Goal: Task Accomplishment & Management: Use online tool/utility

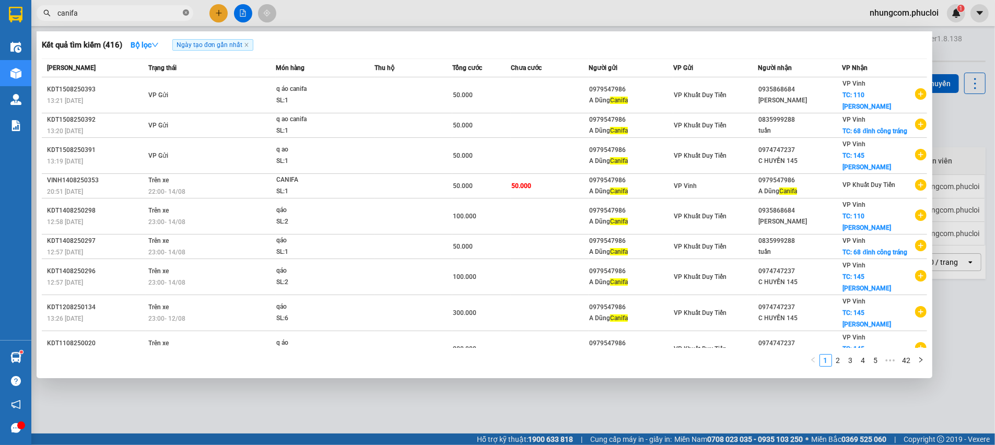
click at [188, 14] on icon "close-circle" at bounding box center [186, 12] width 6 height 6
type input "8"
type input "khương trung"
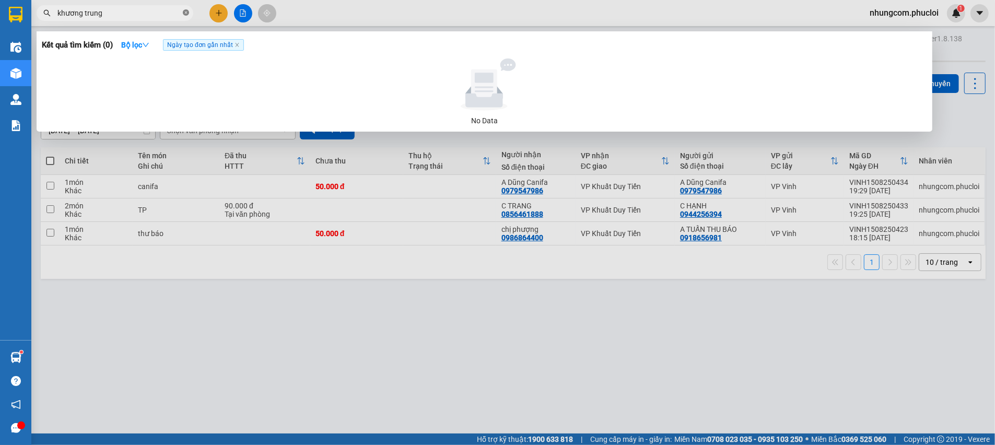
click at [187, 13] on icon "close-circle" at bounding box center [186, 12] width 6 height 6
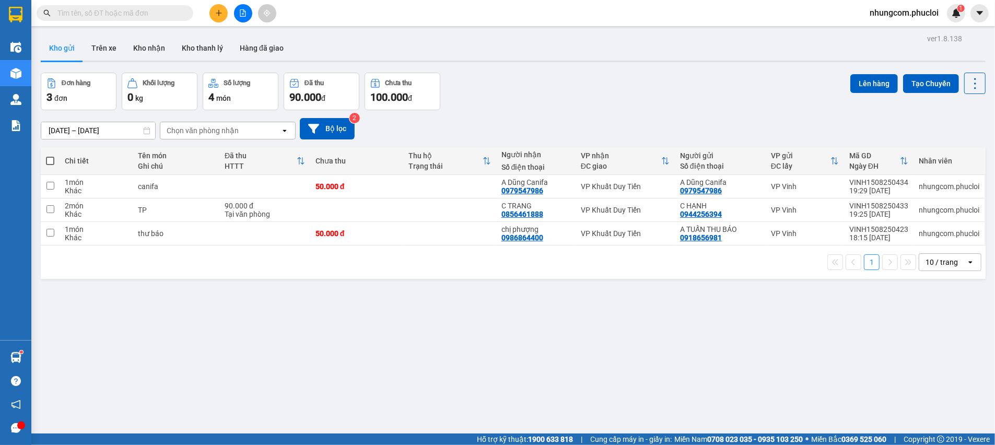
click at [164, 16] on input "text" at bounding box center [118, 12] width 123 height 11
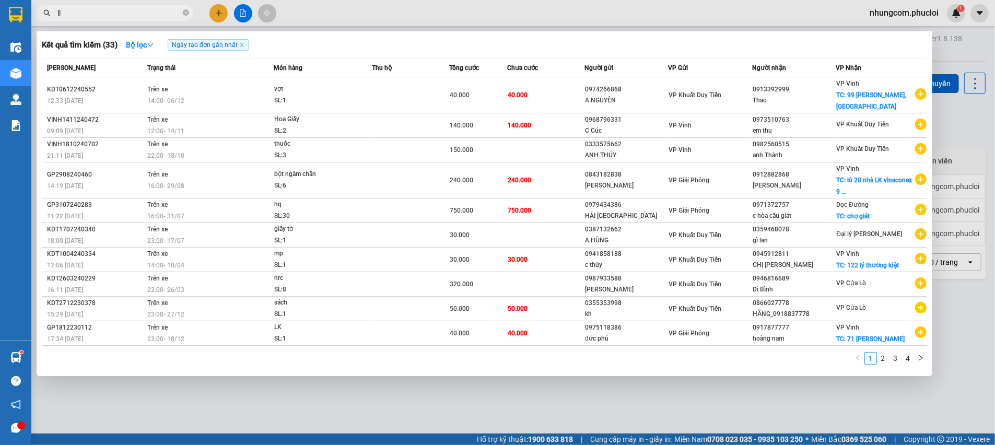
type input "l"
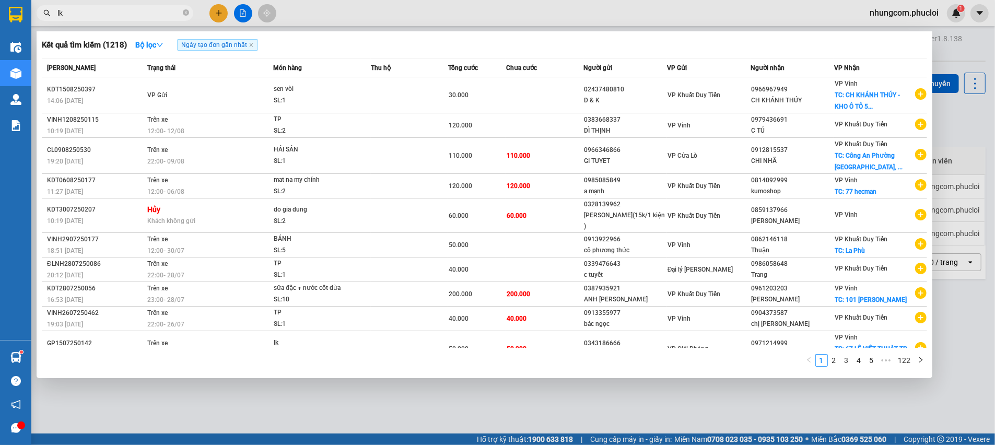
type input "l"
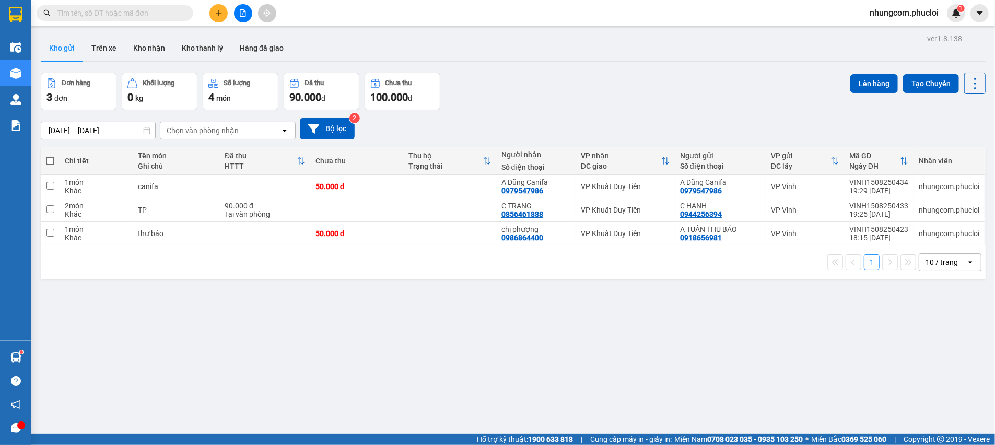
drag, startPoint x: 300, startPoint y: 342, endPoint x: 256, endPoint y: 379, distance: 57.1
click at [299, 343] on div "ver 1.8.138 Kho gửi Trên xe Kho nhận Kho thanh [PERSON_NAME] đã giao Đơn hàng 3…" at bounding box center [514, 253] width 954 height 445
click at [311, 352] on div "ver 1.8.138 Kho gửi Trên xe Kho nhận Kho thanh [PERSON_NAME] đã giao Đơn hàng 3…" at bounding box center [514, 253] width 954 height 445
drag, startPoint x: 105, startPoint y: 50, endPoint x: 86, endPoint y: 50, distance: 19.3
click at [105, 50] on button "Trên xe" at bounding box center [104, 48] width 42 height 25
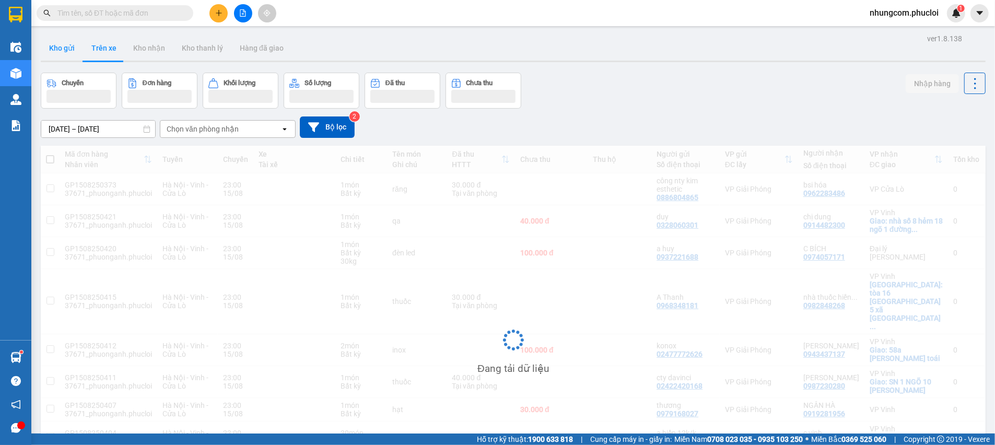
click at [78, 50] on button "Kho gửi" at bounding box center [62, 48] width 42 height 25
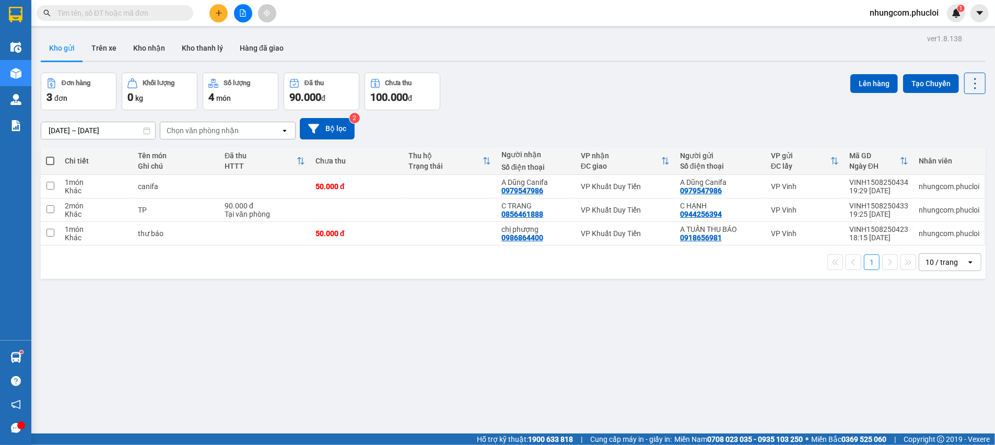
click at [545, 102] on div "Đơn hàng 3 đơn Khối lượng 0 kg Số lượng 4 món Đã thu 90.000 đ Chưa thu 100.000 …" at bounding box center [513, 92] width 945 height 38
click at [408, 375] on div "ver 1.8.138 Kho gửi Trên xe Kho nhận Kho thanh [PERSON_NAME] đã giao Đơn hàng 3…" at bounding box center [514, 253] width 954 height 445
click at [122, 17] on input "text" at bounding box center [118, 12] width 123 height 11
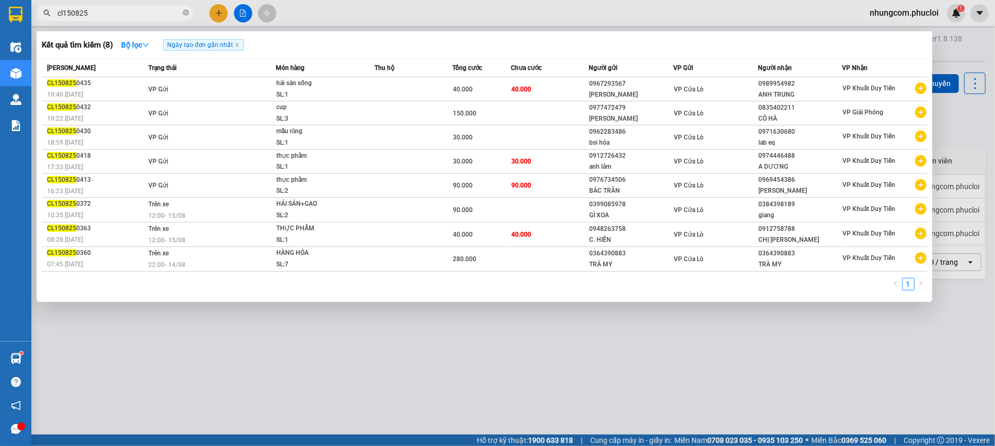
drag, startPoint x: 63, startPoint y: 15, endPoint x: 56, endPoint y: 14, distance: 7.0
click at [52, 14] on span "cl150825" at bounding box center [115, 13] width 157 height 16
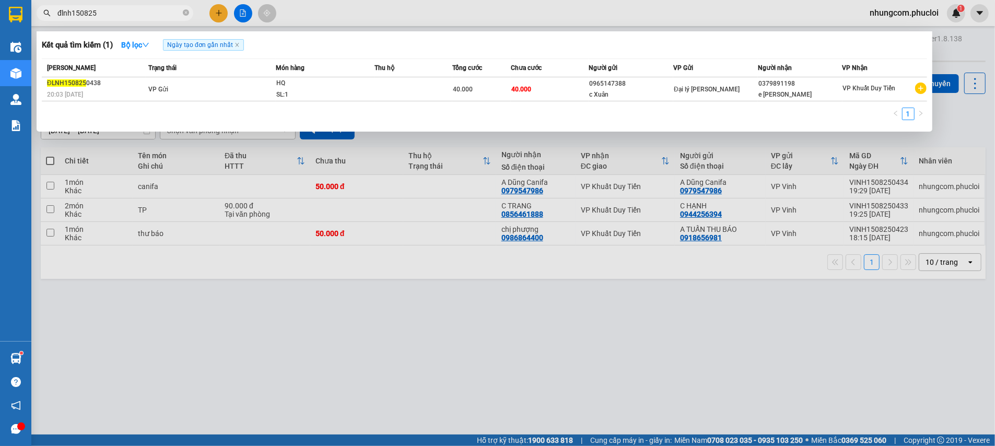
drag, startPoint x: 73, startPoint y: 14, endPoint x: 55, endPoint y: 14, distance: 17.8
click at [55, 14] on span "đlnh150825" at bounding box center [115, 13] width 157 height 16
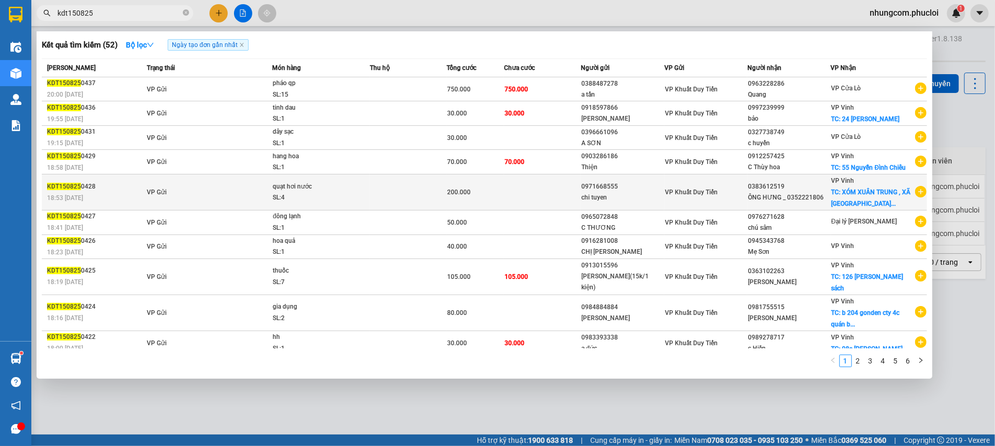
type input "kdt150825"
click at [808, 203] on div "ÔNG HƯNG _ 0352221806" at bounding box center [789, 197] width 82 height 11
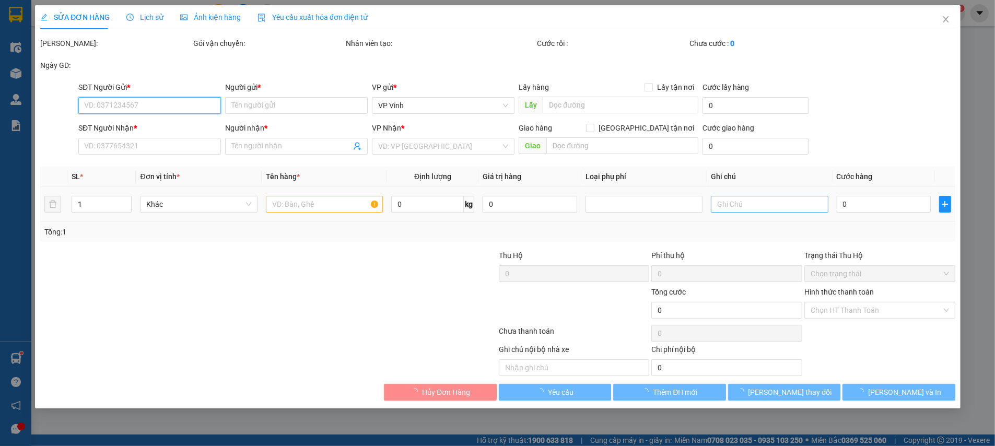
type input "0971668555"
type input "chi tuyen"
type input "0383612519"
type input "ÔNG HƯNG _ 0352221806"
checkbox input "true"
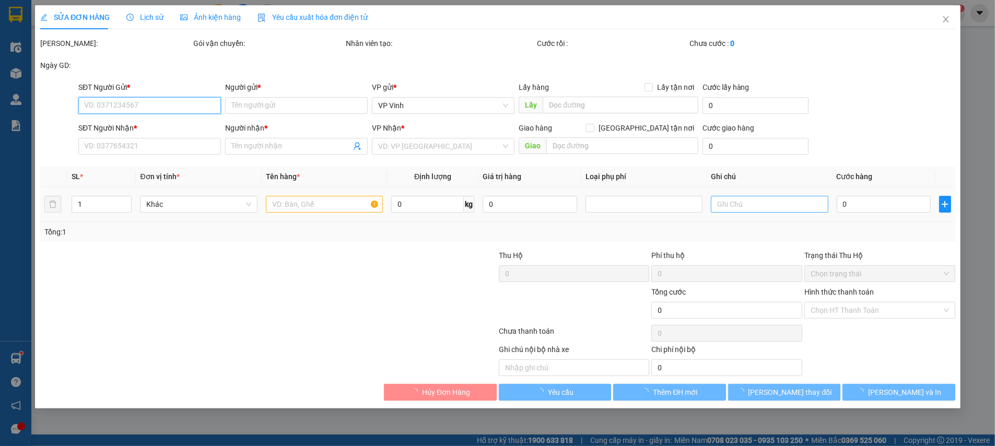
type input "XÓM XUÂN TRUNG , XÃ [GEOGRAPHIC_DATA]"
type input "200.000"
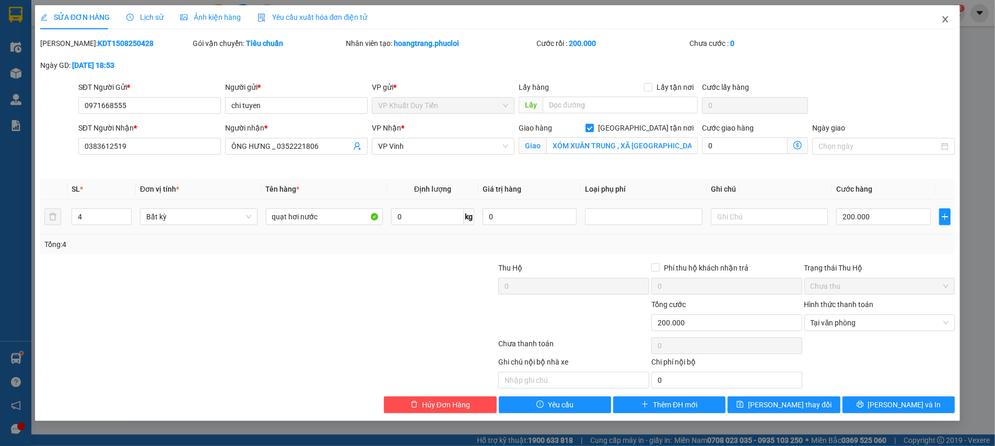
click at [945, 17] on icon "close" at bounding box center [945, 19] width 8 height 8
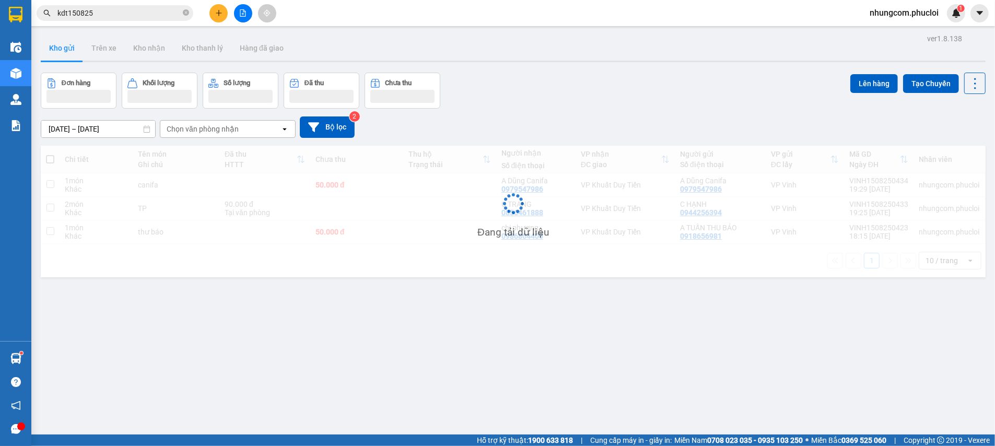
click at [123, 13] on input "kdt150825" at bounding box center [118, 12] width 123 height 11
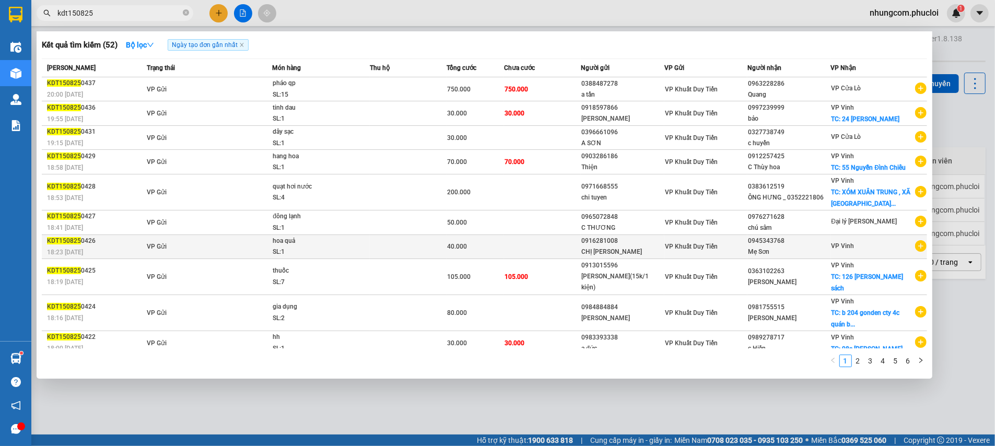
scroll to position [18, 0]
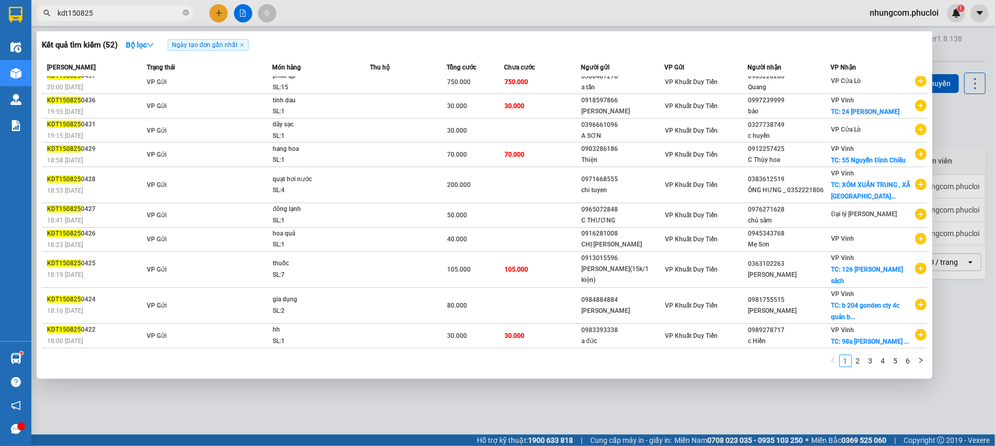
click at [983, 117] on div at bounding box center [497, 223] width 995 height 446
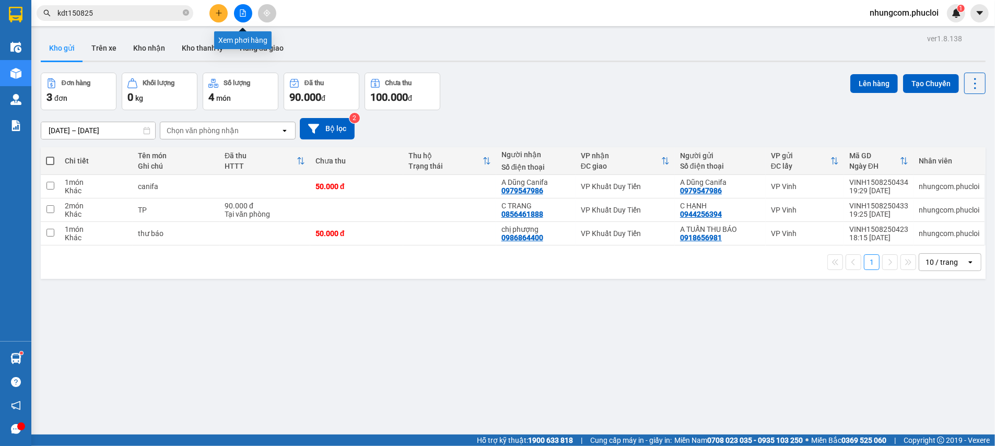
click at [238, 16] on button at bounding box center [243, 13] width 18 height 18
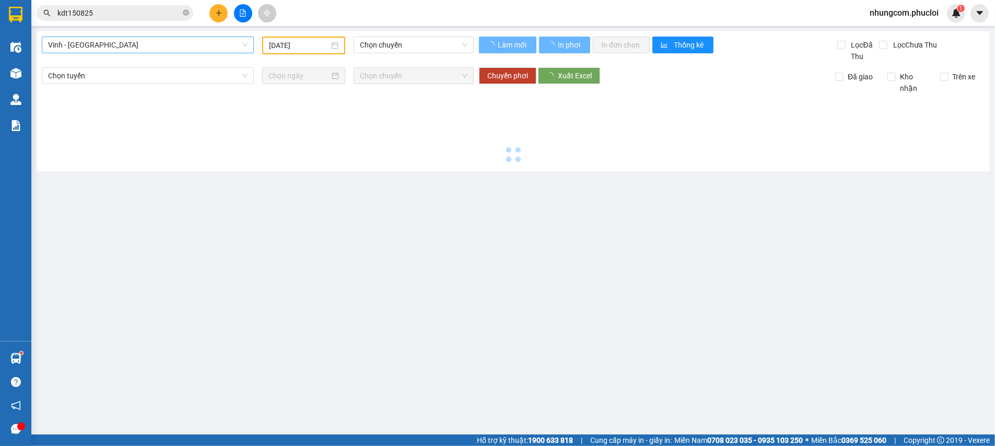
type input "[DATE]"
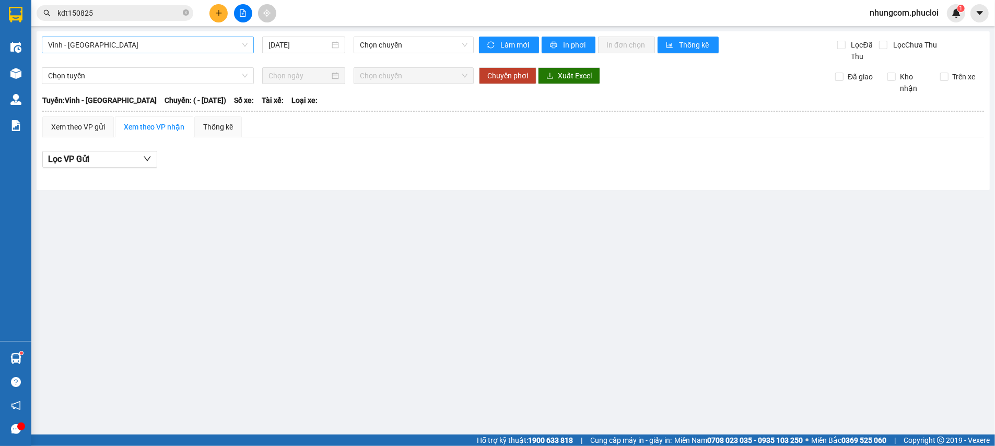
click at [150, 43] on span "Vinh - [GEOGRAPHIC_DATA]" at bounding box center [148, 45] width 200 height 16
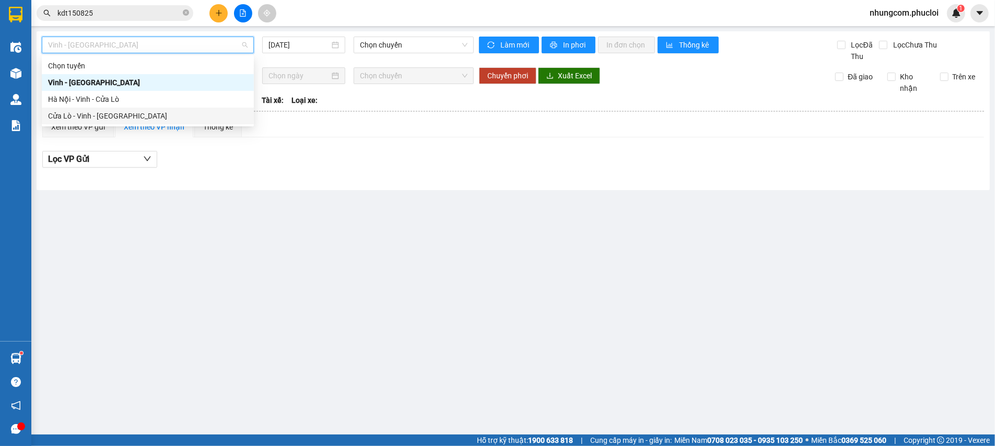
click at [92, 121] on div "Cửa Lò - Vinh - [GEOGRAPHIC_DATA]" at bounding box center [148, 115] width 200 height 11
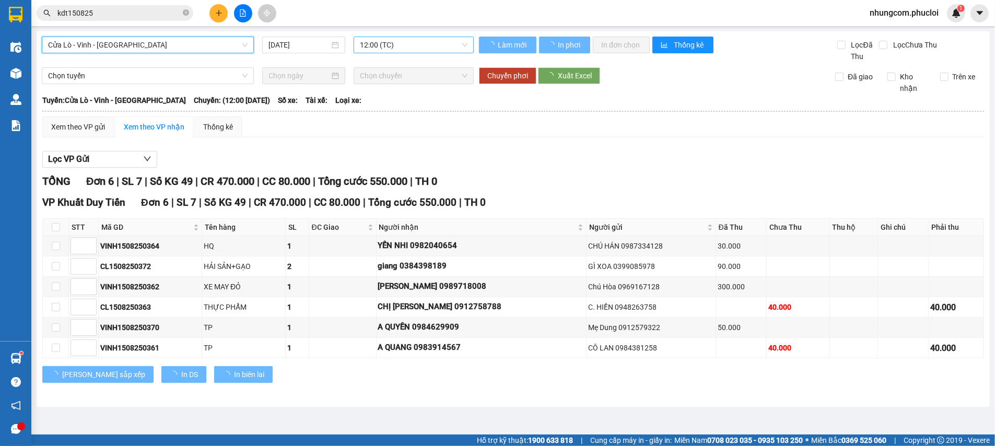
click at [378, 49] on span "12:00 (TC)" at bounding box center [414, 45] width 108 height 16
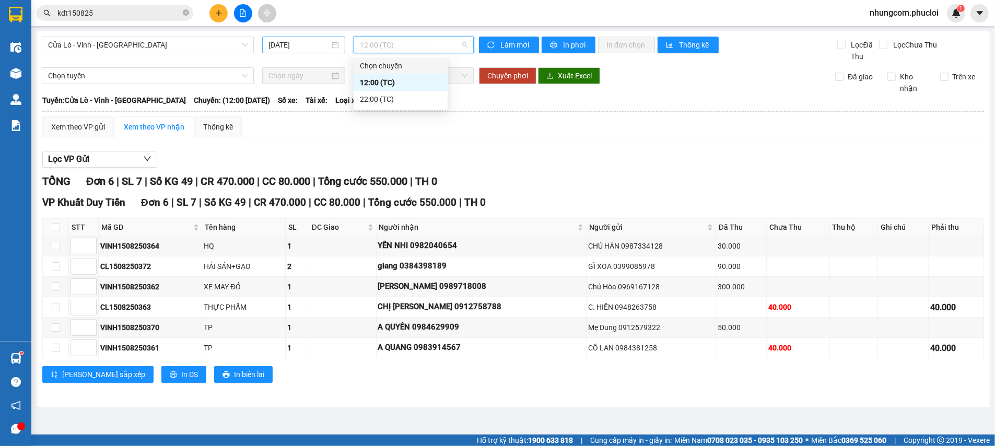
click at [323, 47] on input "[DATE]" at bounding box center [300, 44] width 62 height 11
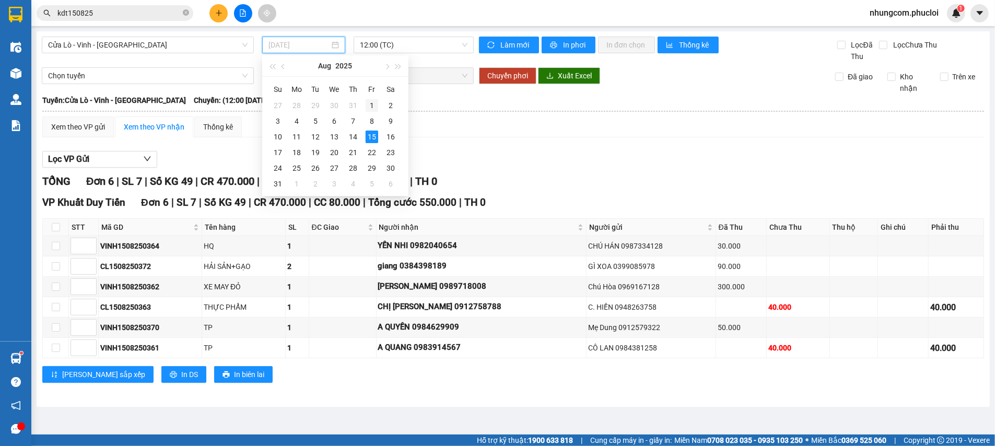
click at [369, 103] on div "1" at bounding box center [372, 105] width 13 height 13
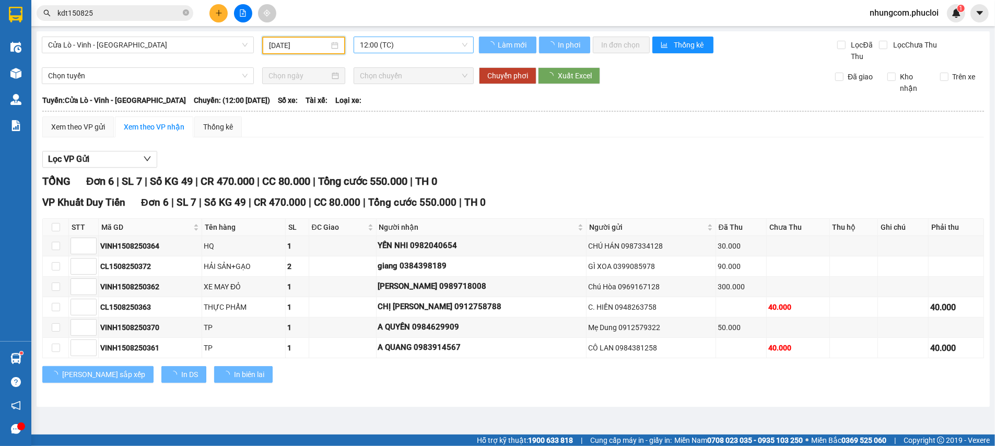
click at [392, 46] on span "12:00 (TC)" at bounding box center [414, 45] width 108 height 16
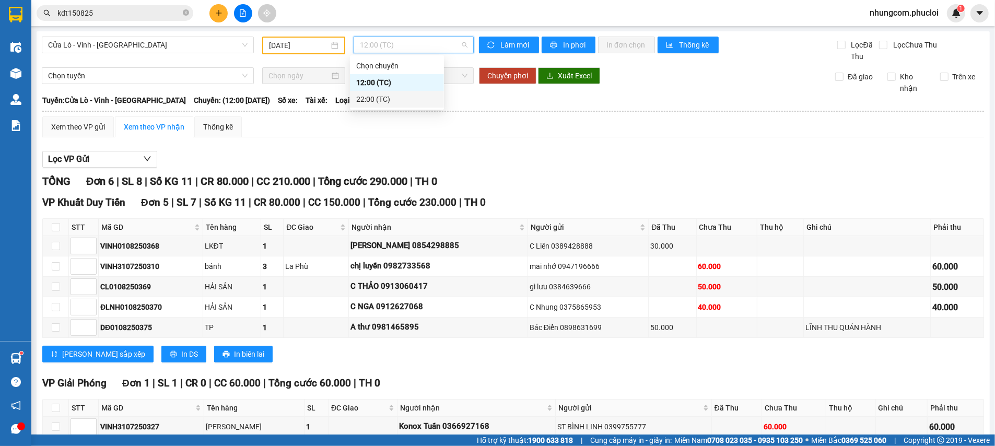
click at [383, 101] on div "22:00 (TC)" at bounding box center [397, 99] width 82 height 11
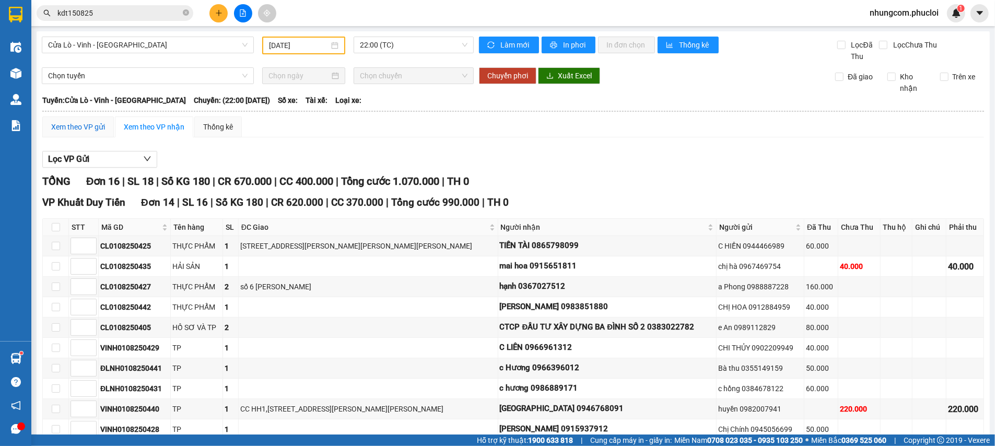
click at [102, 130] on div "Xem theo VP gửi" at bounding box center [78, 126] width 54 height 11
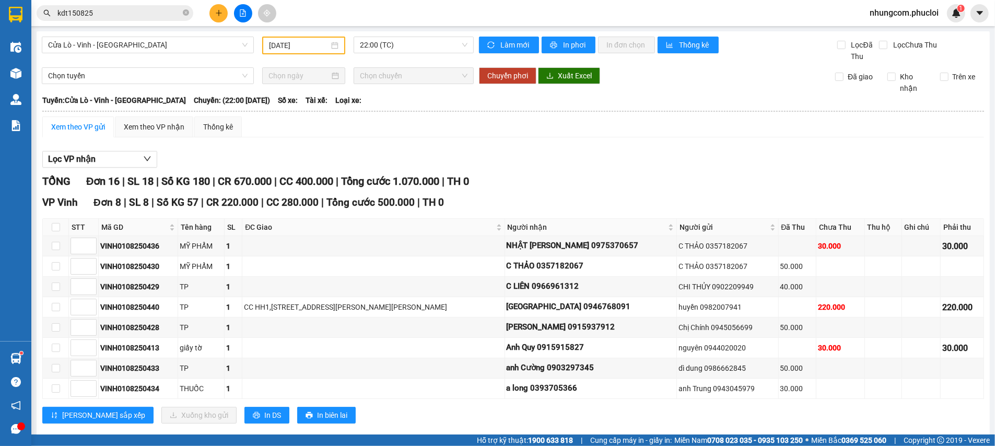
click at [324, 47] on input "[DATE]" at bounding box center [299, 45] width 61 height 11
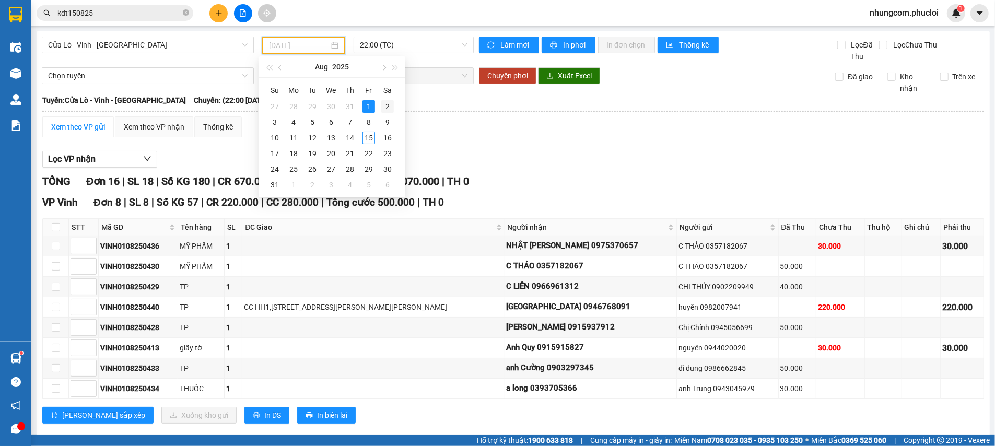
click at [381, 104] on div "2" at bounding box center [387, 106] width 13 height 13
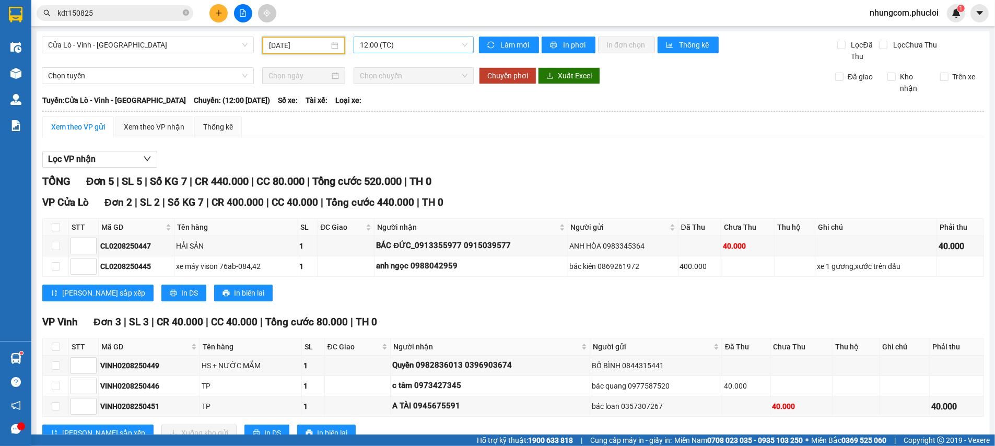
click at [394, 46] on span "12:00 (TC)" at bounding box center [414, 45] width 108 height 16
click at [391, 98] on div "22:00 (TC)" at bounding box center [397, 99] width 82 height 11
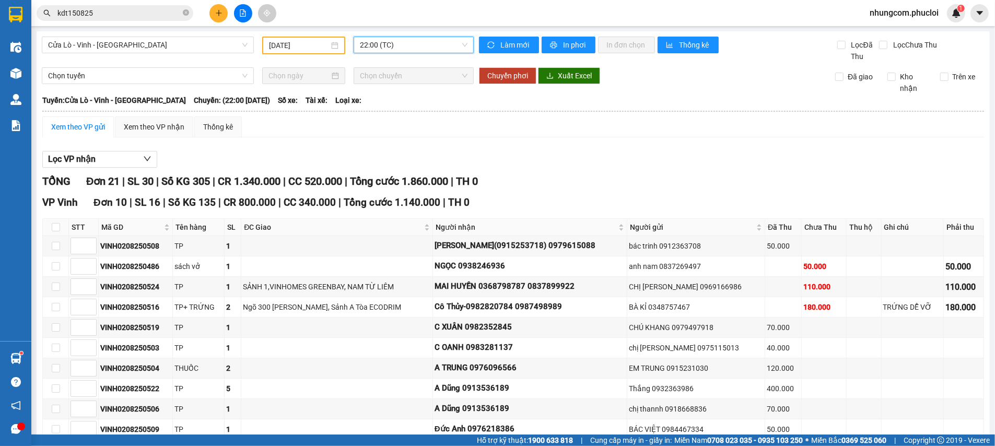
click at [295, 51] on input "[DATE]" at bounding box center [299, 45] width 61 height 11
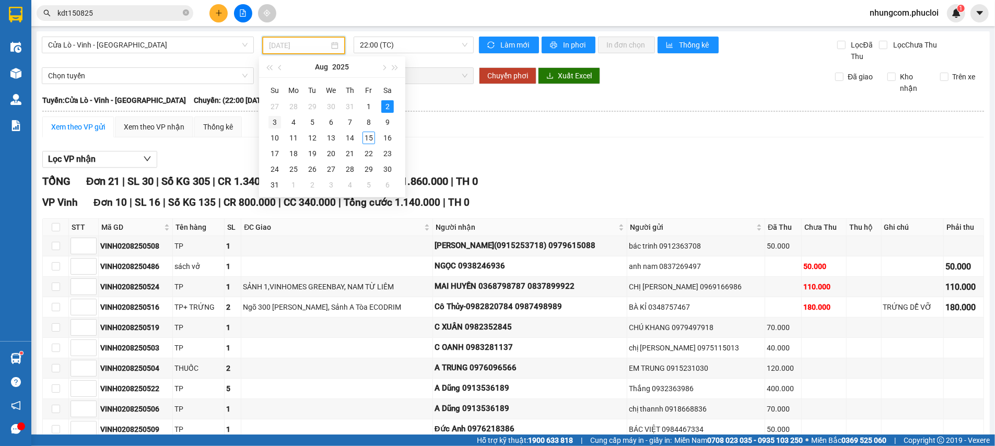
click at [272, 118] on div "3" at bounding box center [275, 122] width 13 height 13
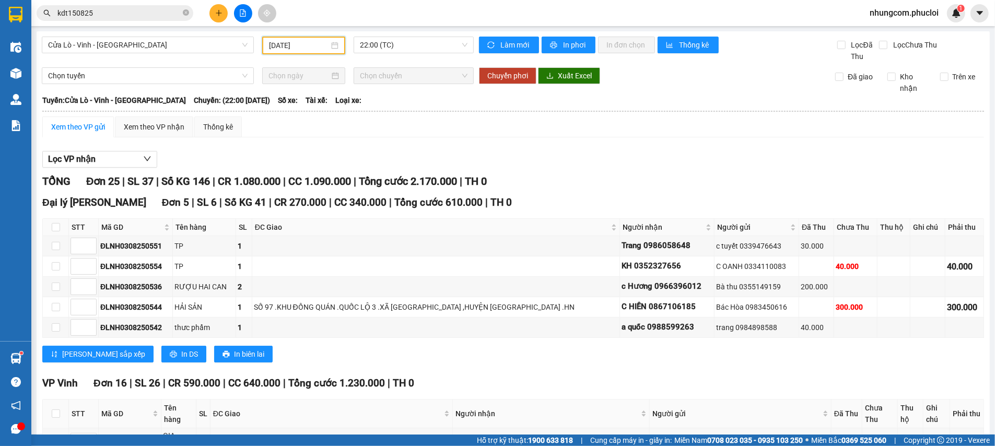
click at [307, 50] on input "[DATE]" at bounding box center [299, 45] width 61 height 11
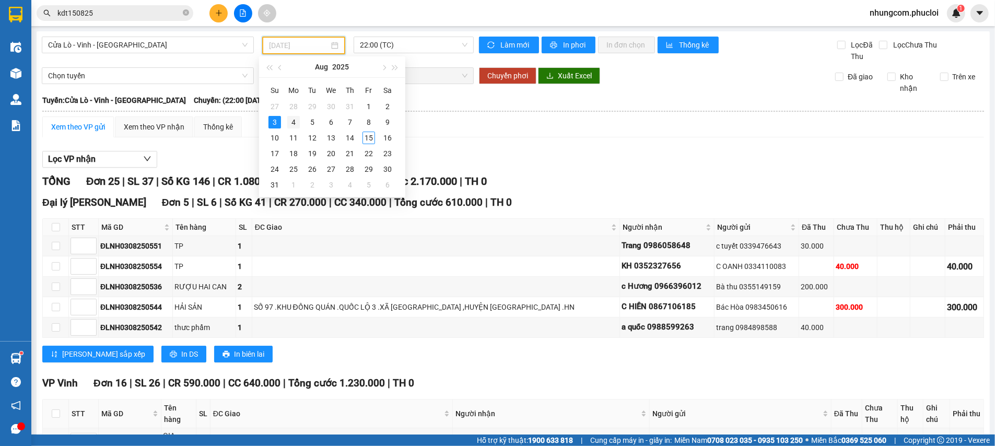
click at [294, 122] on div "4" at bounding box center [293, 122] width 13 height 13
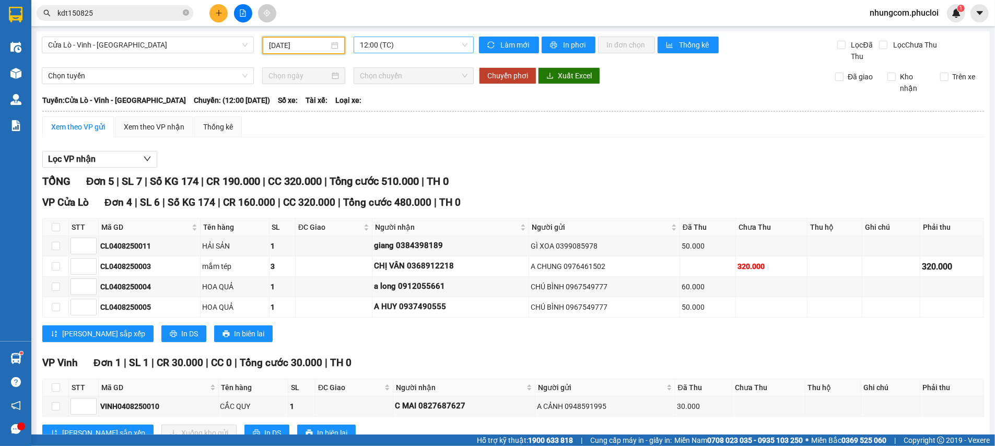
click at [373, 52] on span "12:00 (TC)" at bounding box center [414, 45] width 108 height 16
click at [369, 91] on div "22:00 (TC)" at bounding box center [397, 99] width 94 height 17
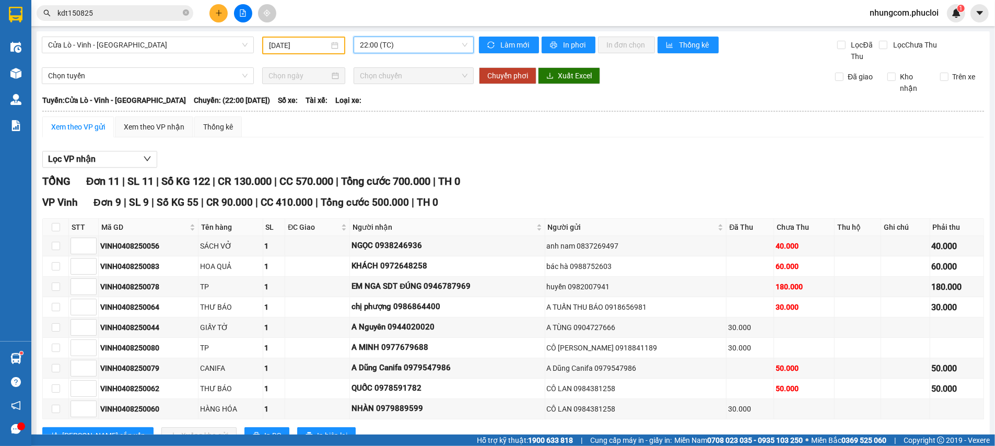
click at [313, 47] on input "[DATE]" at bounding box center [299, 45] width 61 height 11
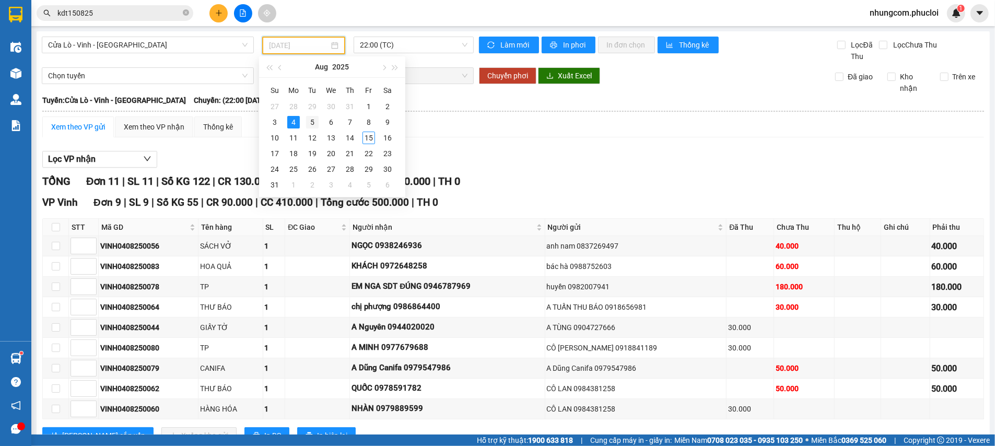
click at [308, 117] on div "5" at bounding box center [312, 122] width 13 height 13
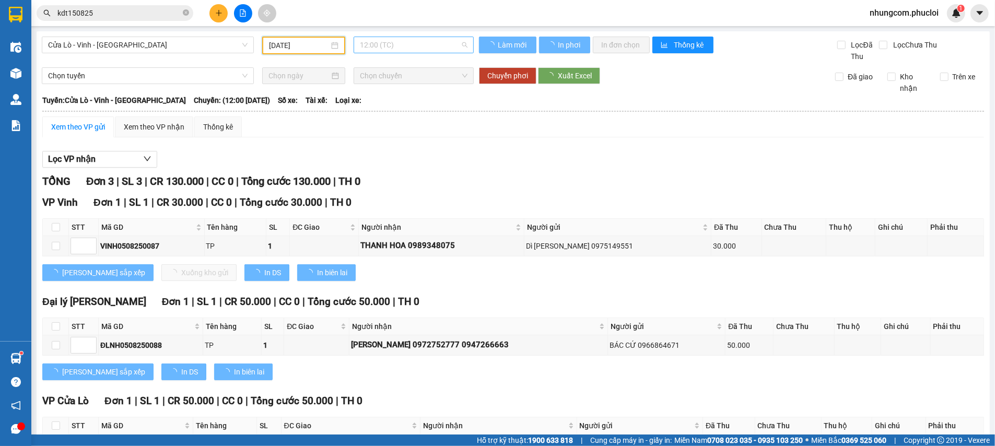
click at [394, 42] on span "12:00 (TC)" at bounding box center [414, 45] width 108 height 16
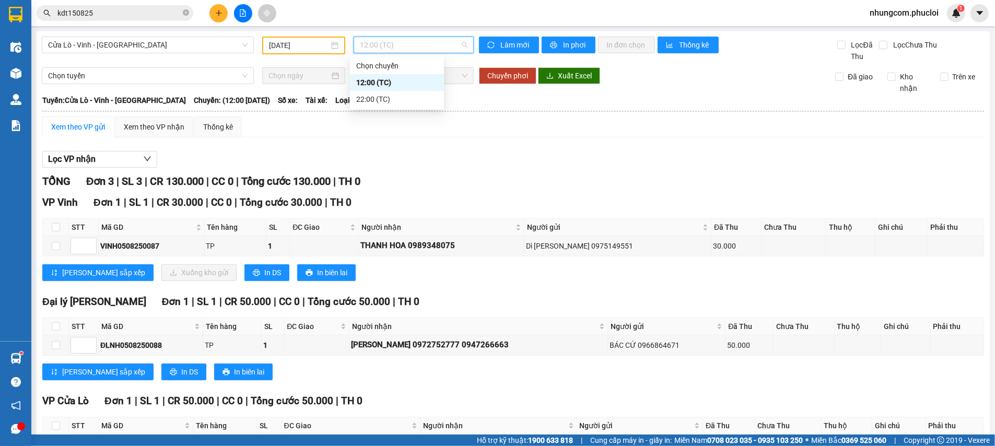
click at [389, 101] on div "22:00 (TC)" at bounding box center [397, 99] width 82 height 11
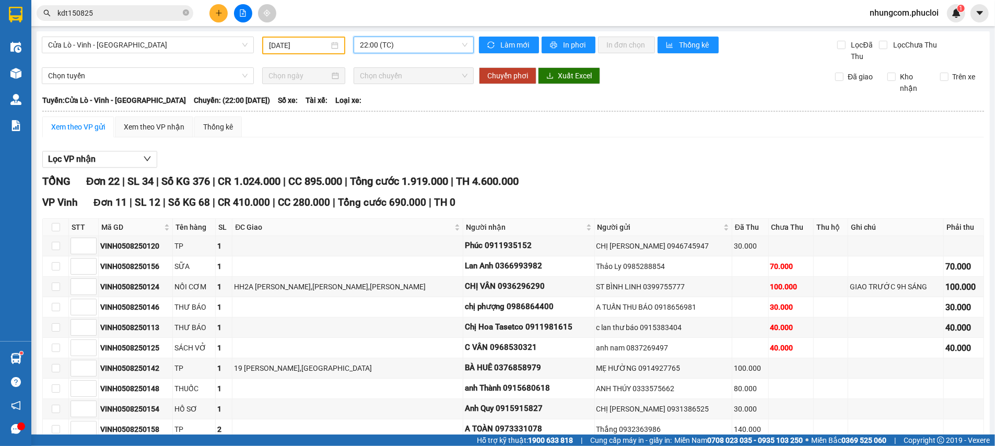
click at [311, 51] on input "[DATE]" at bounding box center [299, 45] width 61 height 11
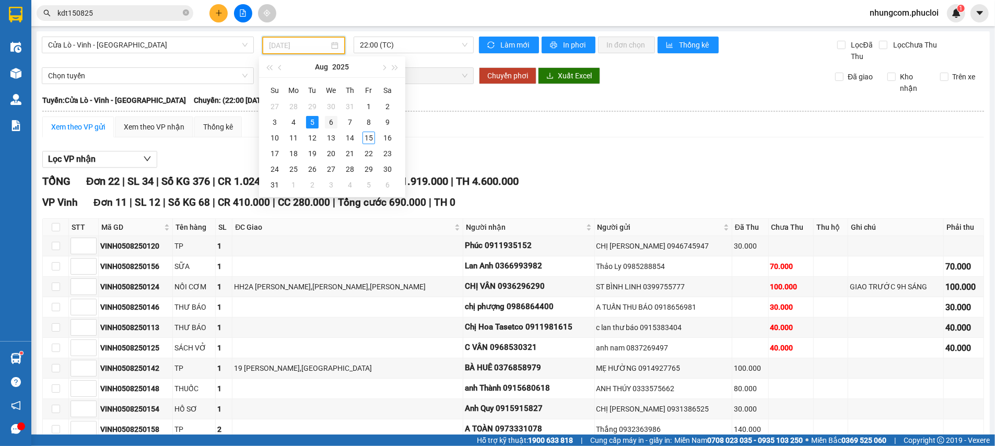
click at [334, 120] on div "6" at bounding box center [331, 122] width 13 height 13
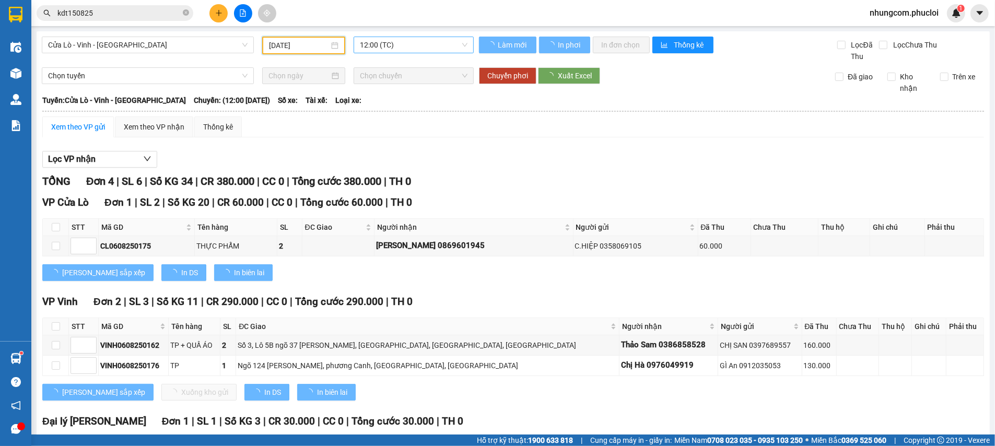
click at [387, 44] on span "12:00 (TC)" at bounding box center [414, 45] width 108 height 16
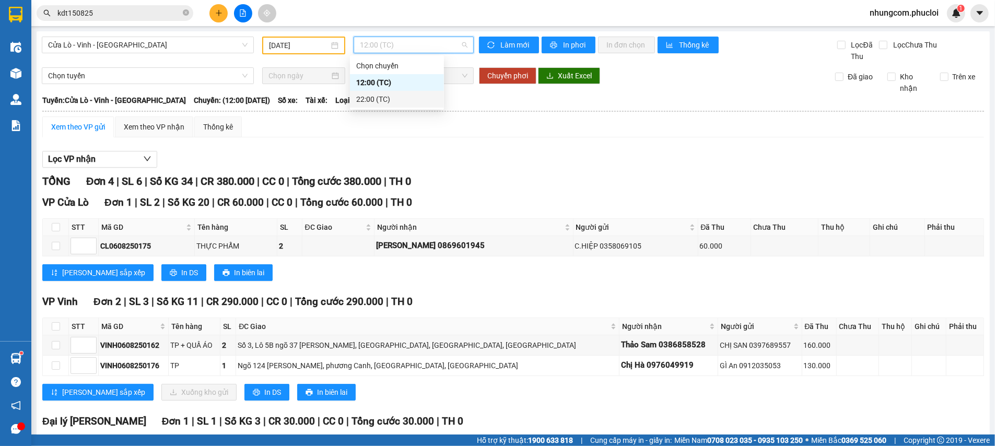
click at [384, 96] on div "22:00 (TC)" at bounding box center [397, 99] width 82 height 11
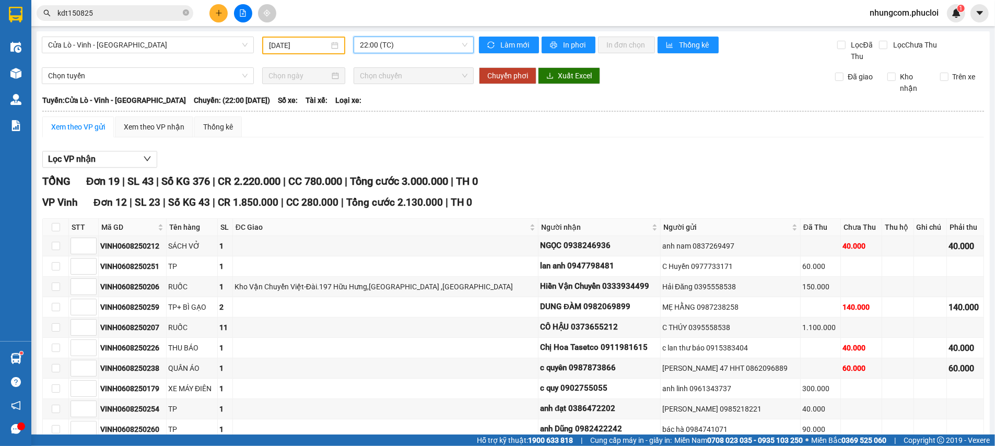
click at [319, 48] on input "[DATE]" at bounding box center [299, 45] width 61 height 11
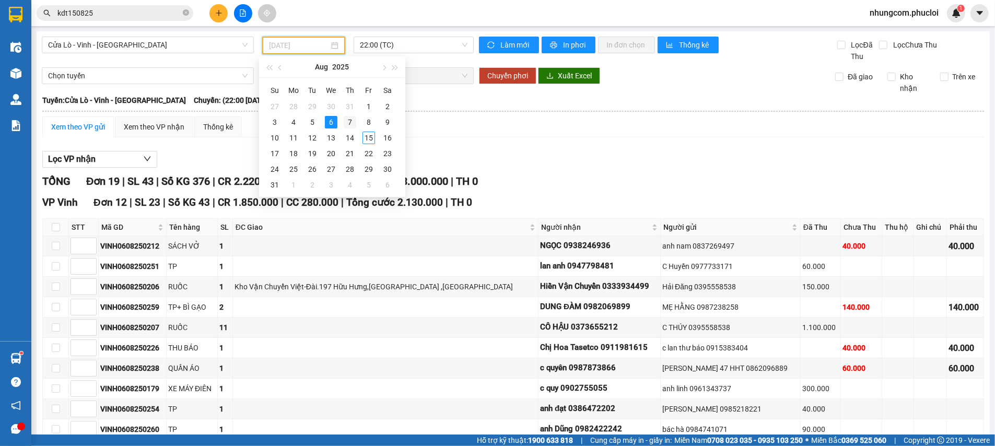
click at [356, 120] on div "7" at bounding box center [350, 122] width 13 height 13
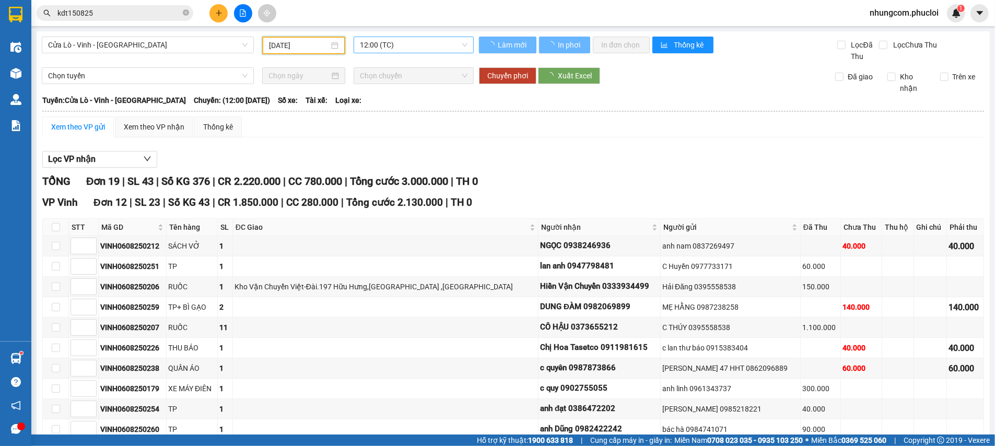
click at [391, 44] on span "12:00 (TC)" at bounding box center [414, 45] width 108 height 16
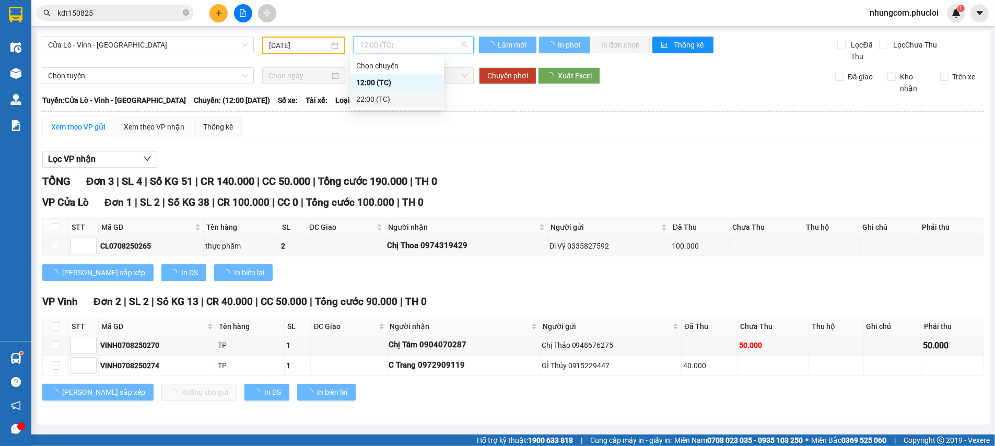
click at [394, 99] on div "22:00 (TC)" at bounding box center [397, 99] width 82 height 11
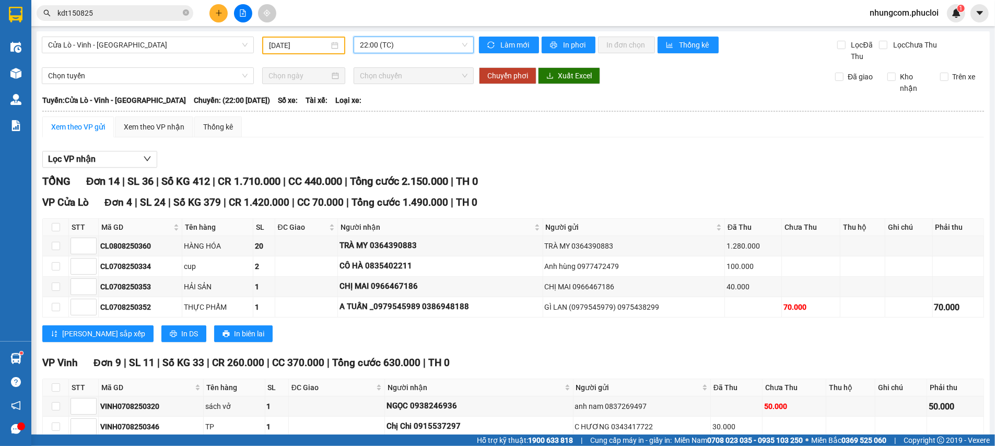
click at [316, 45] on input "[DATE]" at bounding box center [299, 45] width 61 height 11
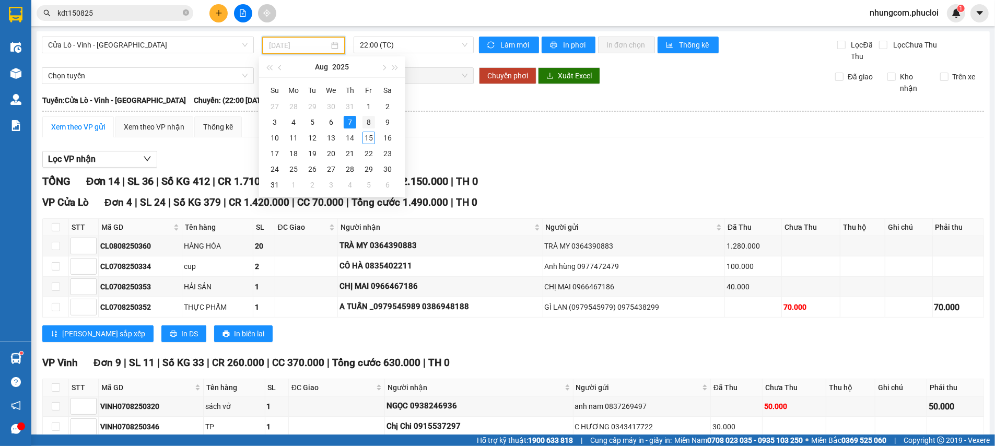
click at [362, 121] on td "8" at bounding box center [368, 122] width 19 height 16
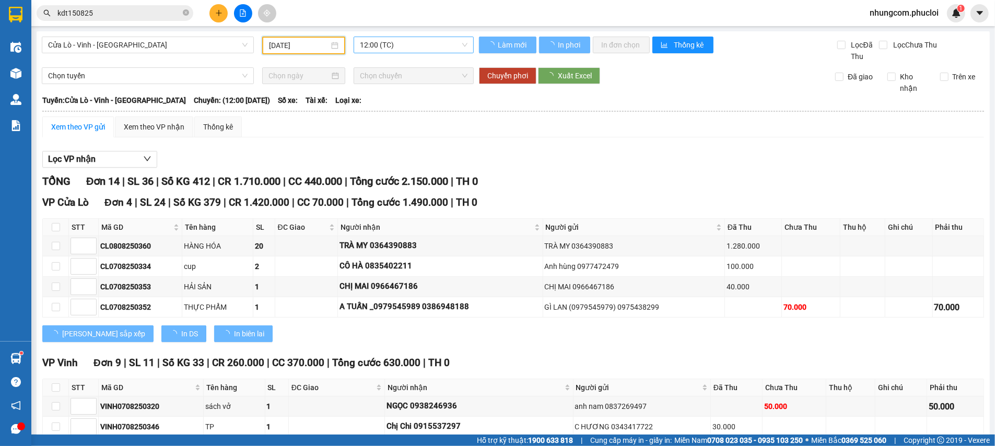
click at [379, 47] on span "12:00 (TC)" at bounding box center [414, 45] width 108 height 16
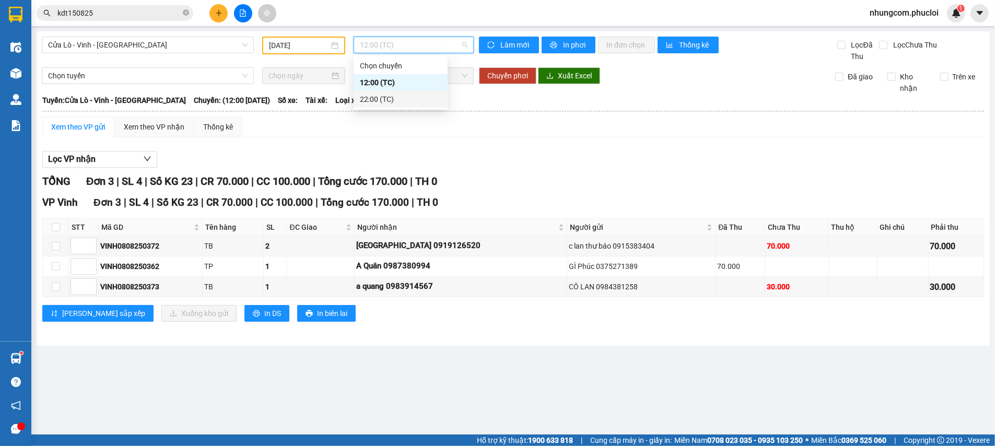
click at [378, 102] on div "22:00 (TC)" at bounding box center [401, 99] width 82 height 11
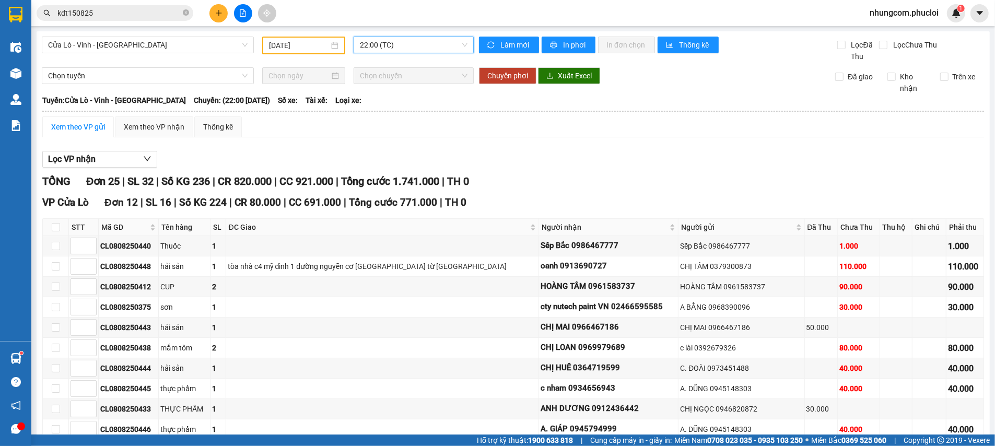
click at [316, 42] on input "[DATE]" at bounding box center [299, 45] width 61 height 11
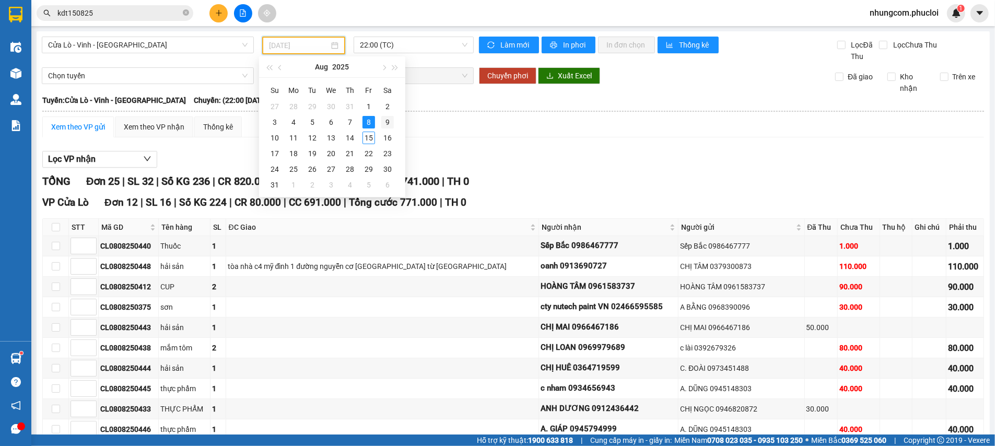
click at [388, 120] on div "9" at bounding box center [387, 122] width 13 height 13
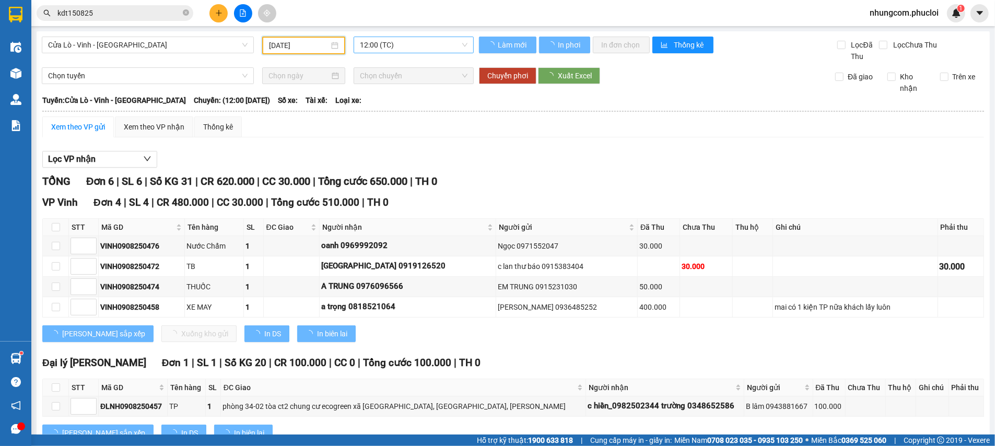
click at [387, 50] on span "12:00 (TC)" at bounding box center [414, 45] width 108 height 16
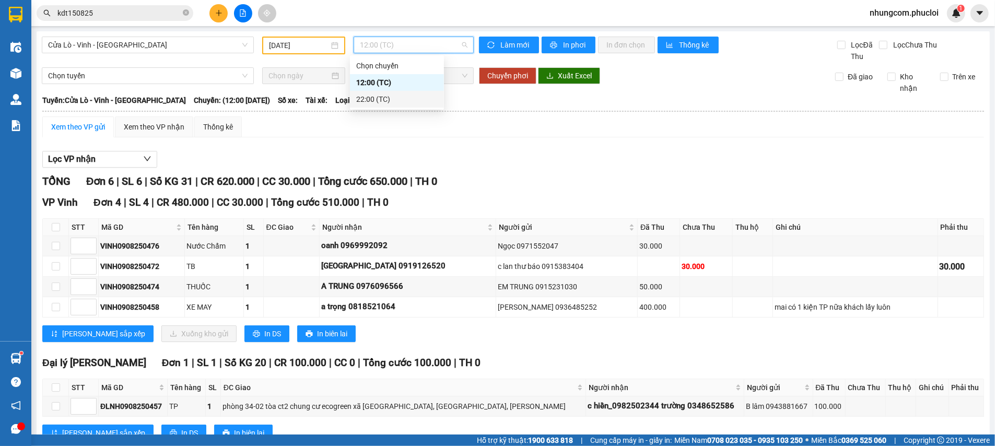
click at [384, 97] on div "22:00 (TC)" at bounding box center [397, 99] width 82 height 11
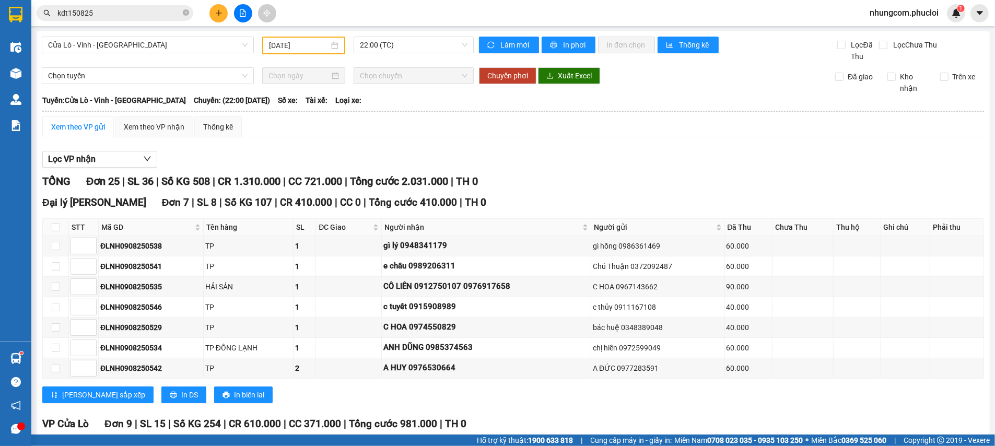
click at [314, 54] on div "[DATE]" at bounding box center [304, 46] width 84 height 18
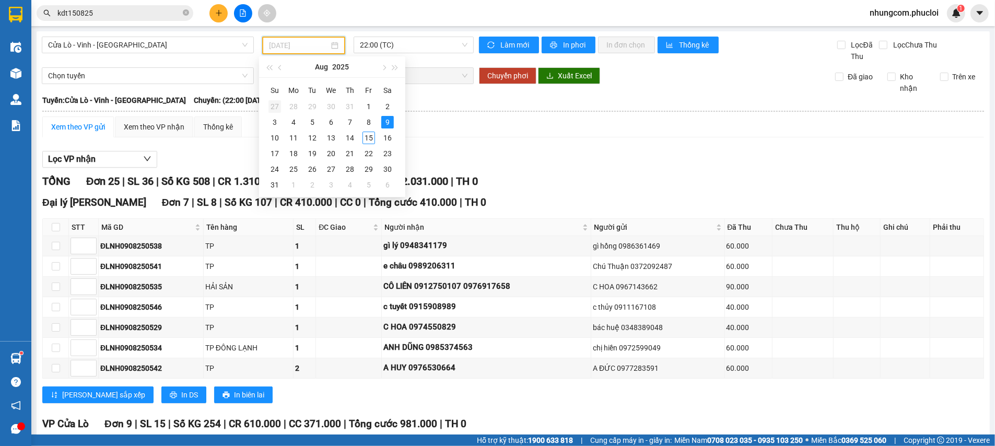
click at [274, 101] on div "27" at bounding box center [275, 106] width 13 height 13
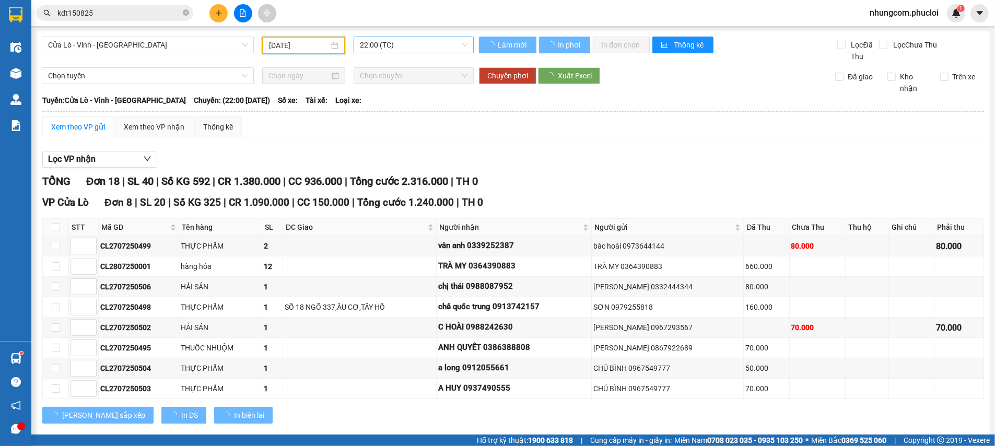
click at [398, 44] on span "22:00 (TC)" at bounding box center [414, 45] width 108 height 16
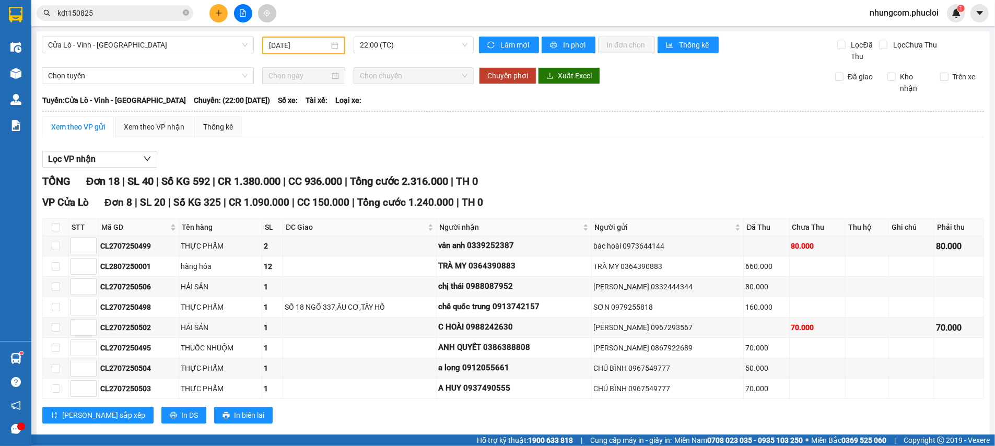
click at [390, 153] on div "Lọc VP nhận" at bounding box center [513, 159] width 942 height 17
click at [290, 45] on input "[DATE]" at bounding box center [299, 45] width 61 height 11
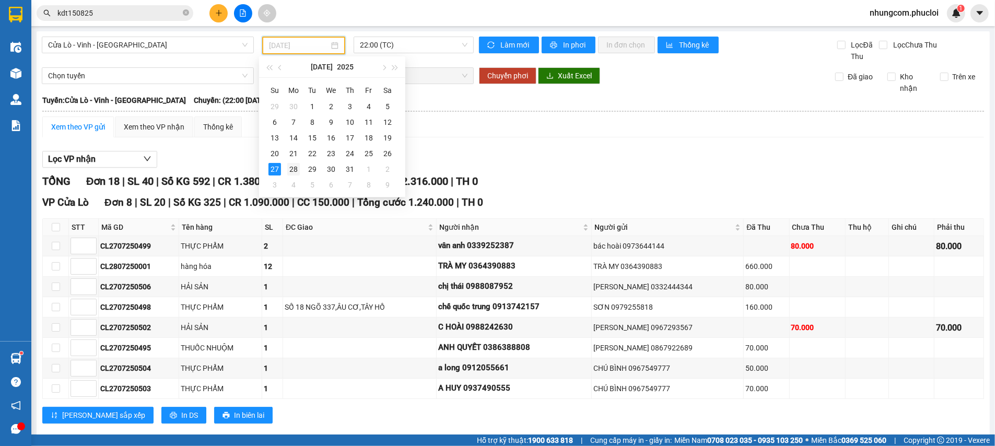
click at [294, 167] on div "28" at bounding box center [293, 169] width 13 height 13
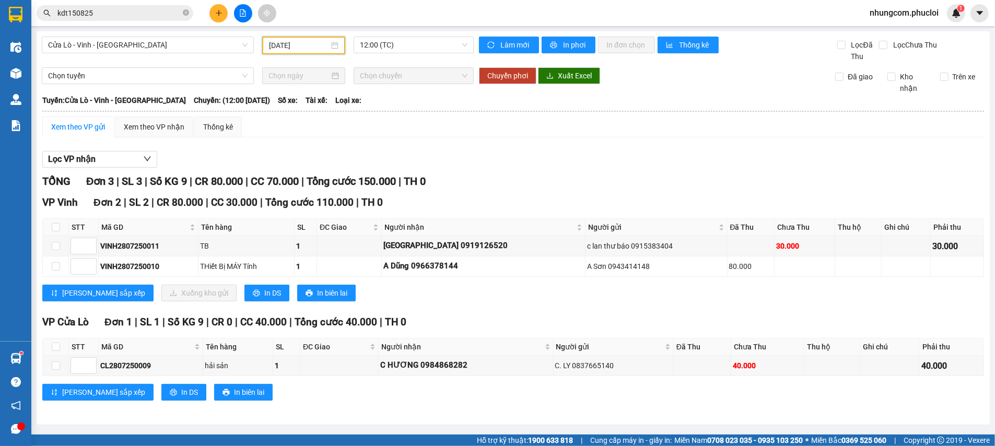
click at [356, 53] on div "12:00 (TC)" at bounding box center [414, 46] width 129 height 18
click at [360, 51] on span "12:00 (TC)" at bounding box center [414, 45] width 108 height 16
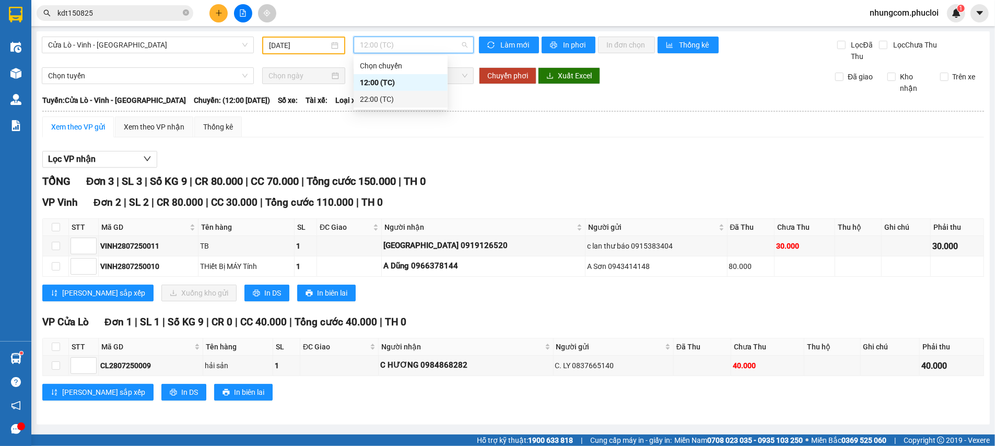
click at [357, 98] on div "22:00 (TC)" at bounding box center [401, 99] width 94 height 17
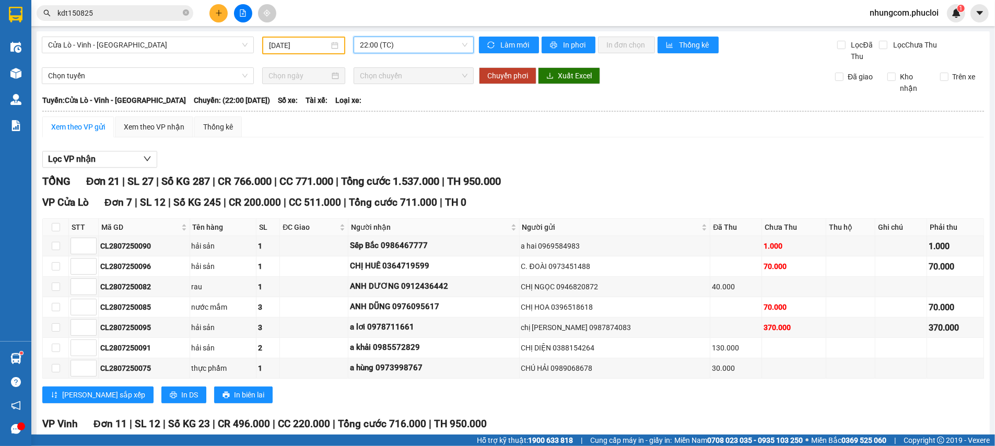
click at [320, 49] on input "[DATE]" at bounding box center [299, 45] width 61 height 11
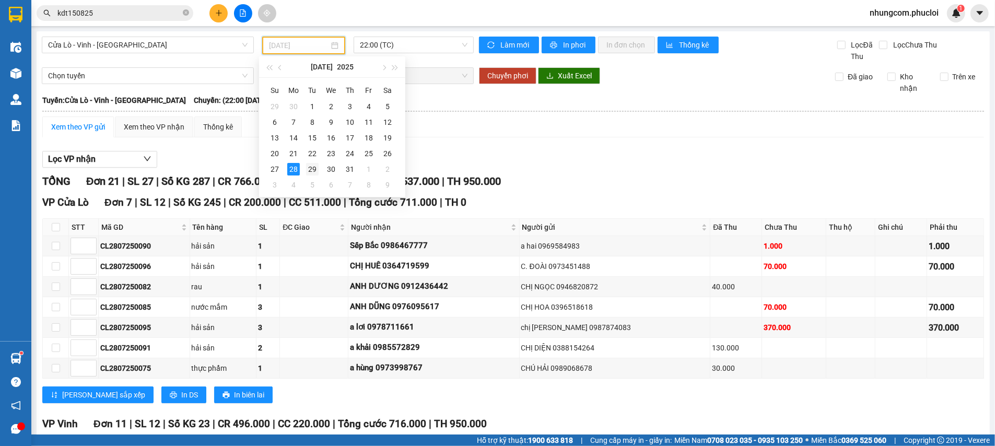
click at [315, 168] on div "29" at bounding box center [312, 169] width 13 height 13
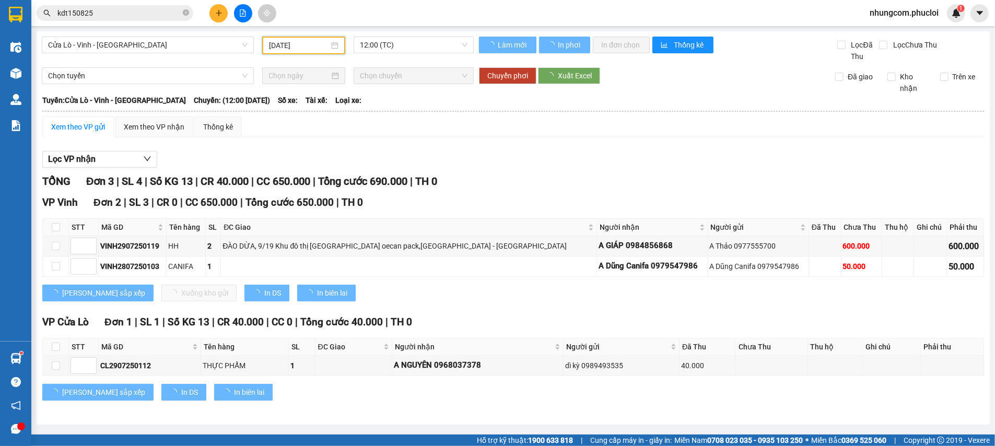
click at [367, 49] on span "12:00 (TC)" at bounding box center [414, 45] width 108 height 16
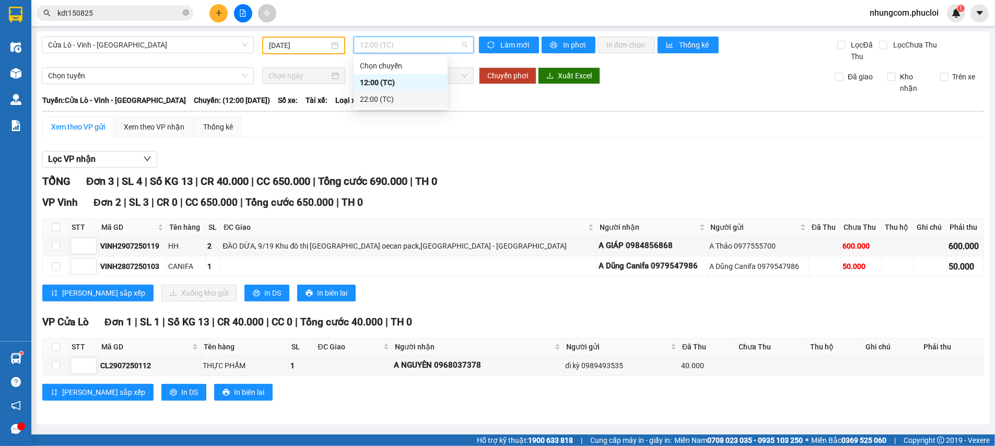
click at [372, 97] on div "22:00 (TC)" at bounding box center [401, 99] width 82 height 11
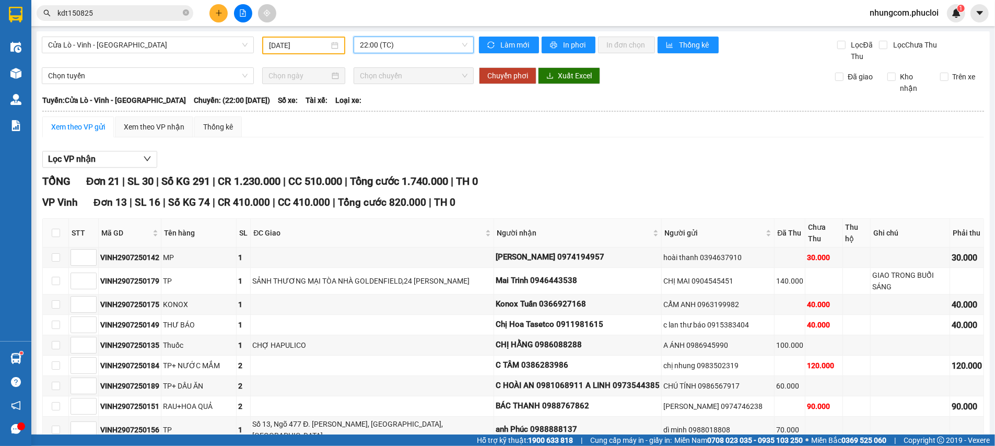
scroll to position [78, 0]
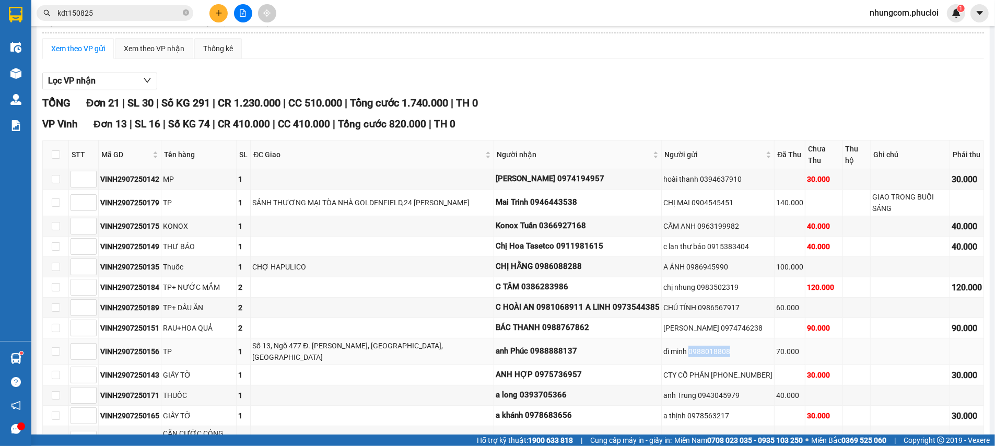
drag, startPoint x: 679, startPoint y: 351, endPoint x: 718, endPoint y: 350, distance: 38.7
click at [718, 350] on div "dì minh 0988018808" at bounding box center [718, 351] width 109 height 11
copy div "0988018808"
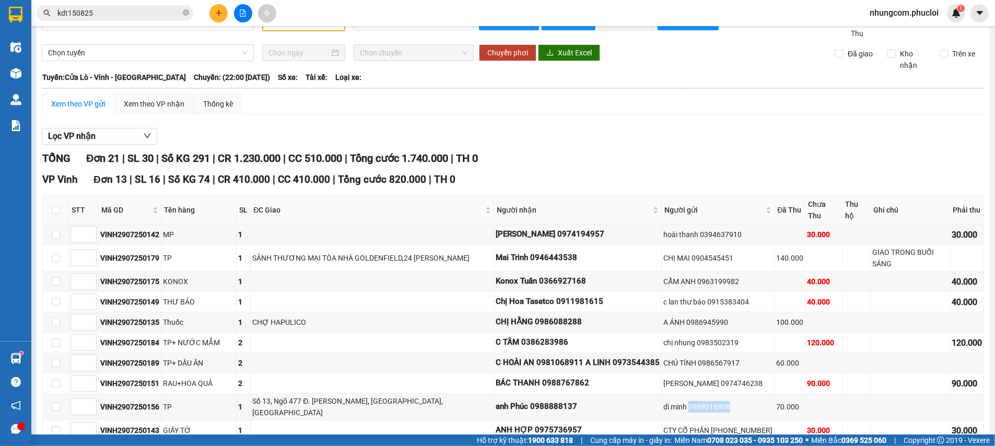
scroll to position [0, 0]
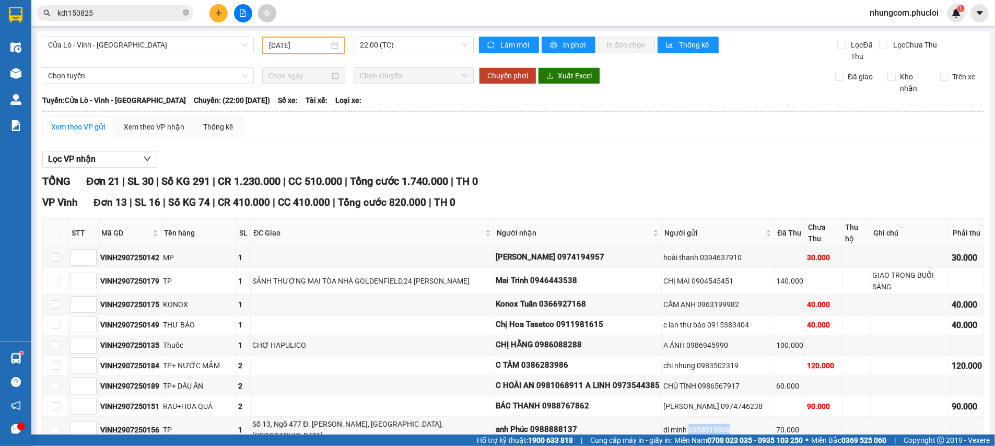
click at [322, 48] on input "[DATE]" at bounding box center [299, 45] width 61 height 11
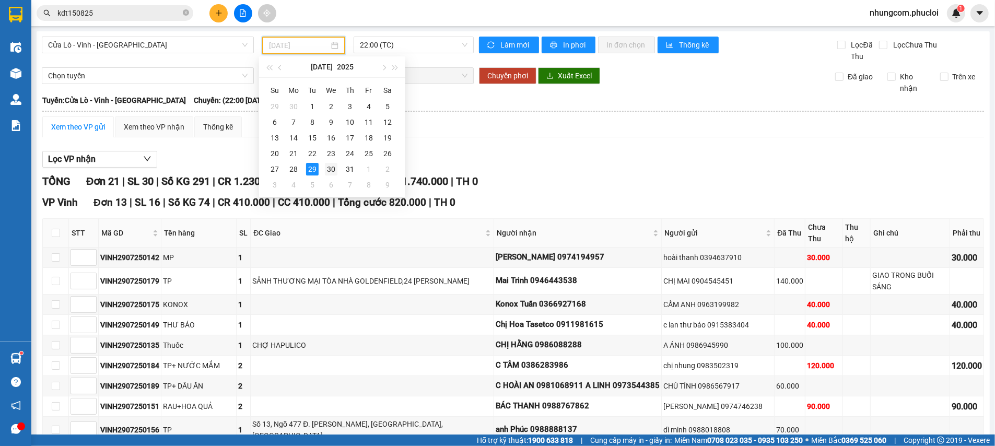
click at [334, 164] on div "30" at bounding box center [331, 169] width 13 height 13
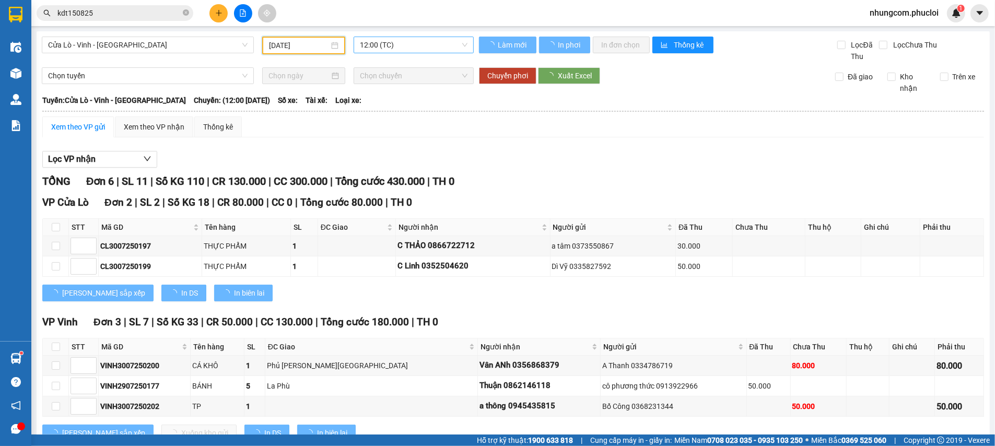
click at [397, 39] on span "12:00 (TC)" at bounding box center [414, 45] width 108 height 16
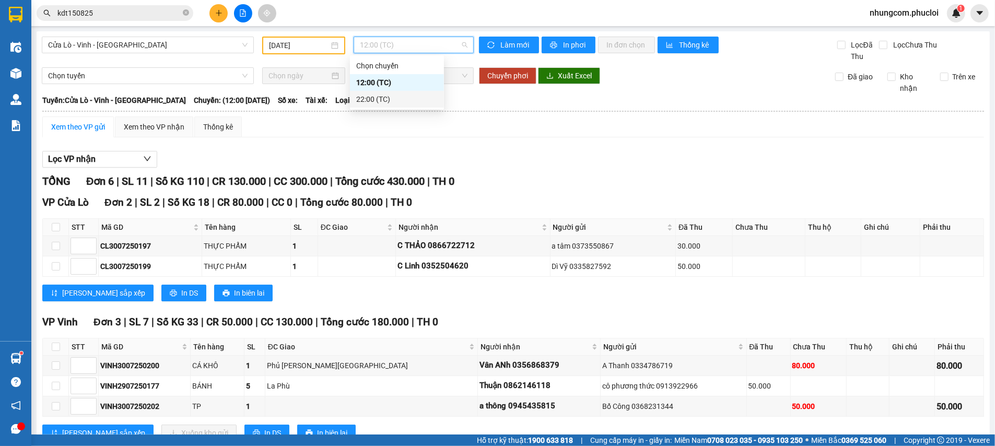
click at [382, 97] on div "22:00 (TC)" at bounding box center [397, 99] width 94 height 17
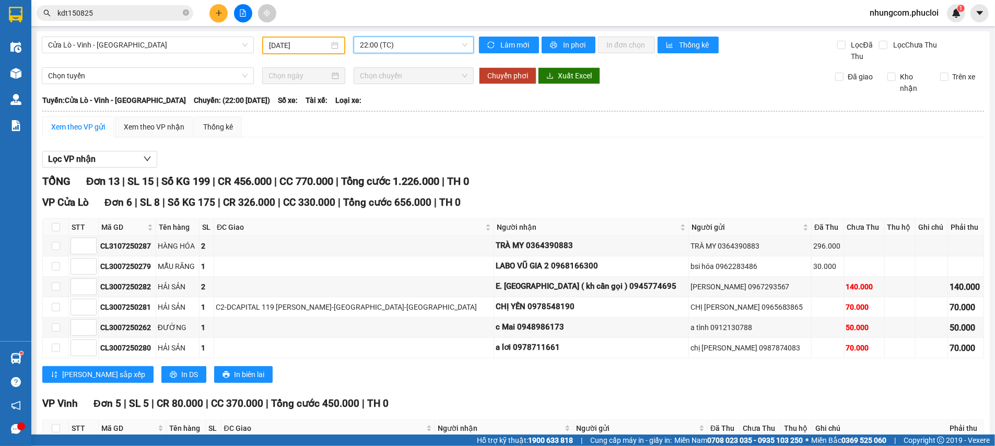
click at [315, 48] on input "[DATE]" at bounding box center [299, 45] width 61 height 11
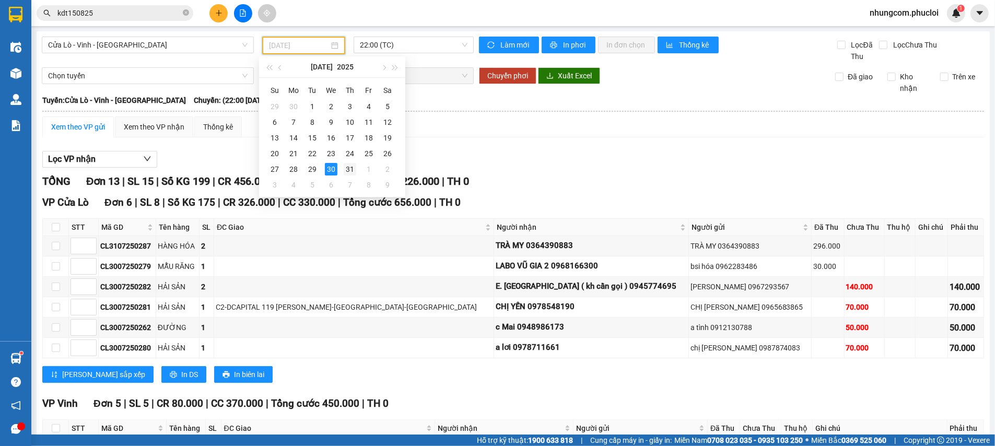
click at [351, 169] on div "31" at bounding box center [350, 169] width 13 height 13
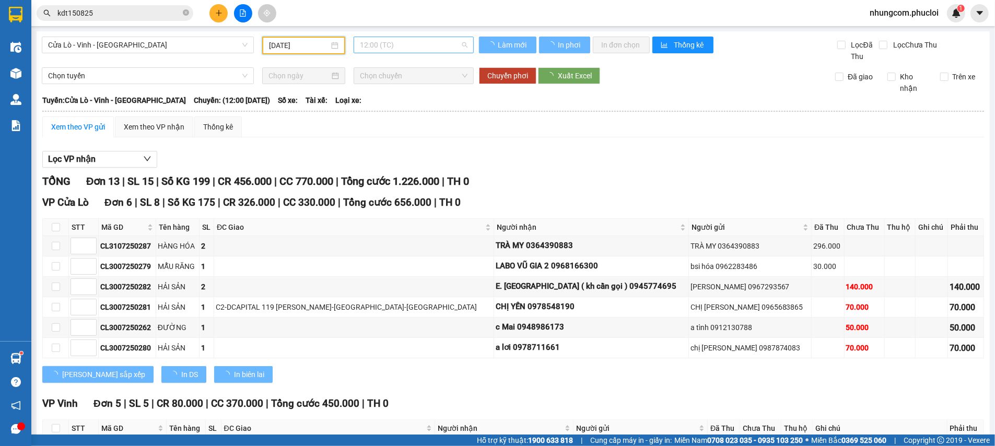
click at [404, 41] on span "12:00 (TC)" at bounding box center [414, 45] width 108 height 16
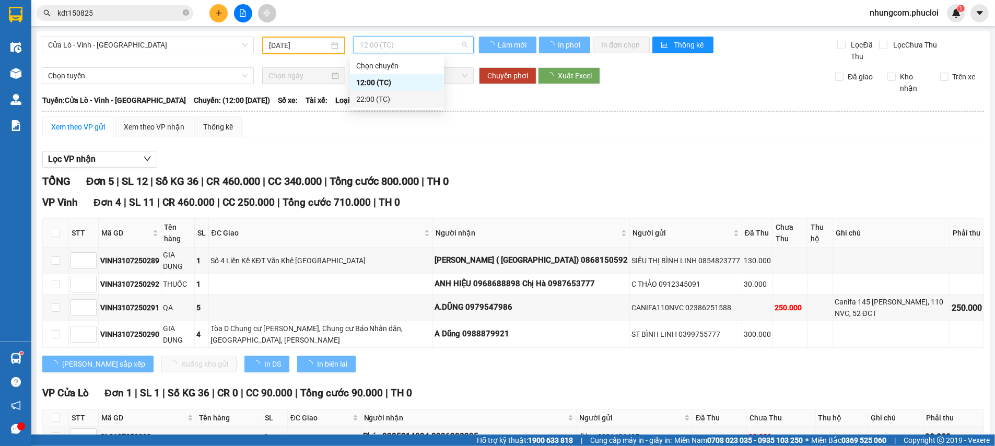
click at [390, 97] on div "22:00 (TC)" at bounding box center [397, 99] width 82 height 11
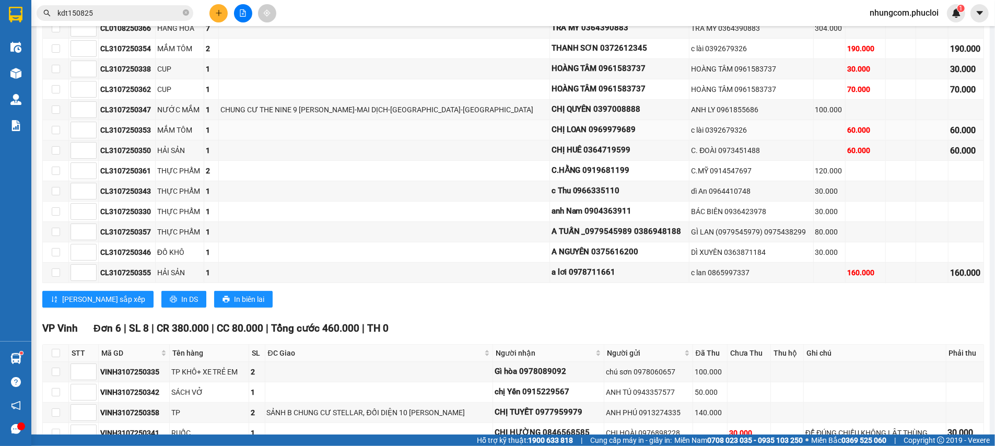
scroll to position [461, 0]
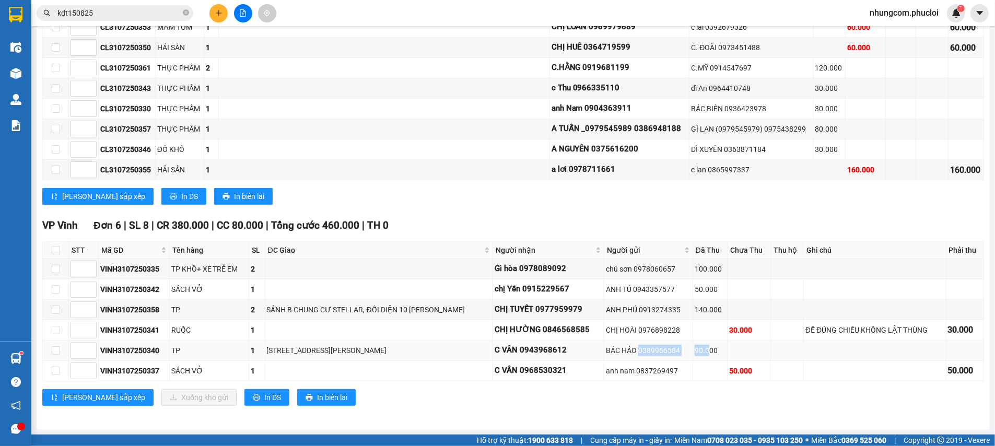
drag, startPoint x: 665, startPoint y: 353, endPoint x: 724, endPoint y: 349, distance: 58.6
click at [724, 349] on tr "VINH3107250340 TP 1 H13, [STREET_ADDRESS][PERSON_NAME] 0943968612 [GEOGRAPHIC_D…" at bounding box center [513, 351] width 941 height 20
click at [691, 353] on div "BÁC HẢO 0389966584" at bounding box center [648, 350] width 85 height 11
drag, startPoint x: 705, startPoint y: 352, endPoint x: 665, endPoint y: 348, distance: 40.4
click at [665, 348] on div "BÁC HẢO 0389966584" at bounding box center [648, 350] width 85 height 11
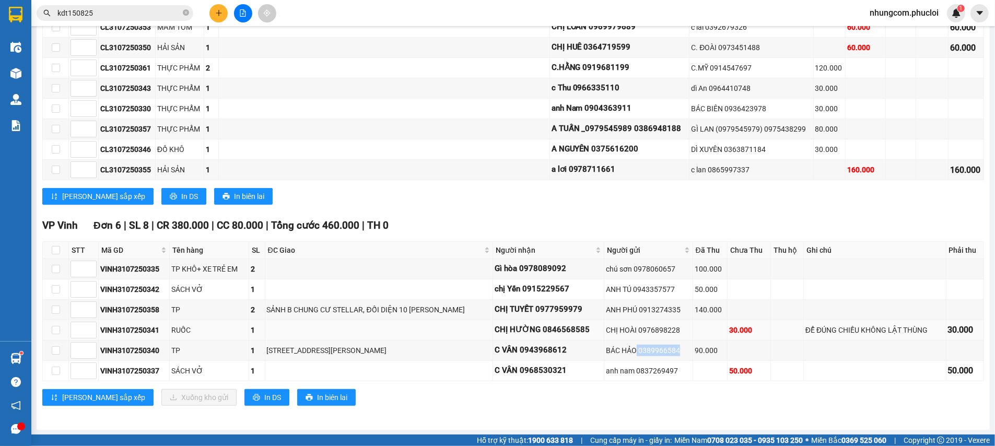
copy div "0389966584"
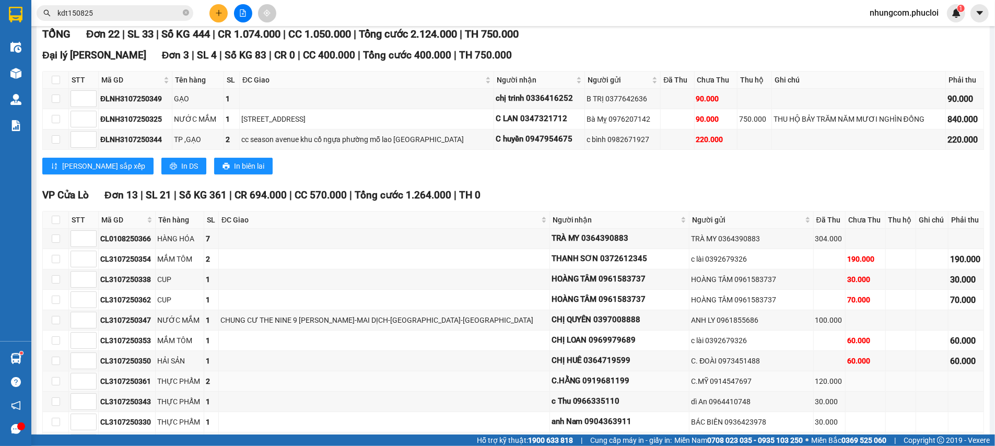
scroll to position [0, 0]
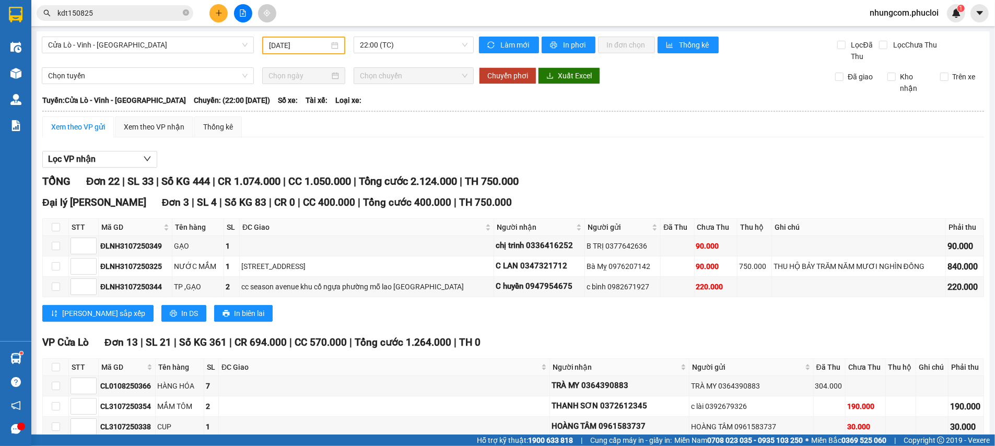
click at [299, 49] on input "[DATE]" at bounding box center [299, 45] width 61 height 11
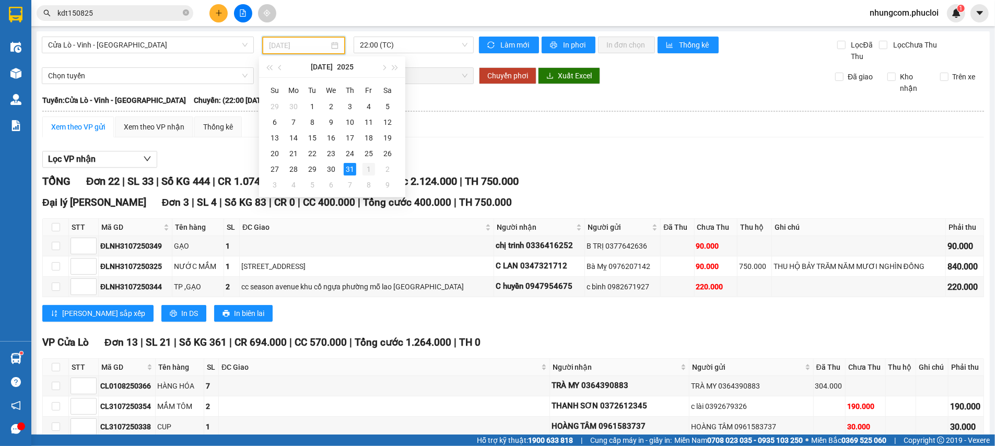
click at [364, 166] on div "1" at bounding box center [369, 169] width 13 height 13
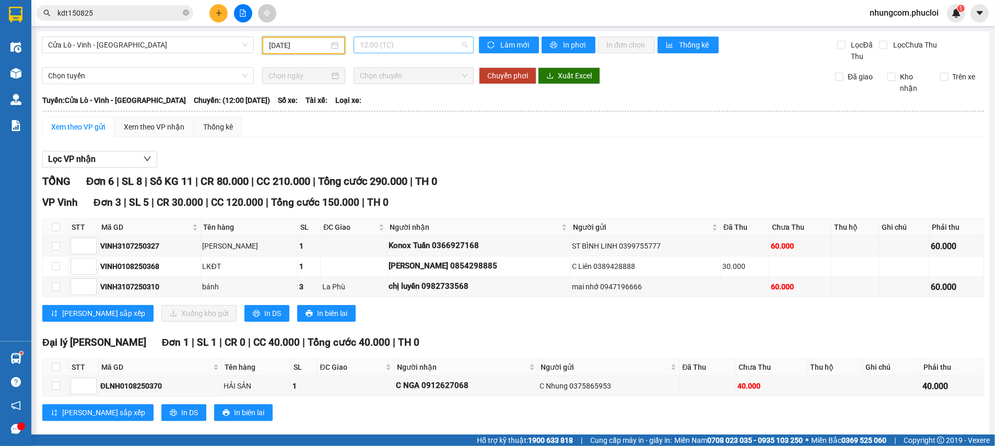
click at [389, 41] on span "12:00 (TC)" at bounding box center [414, 45] width 108 height 16
click at [386, 95] on div "22:00 (TC)" at bounding box center [397, 99] width 82 height 11
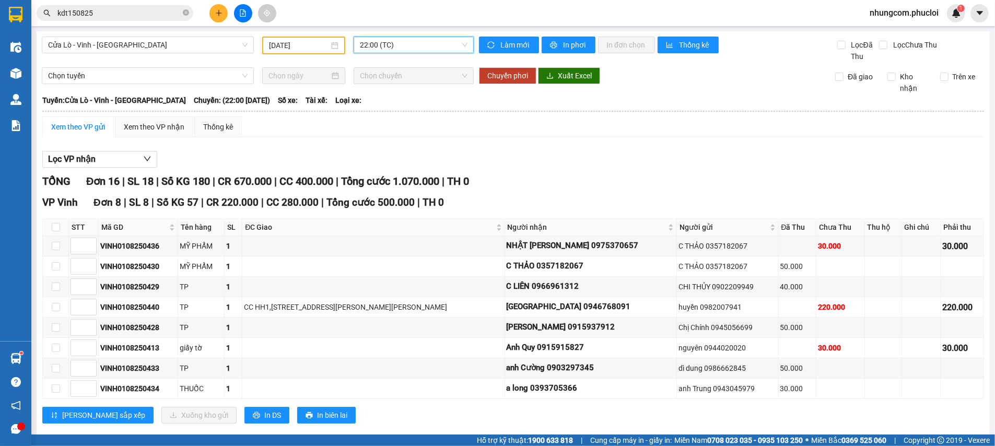
click at [287, 52] on div "[DATE]" at bounding box center [304, 46] width 84 height 18
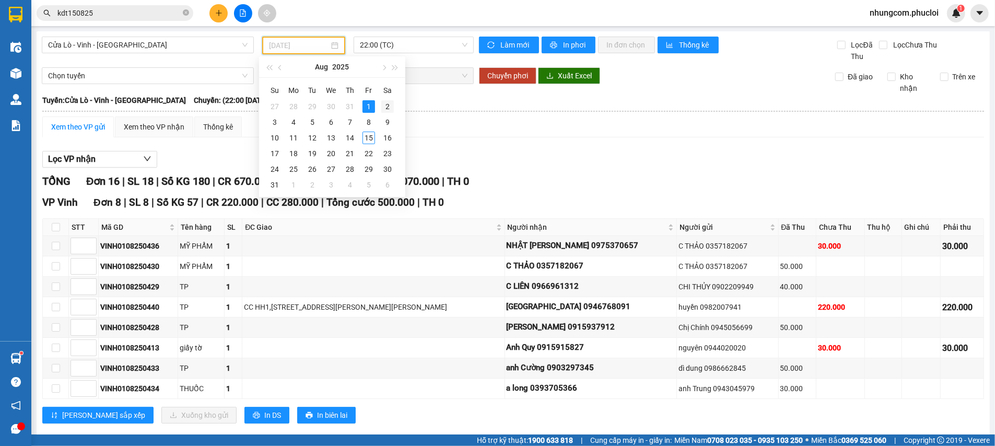
click at [381, 104] on div "2" at bounding box center [387, 106] width 13 height 13
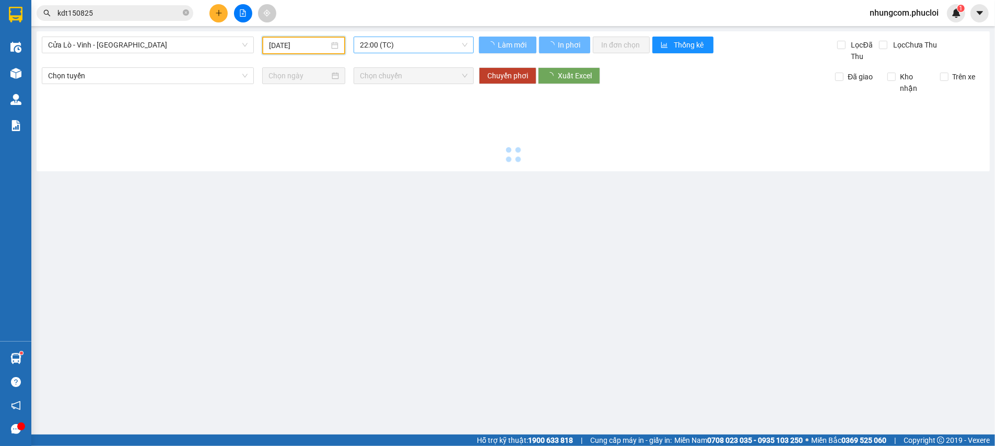
click at [396, 43] on span "22:00 (TC)" at bounding box center [414, 45] width 108 height 16
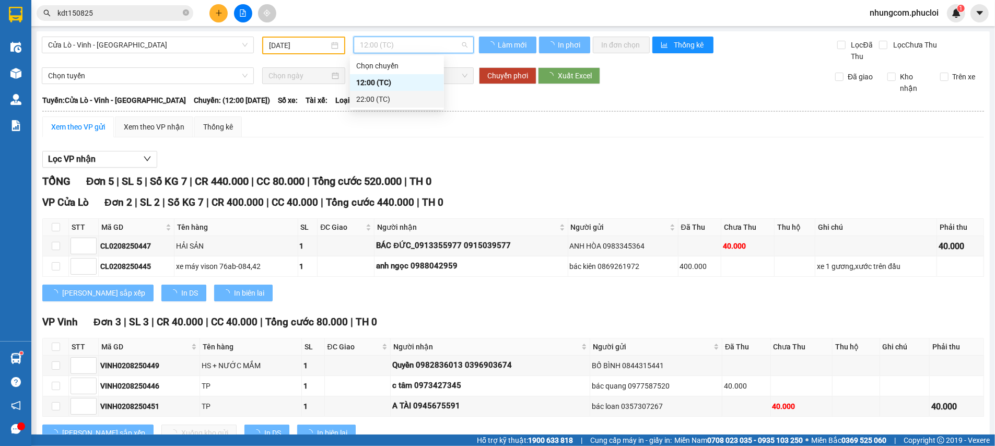
click at [396, 92] on div "22:00 (TC)" at bounding box center [397, 99] width 94 height 17
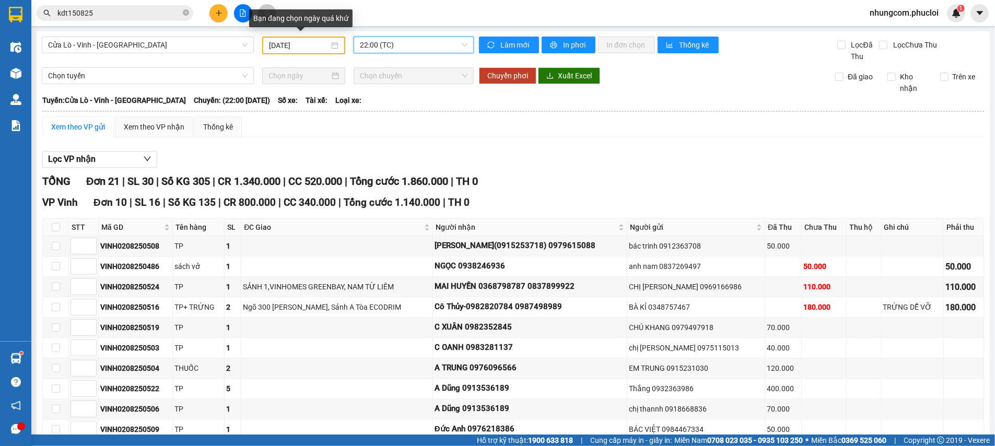
click at [321, 47] on input "[DATE]" at bounding box center [299, 45] width 61 height 11
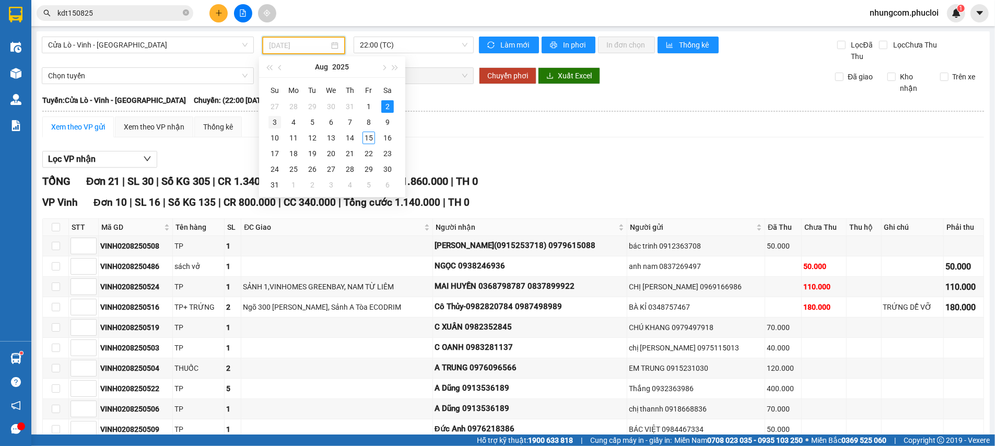
click at [276, 121] on div "3" at bounding box center [275, 122] width 13 height 13
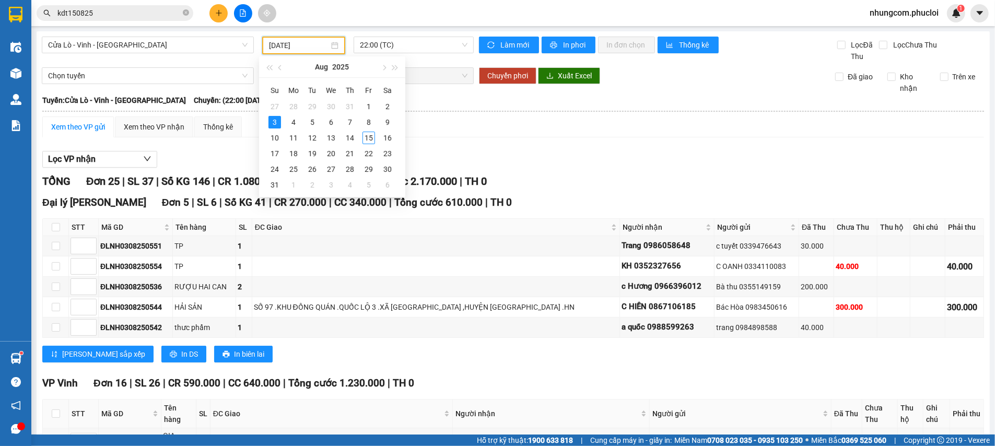
click at [310, 49] on input "[DATE]" at bounding box center [299, 45] width 61 height 11
click at [296, 124] on div "4" at bounding box center [293, 122] width 13 height 13
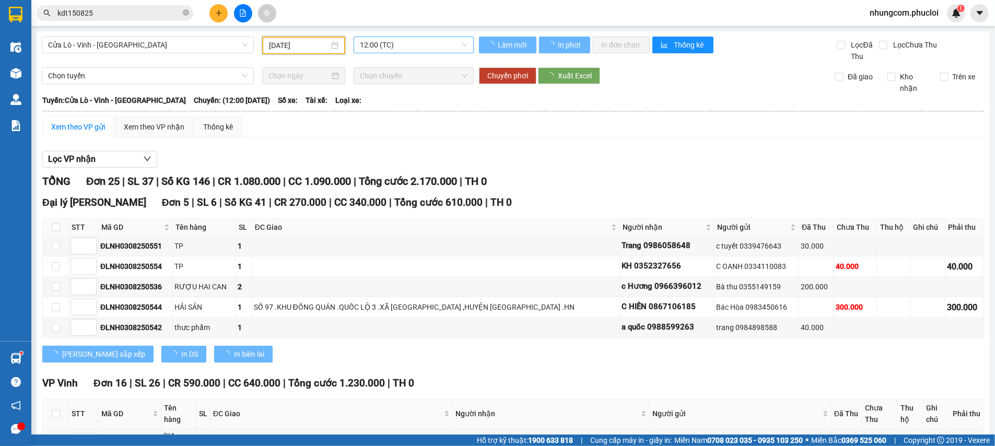
click at [381, 50] on span "12:00 (TC)" at bounding box center [414, 45] width 108 height 16
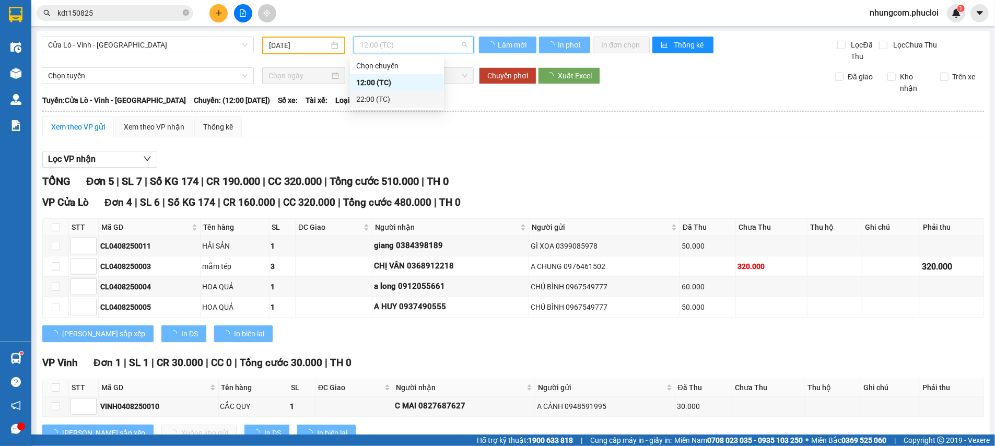
click at [380, 99] on div "22:00 (TC)" at bounding box center [397, 99] width 82 height 11
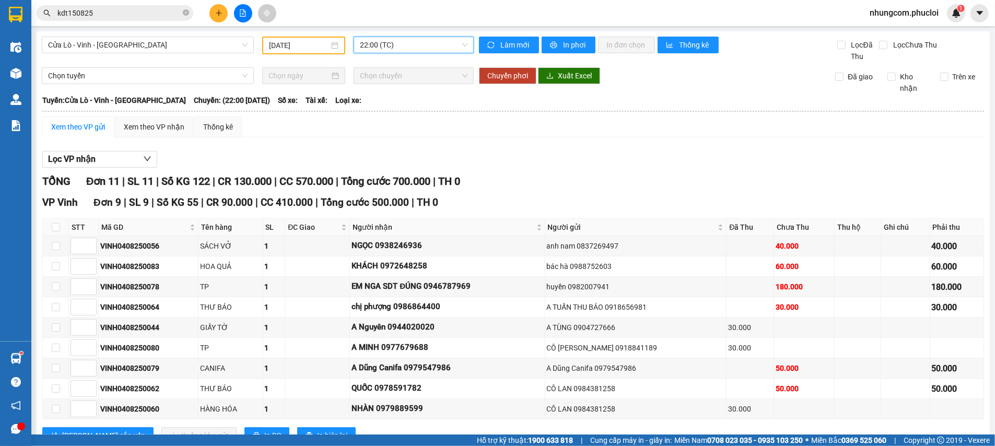
click at [283, 42] on input "[DATE]" at bounding box center [299, 45] width 61 height 11
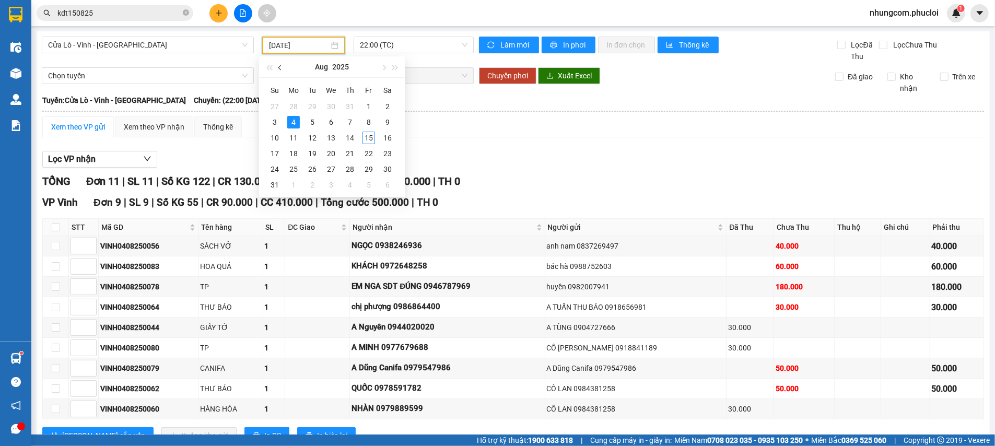
click at [276, 71] on button "button" at bounding box center [280, 66] width 11 height 21
click at [331, 152] on div "23" at bounding box center [331, 153] width 13 height 13
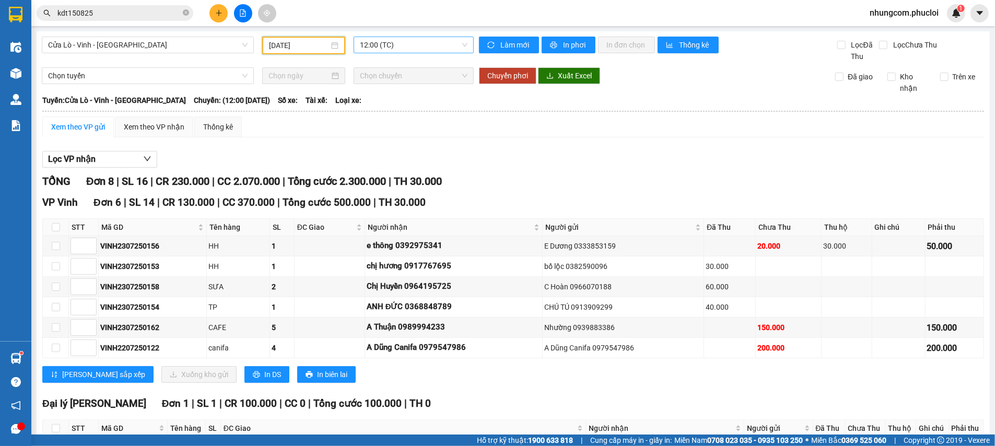
click at [364, 47] on span "12:00 (TC)" at bounding box center [414, 45] width 108 height 16
click at [376, 99] on div "22:00 (TC)" at bounding box center [397, 99] width 82 height 11
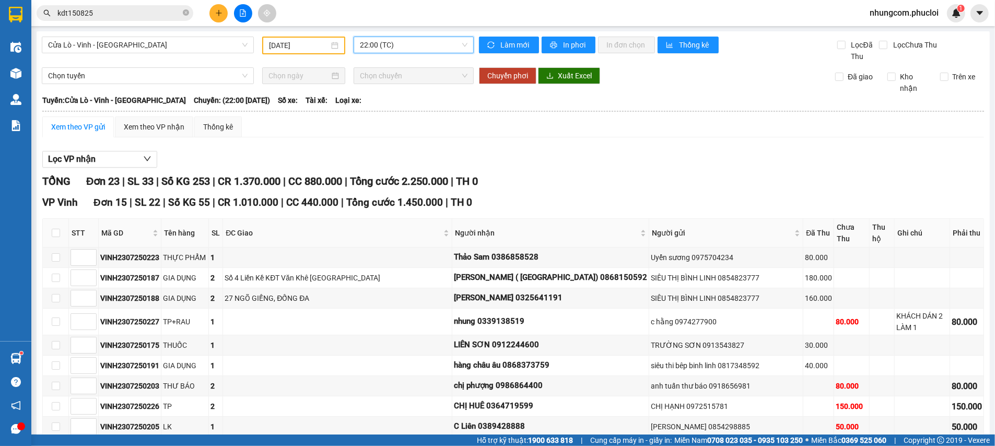
click at [283, 49] on input "[DATE]" at bounding box center [299, 45] width 61 height 11
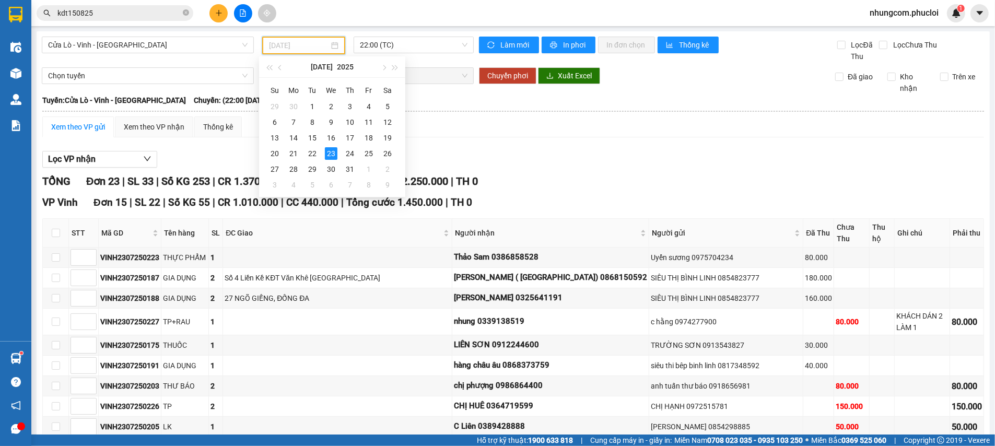
click at [340, 150] on td "23" at bounding box center [331, 154] width 19 height 16
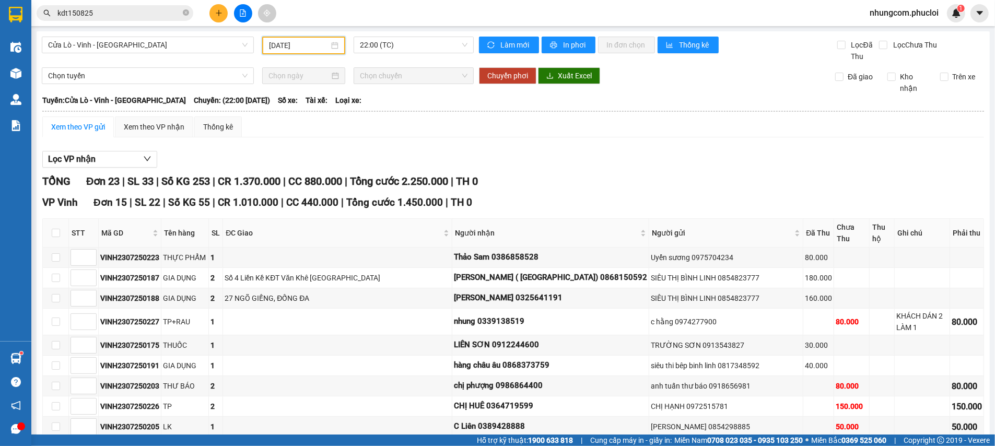
click at [304, 55] on div "Cửa Lò - Vinh - [GEOGRAPHIC_DATA] [DATE] 22:00 (TC)" at bounding box center [258, 50] width 432 height 26
click at [309, 55] on div "Cửa Lò - Vinh - [GEOGRAPHIC_DATA] [DATE] 22:00 (TC)" at bounding box center [258, 50] width 432 height 26
click at [309, 47] on input "[DATE]" at bounding box center [299, 45] width 61 height 11
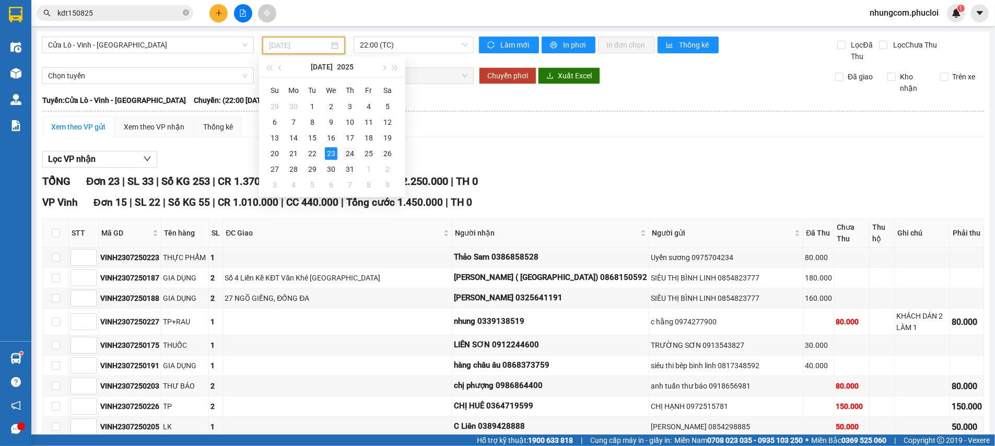
click at [349, 148] on div "24" at bounding box center [350, 153] width 13 height 13
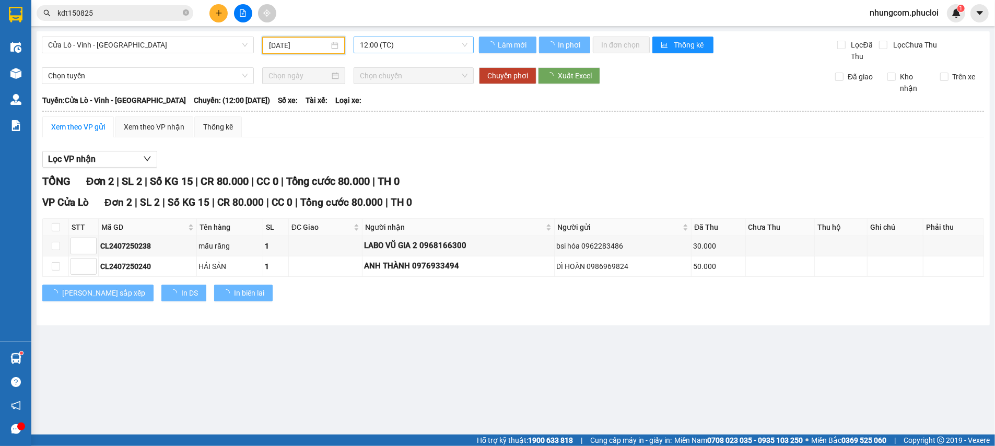
drag, startPoint x: 390, startPoint y: 42, endPoint x: 396, endPoint y: 87, distance: 45.8
click at [390, 41] on span "12:00 (TC)" at bounding box center [414, 45] width 108 height 16
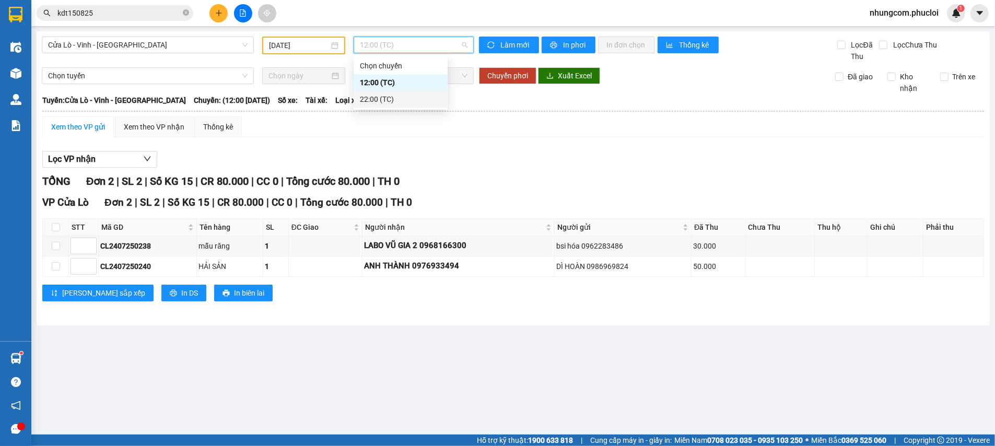
click at [397, 98] on div "22:00 (TC)" at bounding box center [401, 99] width 82 height 11
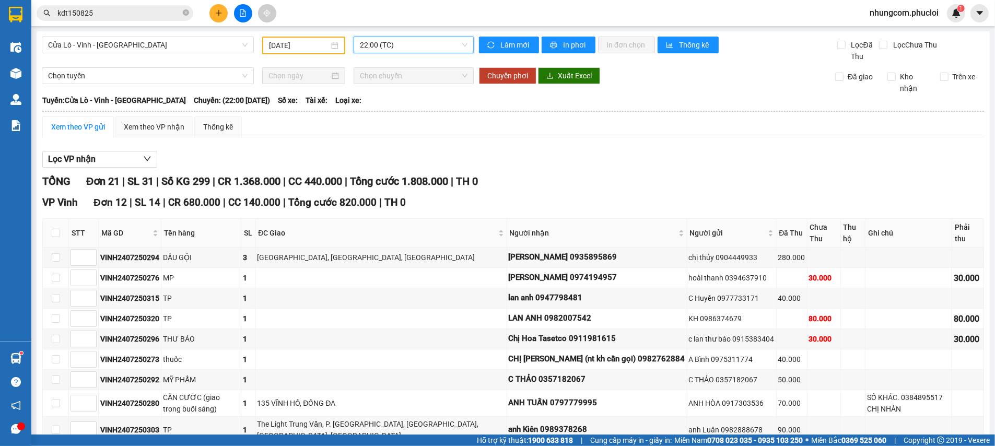
click at [313, 50] on input "[DATE]" at bounding box center [299, 45] width 61 height 11
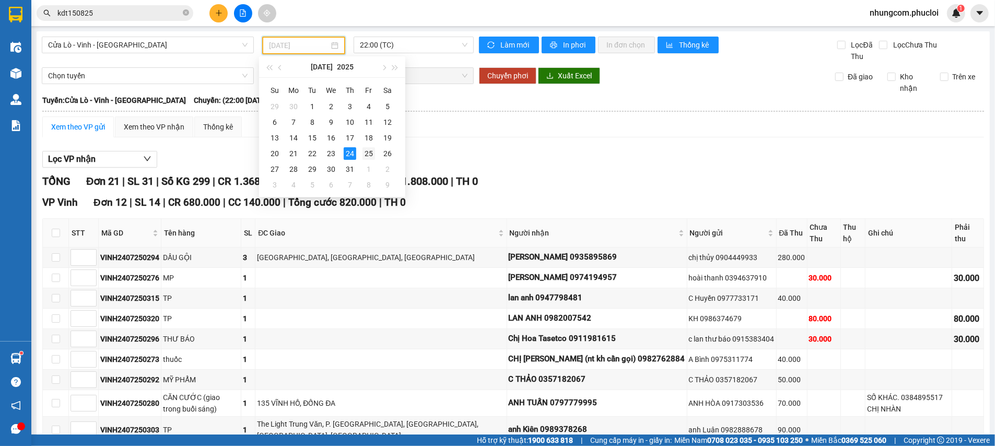
click at [371, 148] on div "25" at bounding box center [369, 153] width 13 height 13
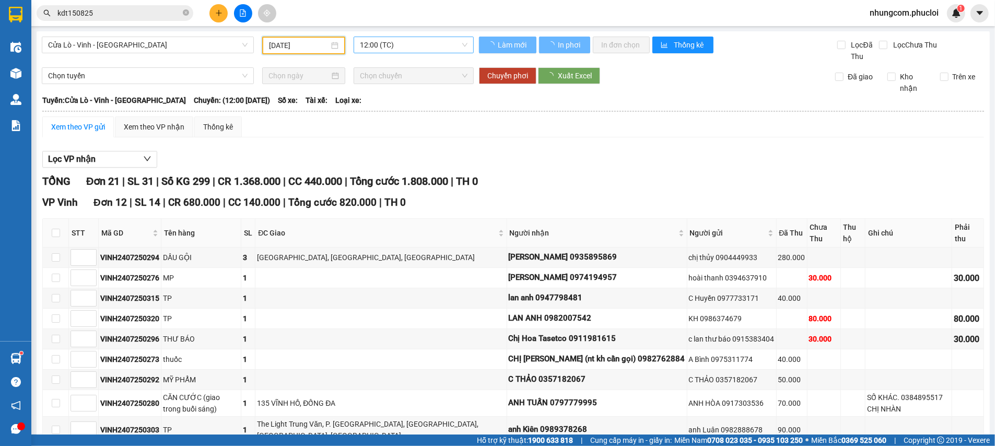
type input "[DATE]"
click at [388, 42] on span "12:00 (TC)" at bounding box center [414, 45] width 108 height 16
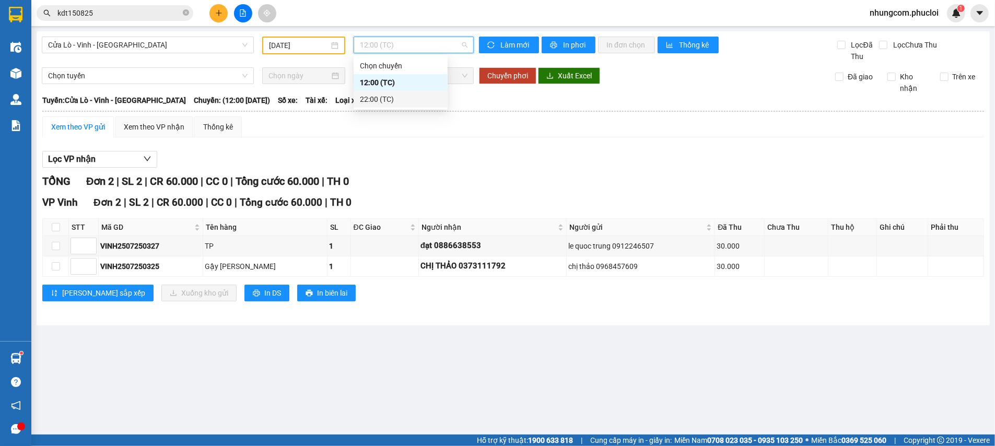
click at [393, 98] on div "22:00 (TC)" at bounding box center [401, 99] width 82 height 11
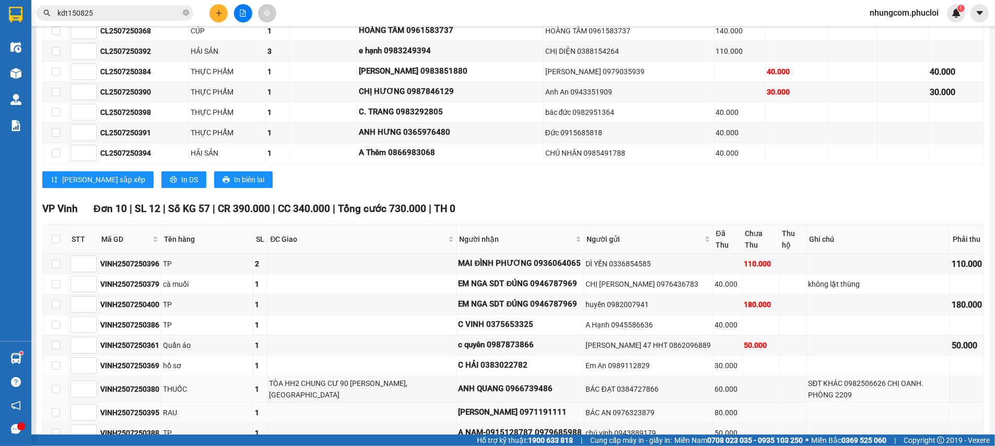
scroll to position [235, 0]
click at [104, 17] on input "kdt150825" at bounding box center [118, 12] width 123 height 11
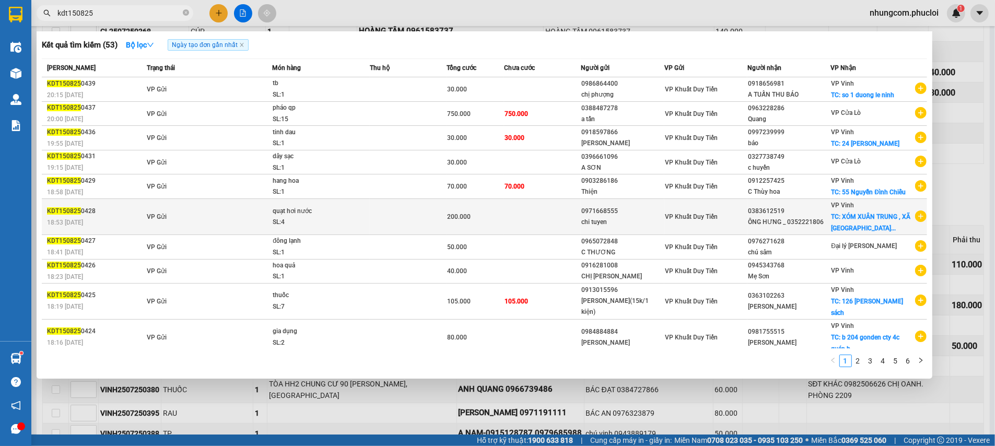
scroll to position [6, 0]
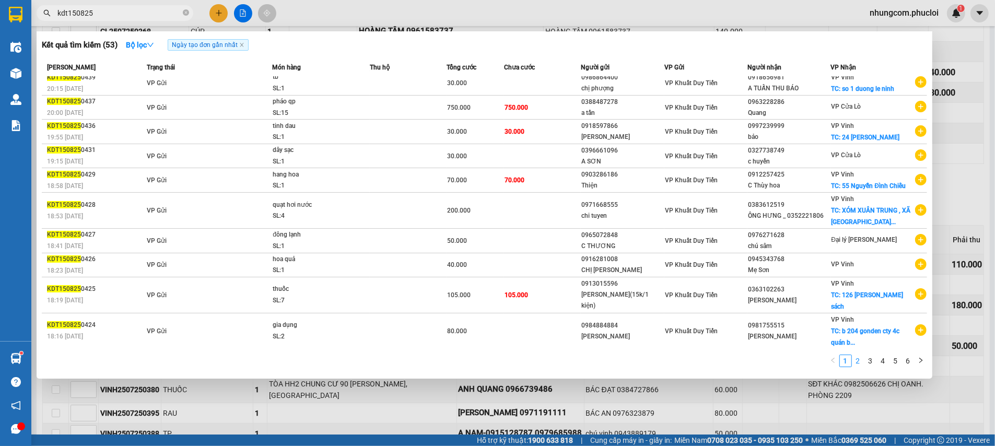
click at [861, 362] on link "2" at bounding box center [858, 360] width 11 height 11
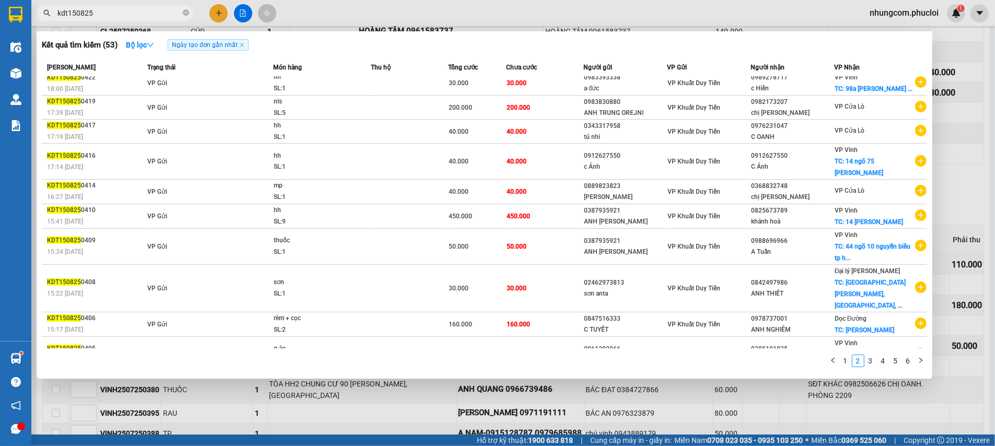
drag, startPoint x: 67, startPoint y: 14, endPoint x: 53, endPoint y: 15, distance: 14.7
click at [53, 15] on span "kdt150825" at bounding box center [115, 13] width 157 height 16
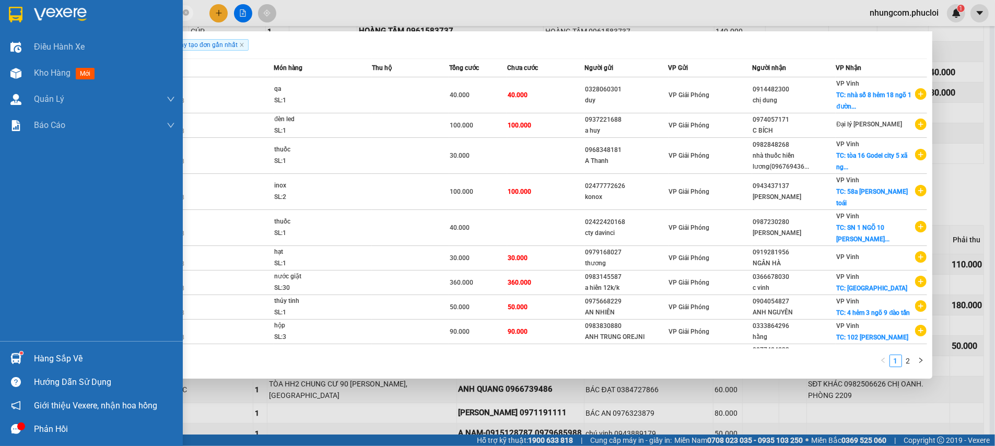
type input "gp150825"
click at [10, 362] on img at bounding box center [15, 358] width 11 height 11
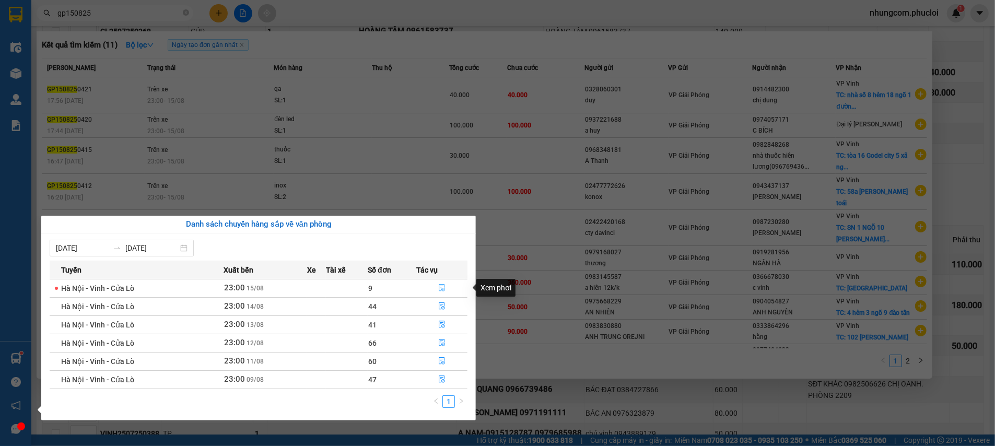
click at [437, 290] on button "button" at bounding box center [442, 288] width 50 height 17
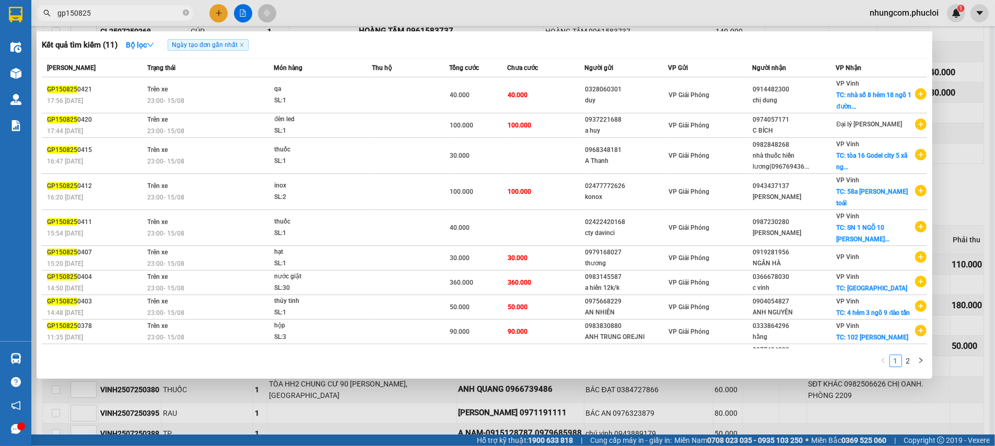
click at [992, 100] on div at bounding box center [497, 223] width 995 height 446
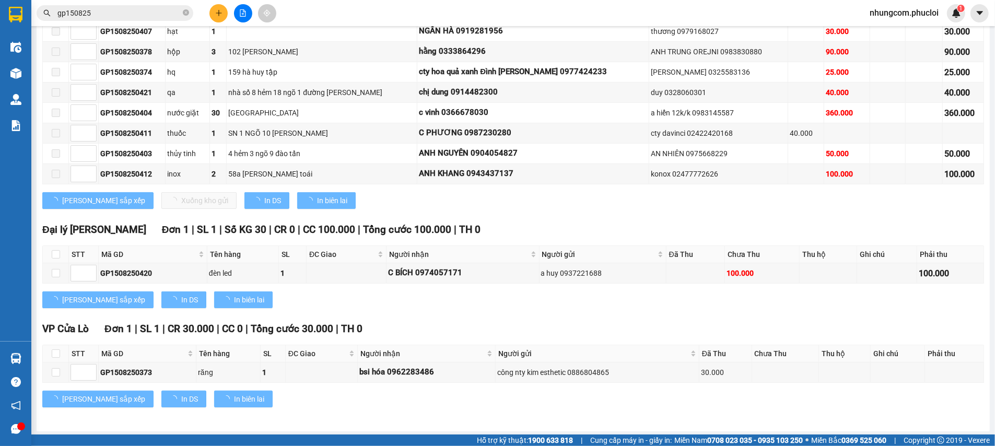
type input "[DATE]"
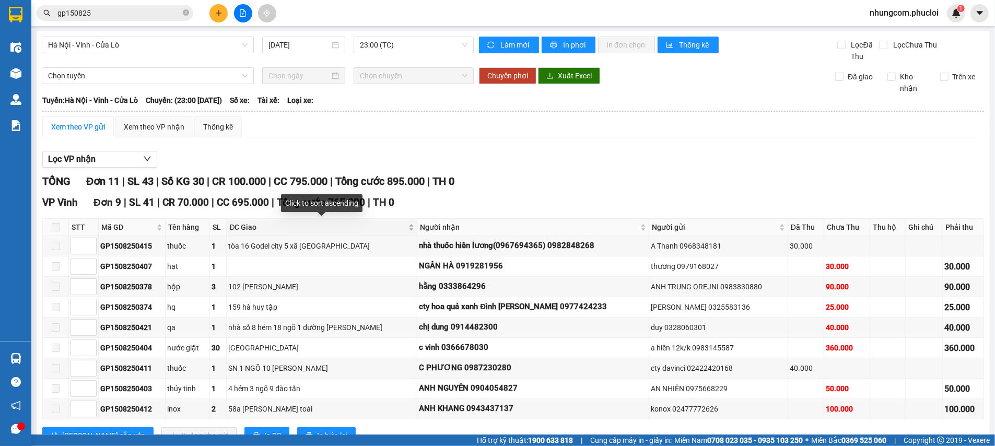
click at [329, 231] on span "ĐC Giao" at bounding box center [317, 227] width 177 height 11
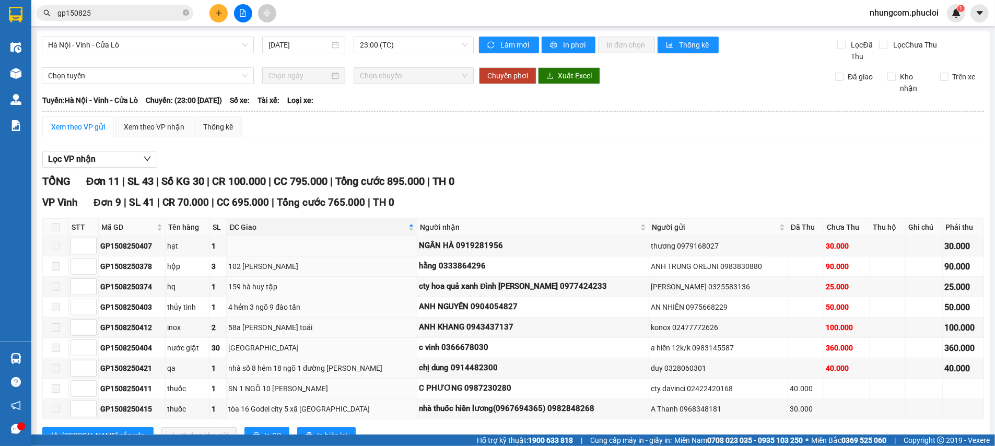
click at [503, 181] on div "TỔNG Đơn 11 | SL 43 | Số KG 30 | CR 100.000 | CC 795.000 | Tổng cước 895.000 | …" at bounding box center [513, 181] width 942 height 16
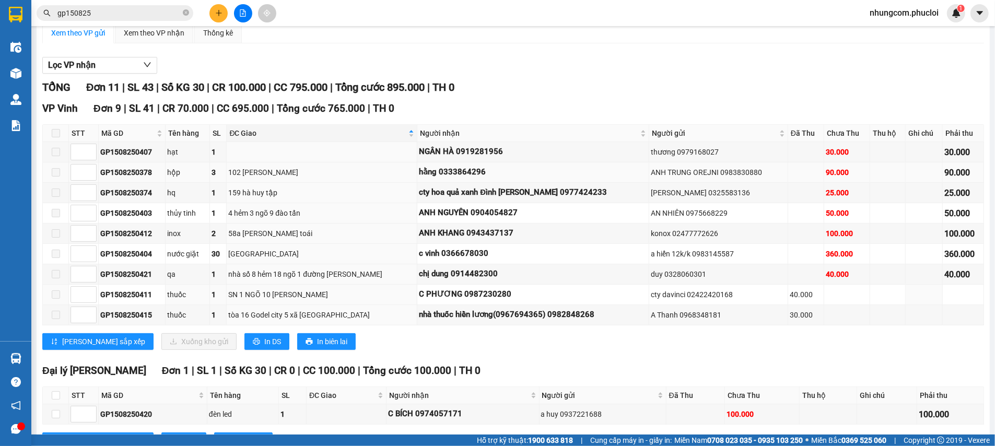
scroll to position [78, 0]
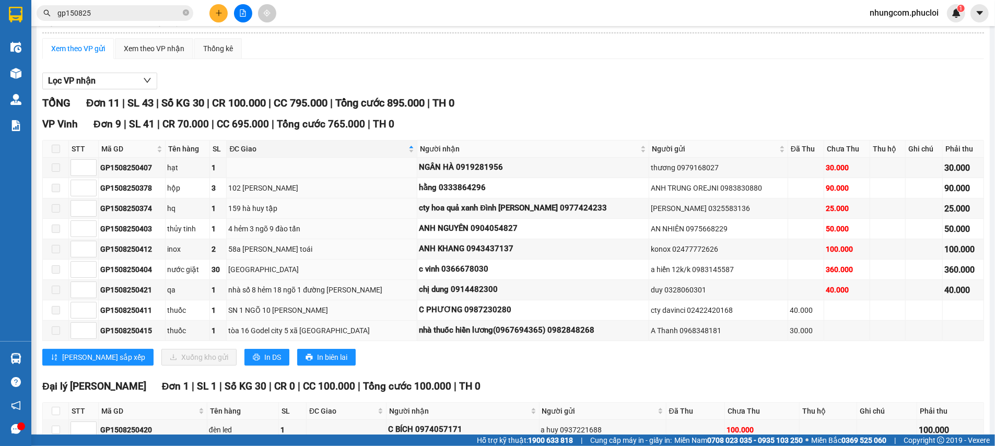
click at [545, 86] on div "Lọc VP nhận" at bounding box center [513, 81] width 942 height 17
click at [183, 14] on icon "close-circle" at bounding box center [186, 12] width 6 height 6
click at [176, 14] on input "text" at bounding box center [118, 12] width 123 height 11
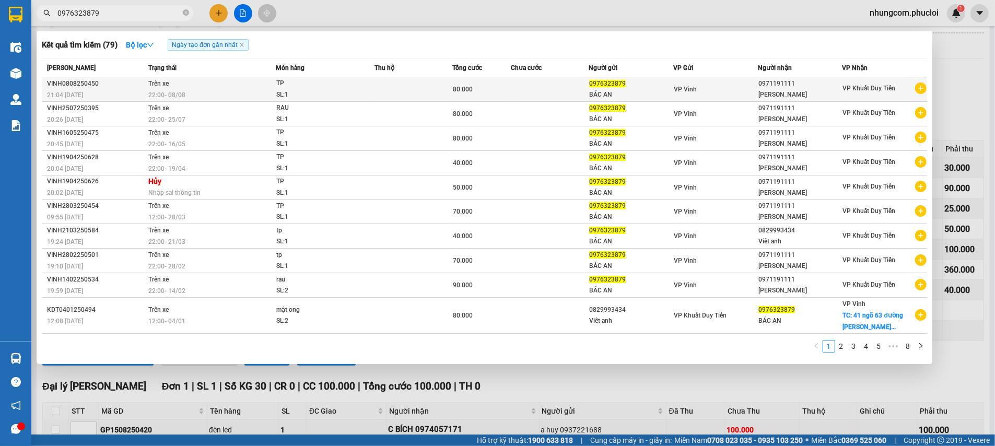
type input "0976323879"
click at [531, 97] on td at bounding box center [550, 89] width 78 height 25
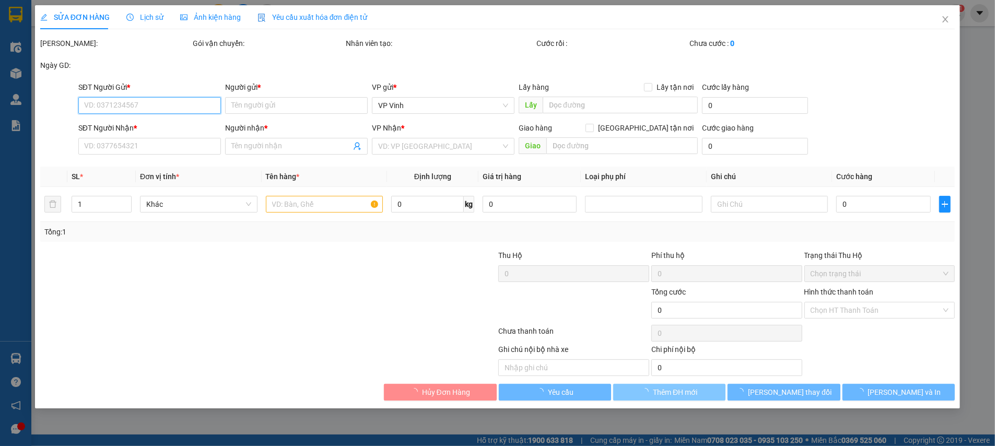
type input "0976323879"
type input "BÁC AN"
type input "0971191111"
type input "[PERSON_NAME]"
type input "80.000"
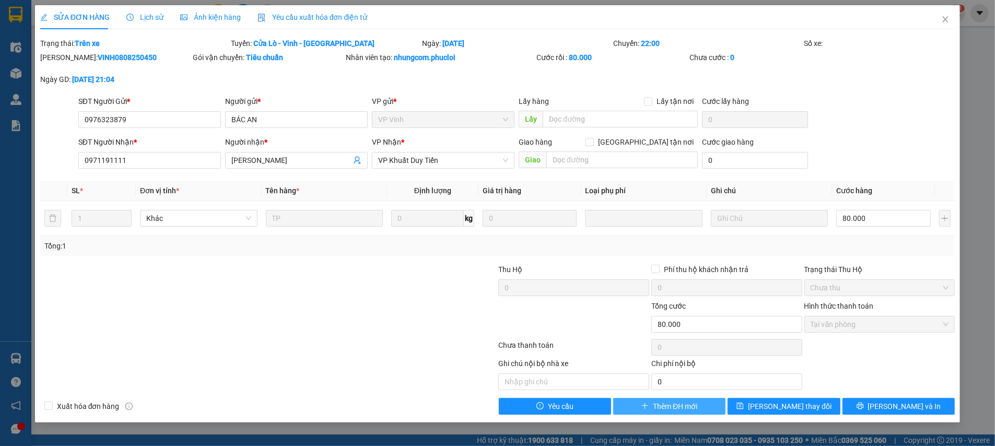
click at [655, 409] on span "Thêm ĐH mới" at bounding box center [675, 406] width 44 height 11
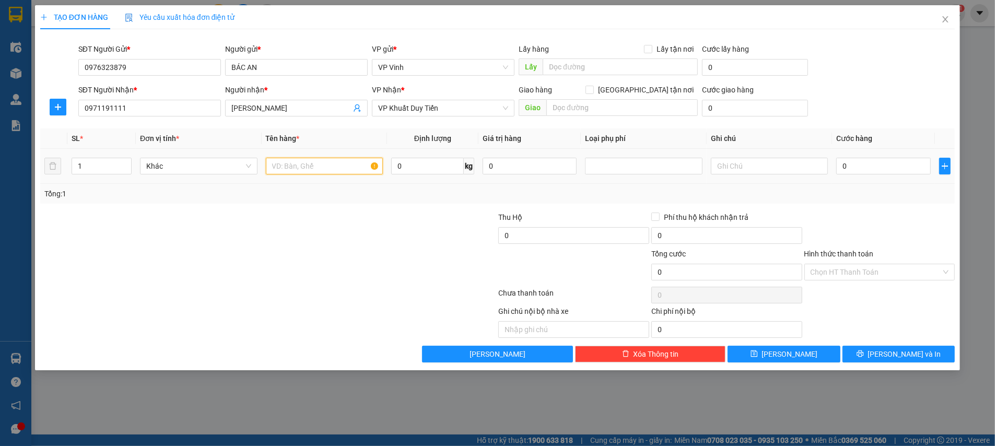
click at [331, 165] on input "text" at bounding box center [324, 166] width 117 height 17
type input "r"
type input "RAU QUẢ"
click at [861, 160] on input "0" at bounding box center [883, 166] width 95 height 17
type input "5"
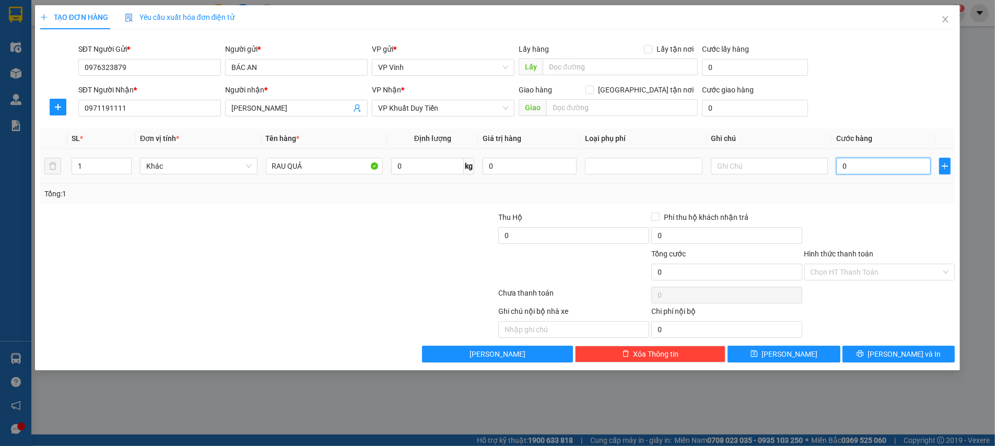
type input "5"
type input "50"
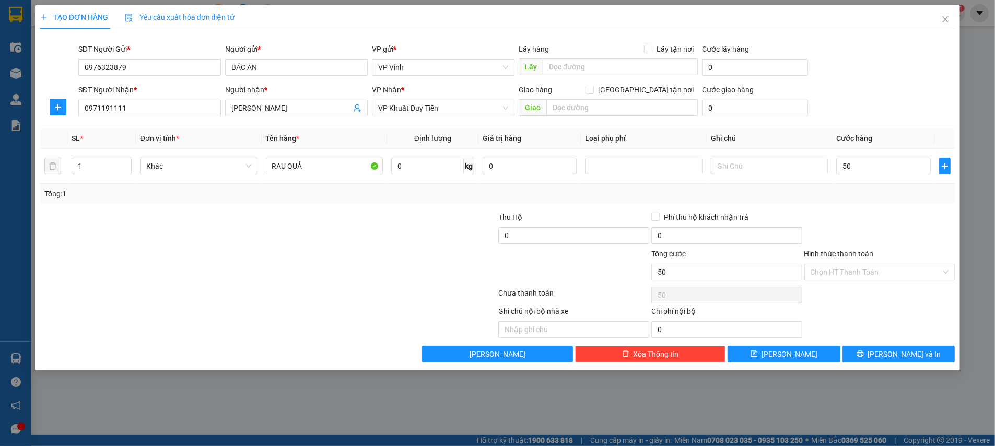
type input "50.000"
click at [857, 220] on div at bounding box center [880, 230] width 153 height 37
click at [874, 274] on input "Hình thức thanh toán" at bounding box center [876, 272] width 131 height 16
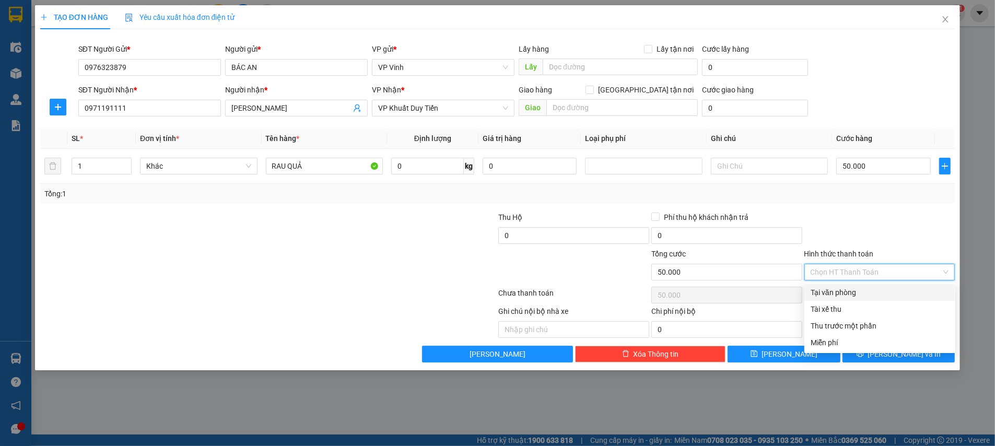
click at [866, 290] on div "Tại văn phòng" at bounding box center [880, 292] width 138 height 11
type input "0"
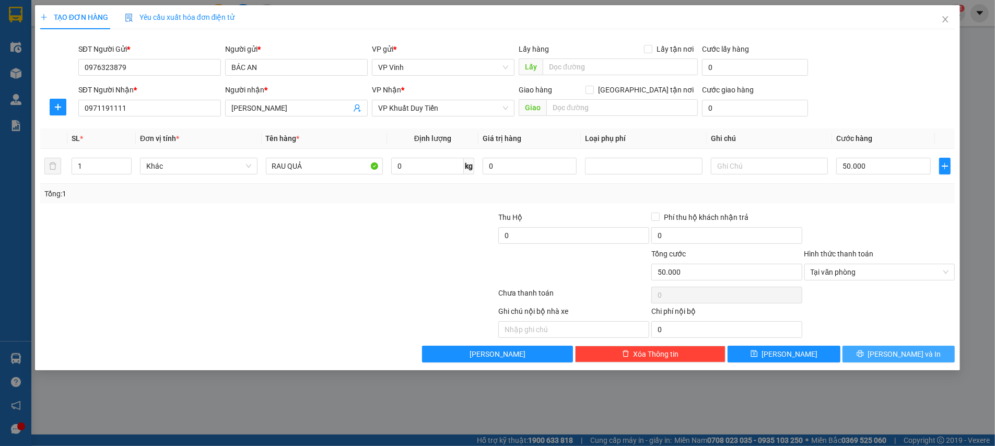
drag, startPoint x: 879, startPoint y: 350, endPoint x: 911, endPoint y: 343, distance: 32.6
click at [864, 350] on icon "printer" at bounding box center [860, 353] width 7 height 7
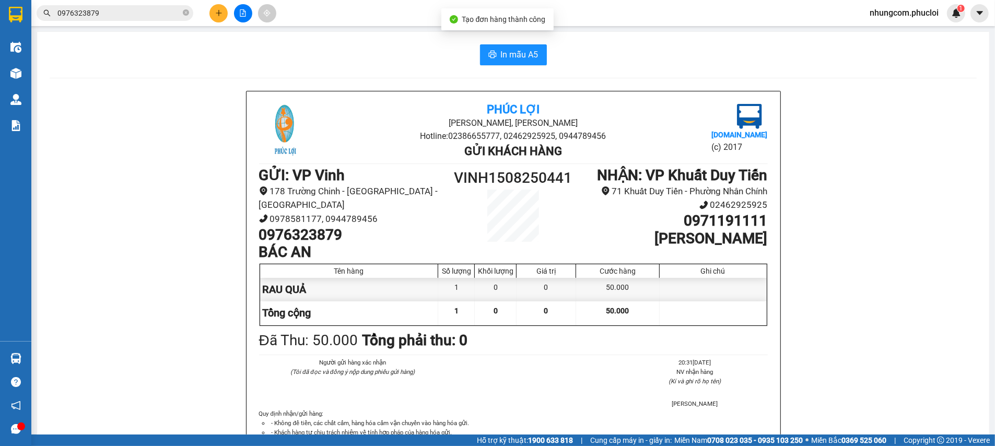
click at [850, 123] on div "Phúc Lợi Đường [PERSON_NAME], Phường Nghi Hương Hotline: 02386655777, 024629259…" at bounding box center [513, 301] width 927 height 420
click at [826, 96] on div "Phúc Lợi Đường [PERSON_NAME], Phường Nghi Hương Hotline: 02386655777, 024629259…" at bounding box center [513, 301] width 927 height 420
click at [829, 85] on div "In mẫu A5 Phúc Lợi Đường [PERSON_NAME], Phường Nghi Hương Hotline: 02386655777,…" at bounding box center [513, 277] width 952 height 491
click at [829, 84] on div "In mẫu A5 Phúc Lợi Đường [PERSON_NAME], Phường Nghi Hương Hotline: 02386655777,…" at bounding box center [513, 277] width 952 height 491
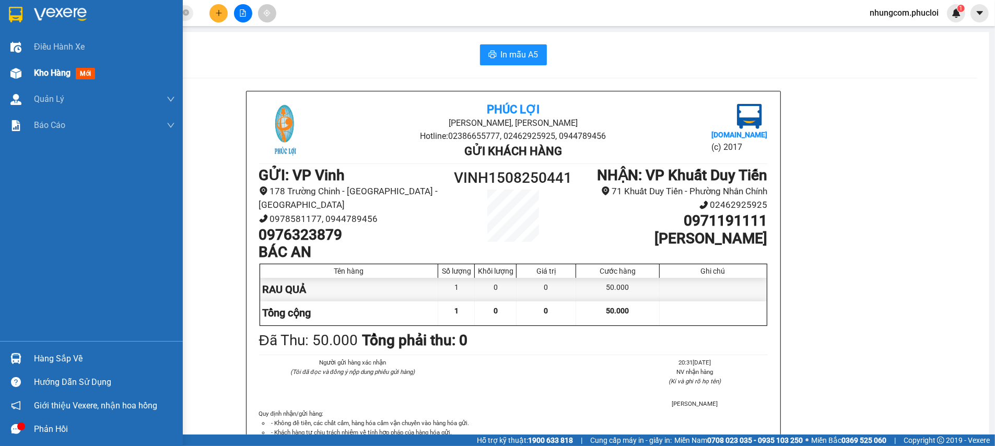
click at [16, 67] on div at bounding box center [16, 73] width 18 height 18
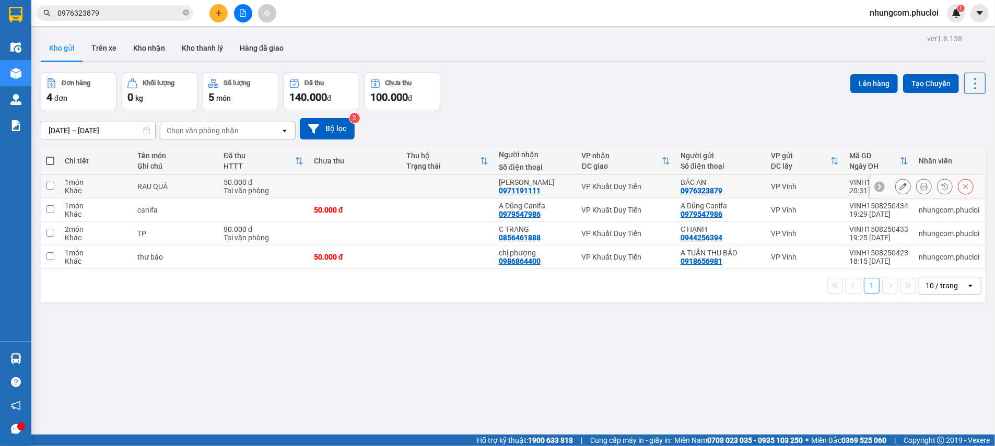
click at [900, 186] on icon at bounding box center [903, 186] width 7 height 7
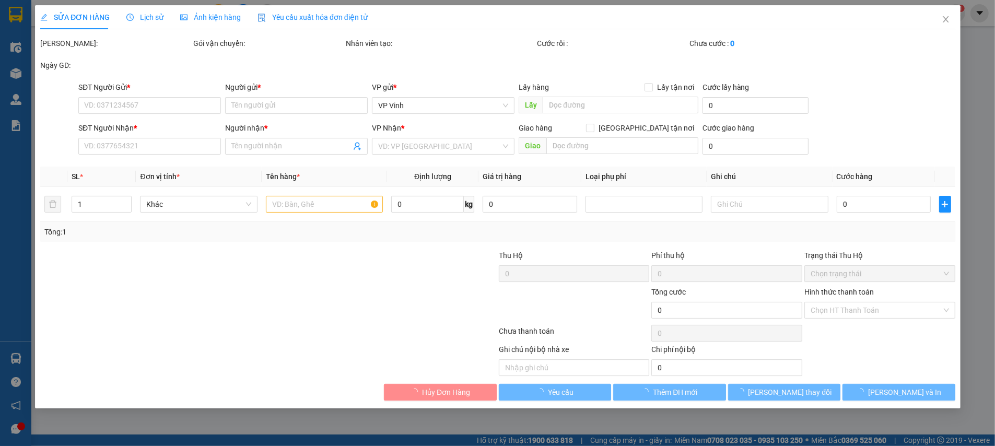
type input "0976323879"
type input "BÁC AN"
type input "0971191111"
type input "[PERSON_NAME]"
type input "50.000"
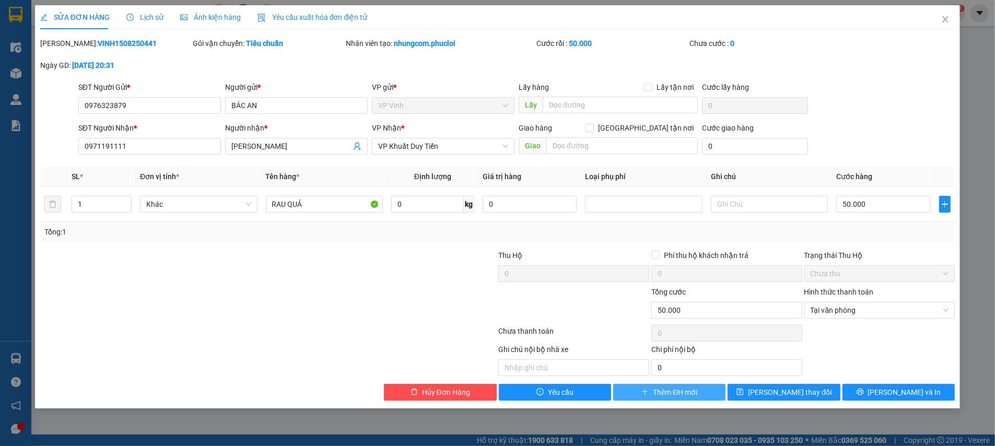
click at [701, 387] on button "Thêm ĐH mới" at bounding box center [669, 392] width 112 height 17
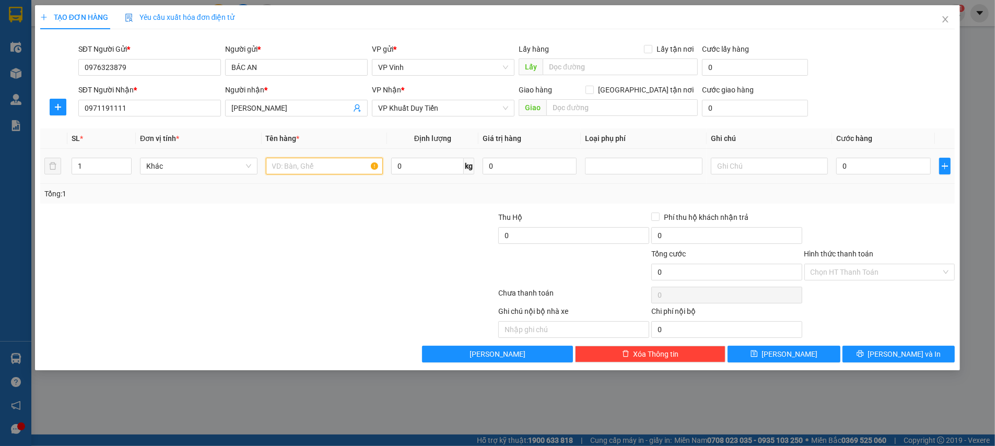
click at [286, 164] on input "text" at bounding box center [324, 166] width 117 height 17
type input "RAU CỦ"
click at [872, 166] on input "0" at bounding box center [883, 166] width 95 height 17
type input "4"
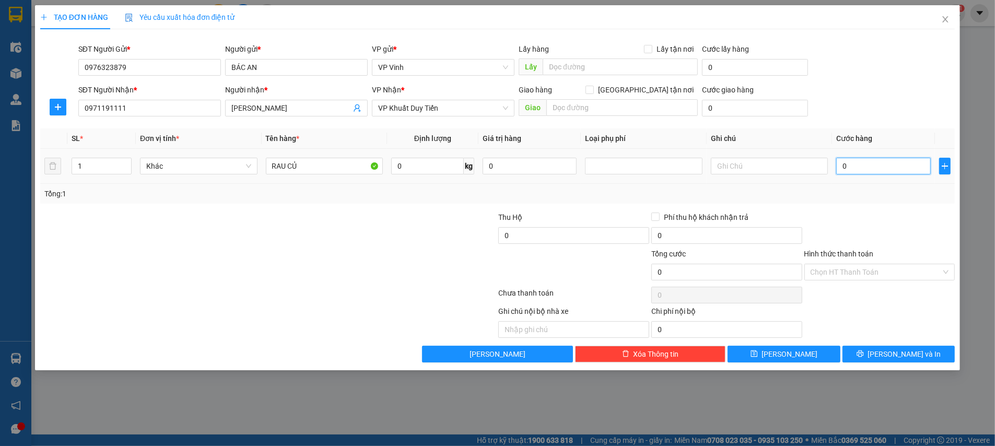
type input "4"
type input "40"
type input "40.000"
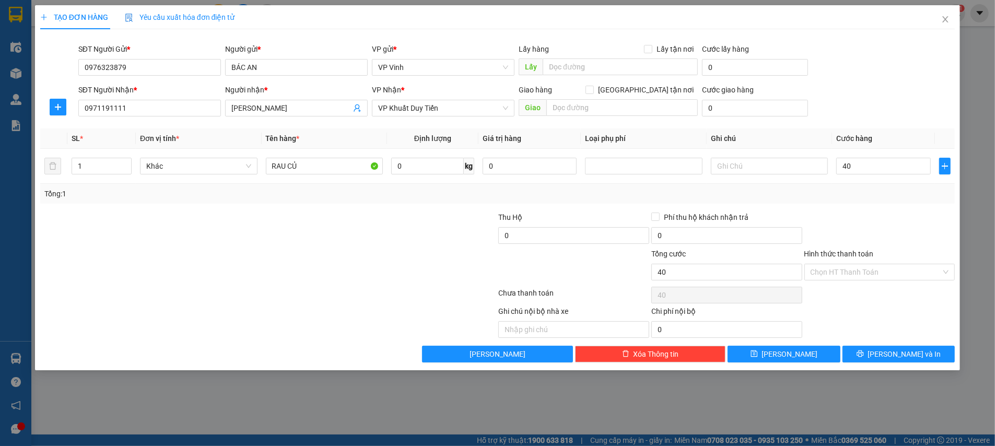
type input "40.000"
click at [893, 212] on div at bounding box center [880, 230] width 153 height 37
click at [870, 276] on input "Hình thức thanh toán" at bounding box center [876, 272] width 131 height 16
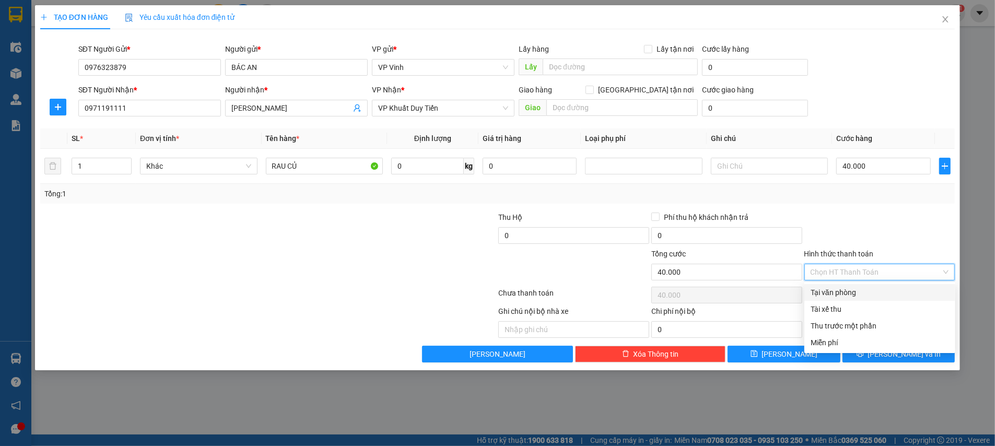
click at [865, 292] on div "Tại văn phòng" at bounding box center [880, 292] width 138 height 11
type input "0"
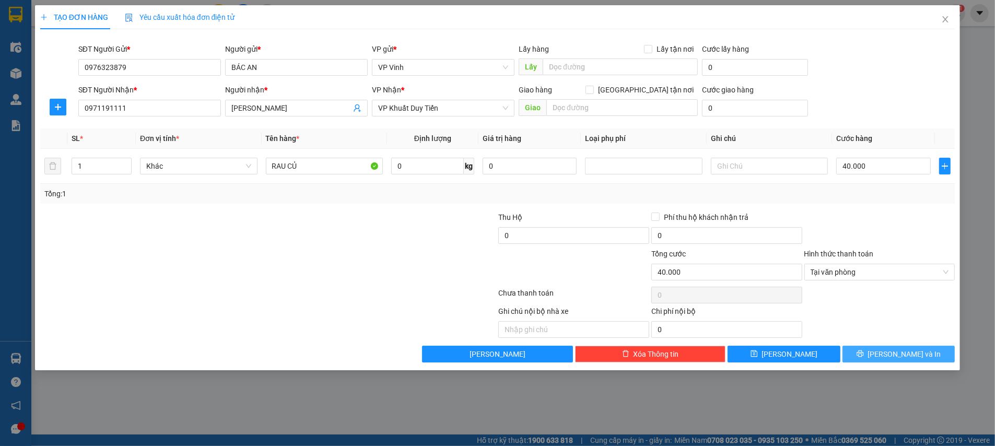
click at [864, 353] on icon "printer" at bounding box center [860, 353] width 7 height 7
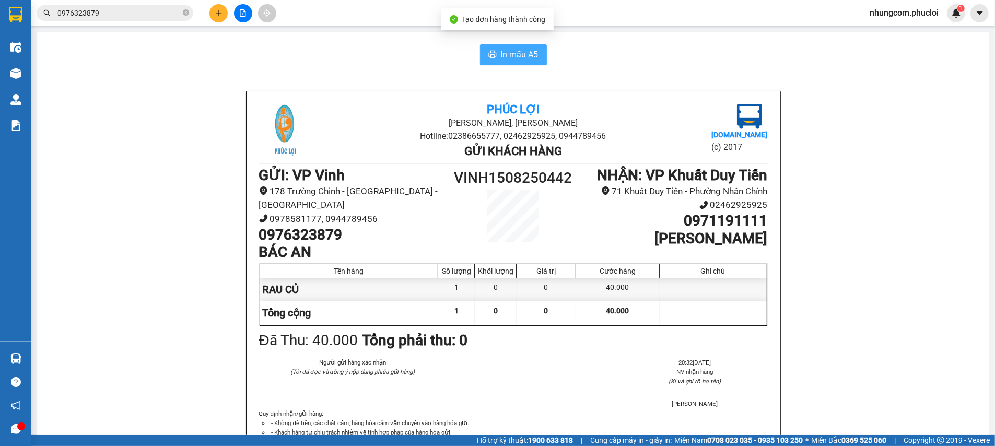
click at [501, 53] on span "In mẫu A5" at bounding box center [520, 54] width 38 height 13
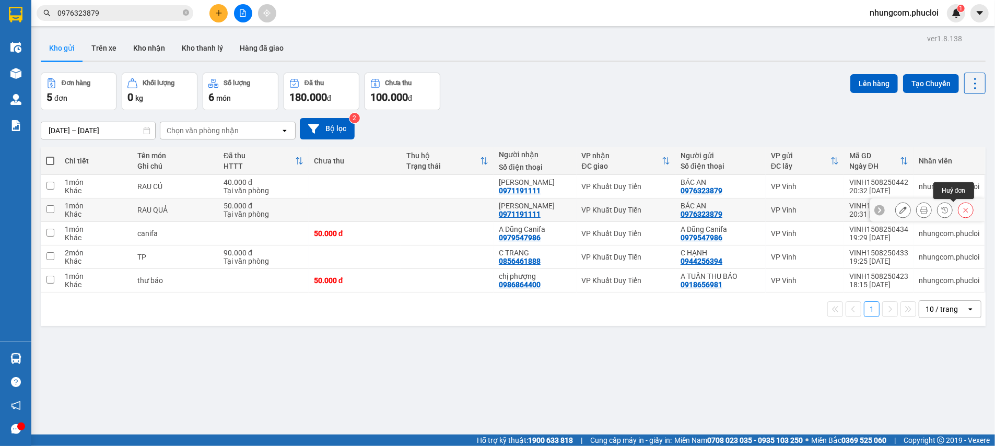
click at [962, 208] on icon at bounding box center [965, 209] width 7 height 7
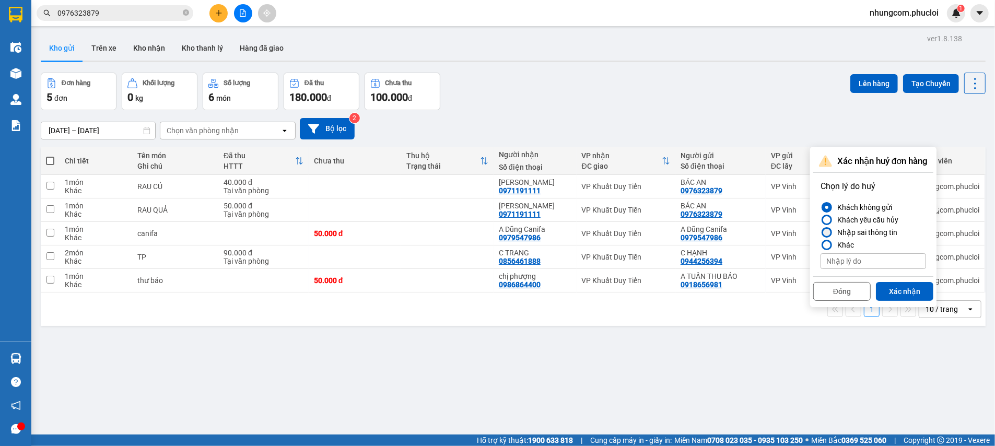
click at [853, 233] on div "Nhập sai thông tin" at bounding box center [865, 232] width 64 height 13
click at [821, 233] on input "Nhập sai thông tin" at bounding box center [821, 233] width 0 height 0
click at [903, 297] on button "Xác nhận" at bounding box center [904, 291] width 57 height 19
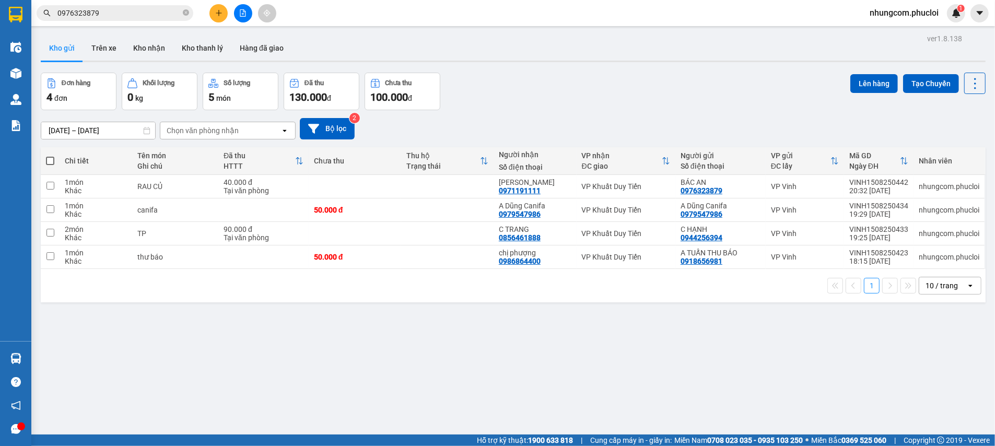
click at [645, 86] on div "Đơn hàng 4 đơn Khối lượng 0 kg Số lượng 5 món Đã thu 130.000 đ Chưa thu 100.000…" at bounding box center [513, 92] width 945 height 38
click at [565, 318] on div "ver 1.8.138 Kho gửi Trên xe Kho nhận Kho thanh [PERSON_NAME] đã giao Đơn hàng 4…" at bounding box center [514, 254] width 954 height 446
click at [641, 75] on div "Đơn hàng 4 đơn Khối lượng 0 kg Số lượng 5 món Đã thu 130.000 đ Chưa thu 100.000…" at bounding box center [513, 92] width 945 height 38
click at [359, 338] on div "ver 1.8.138 Kho gửi Trên xe Kho nhận Kho thanh [PERSON_NAME] đã giao Đơn hàng 4…" at bounding box center [514, 254] width 954 height 446
click at [331, 373] on div "ver 1.8.138 Kho gửi Trên xe Kho nhận Kho thanh [PERSON_NAME] đã giao Đơn hàng 4…" at bounding box center [514, 254] width 954 height 446
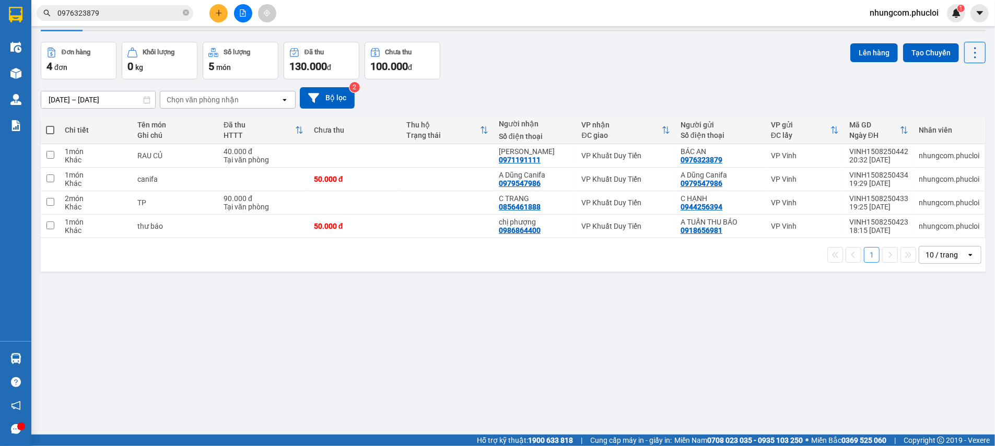
scroll to position [48, 0]
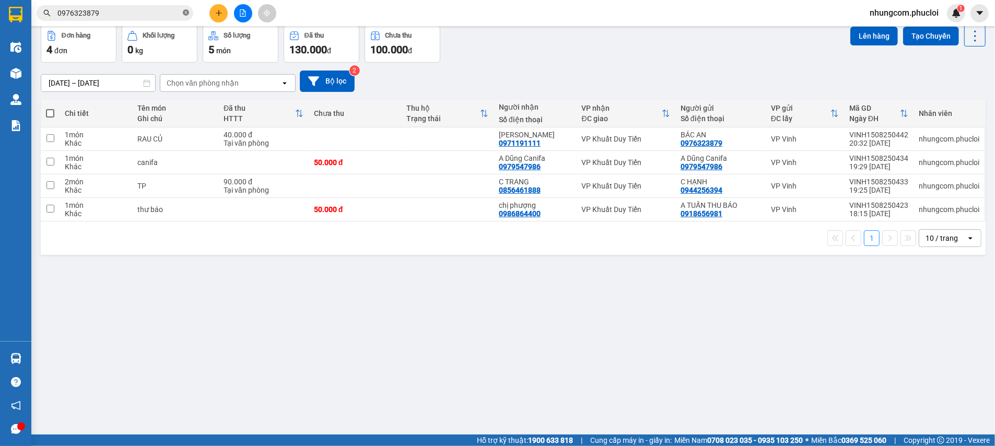
click at [184, 14] on icon "close-circle" at bounding box center [186, 12] width 6 height 6
click at [168, 15] on input "text" at bounding box center [118, 12] width 123 height 11
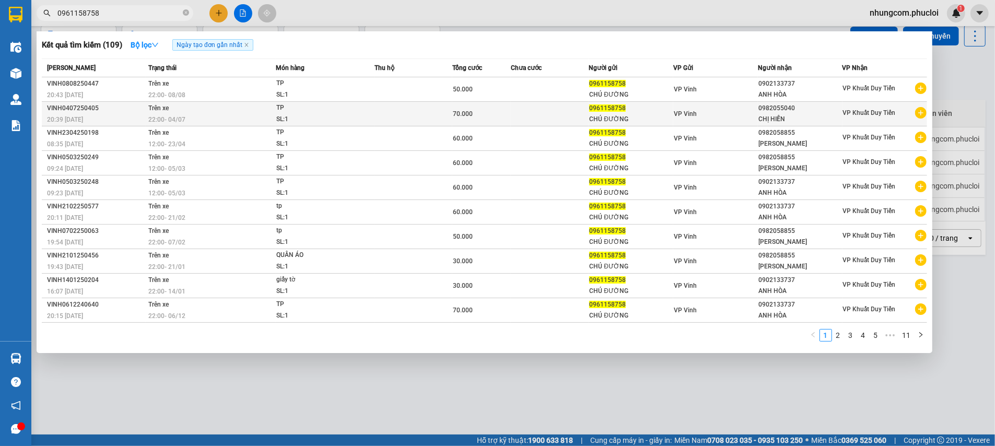
type input "0961158758"
click at [586, 119] on td at bounding box center [550, 114] width 78 height 25
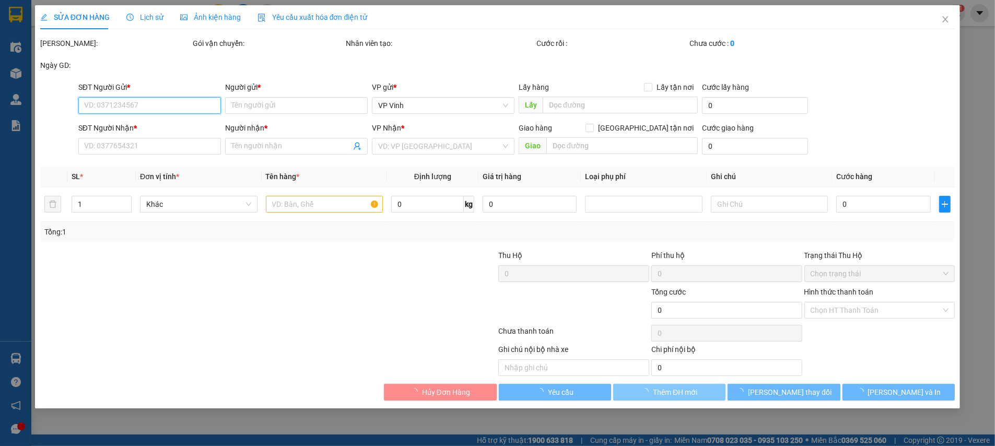
type input "0961158758"
type input "CHÚ ĐƯỜNG"
type input "0982055040"
type input "CHỊ HIỀN"
type input "70.000"
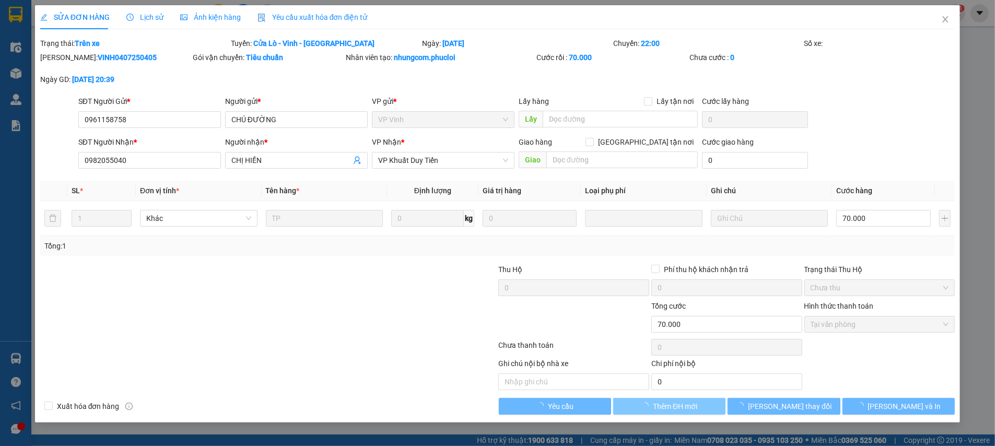
click at [663, 408] on span "Thêm ĐH mới" at bounding box center [675, 406] width 44 height 11
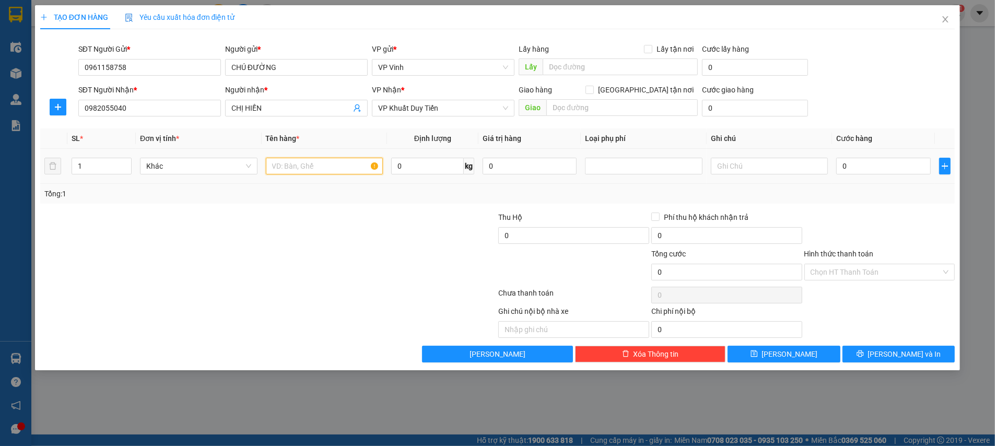
click at [340, 168] on input "text" at bounding box center [324, 166] width 117 height 17
type input "TP"
click at [879, 168] on input "0" at bounding box center [883, 166] width 95 height 17
type input "6"
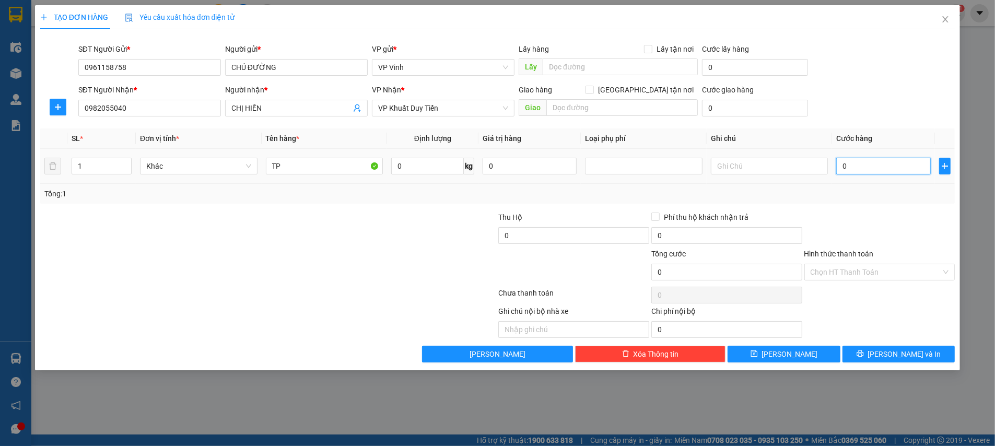
type input "6"
type input "60"
type input "60.000"
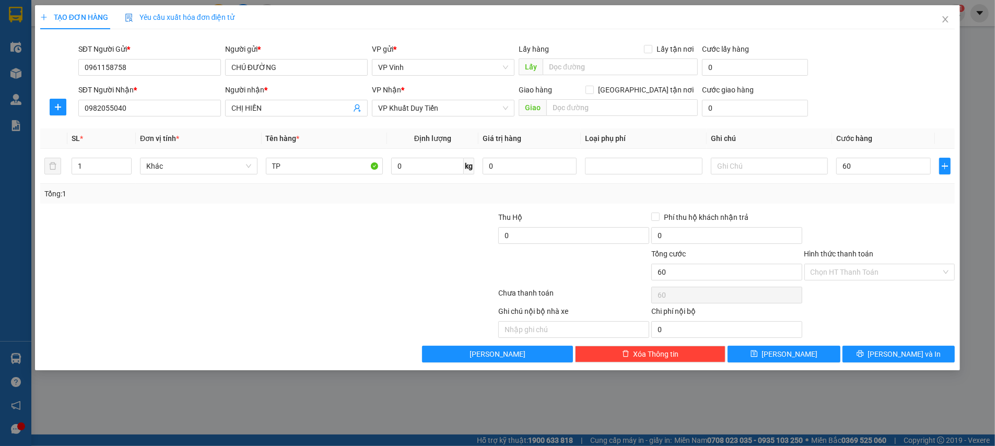
type input "60.000"
click at [867, 222] on div at bounding box center [880, 230] width 153 height 37
click at [862, 266] on input "Hình thức thanh toán" at bounding box center [876, 272] width 131 height 16
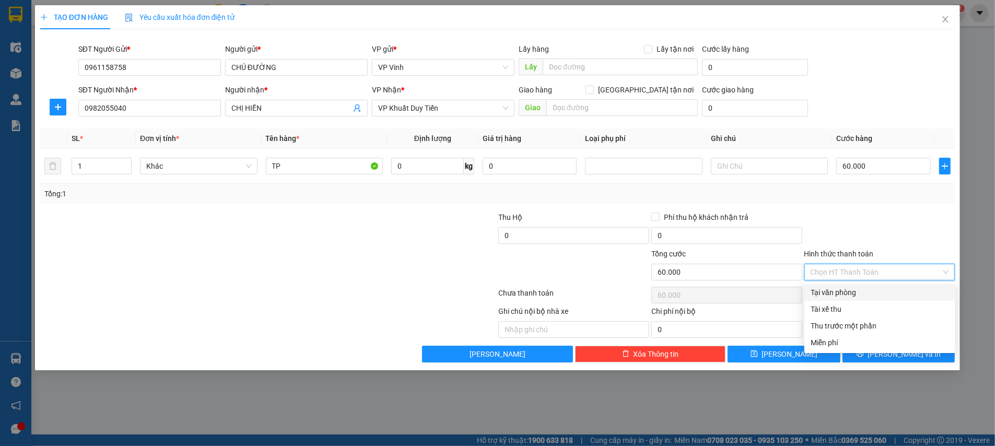
click at [854, 290] on div "Tại văn phòng" at bounding box center [880, 292] width 138 height 11
type input "0"
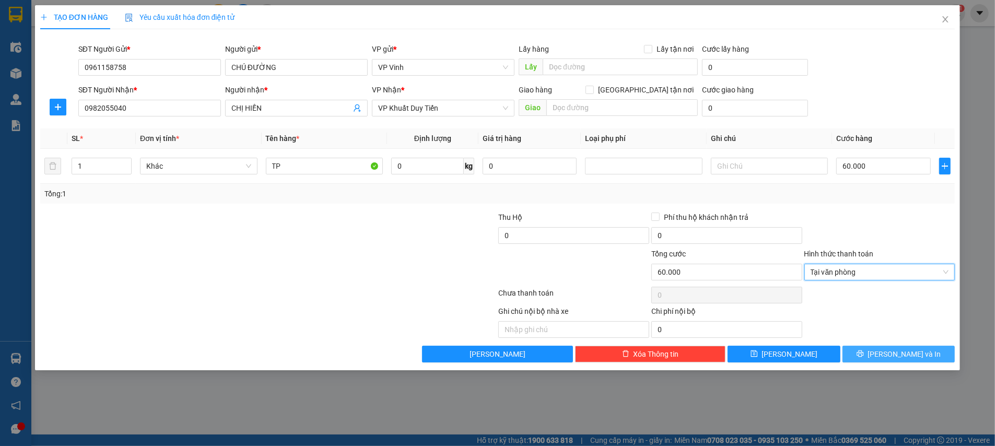
click at [888, 357] on button "[PERSON_NAME] và In" at bounding box center [899, 354] width 112 height 17
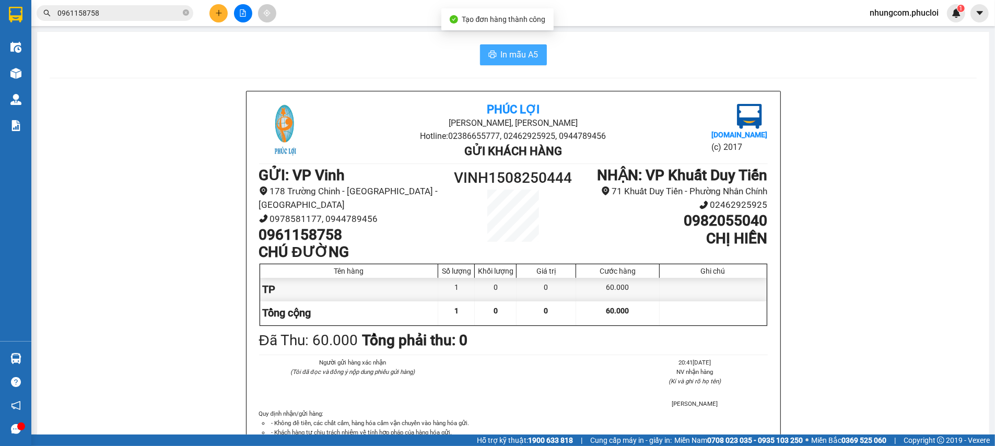
click at [530, 53] on span "In mẫu A5" at bounding box center [520, 54] width 38 height 13
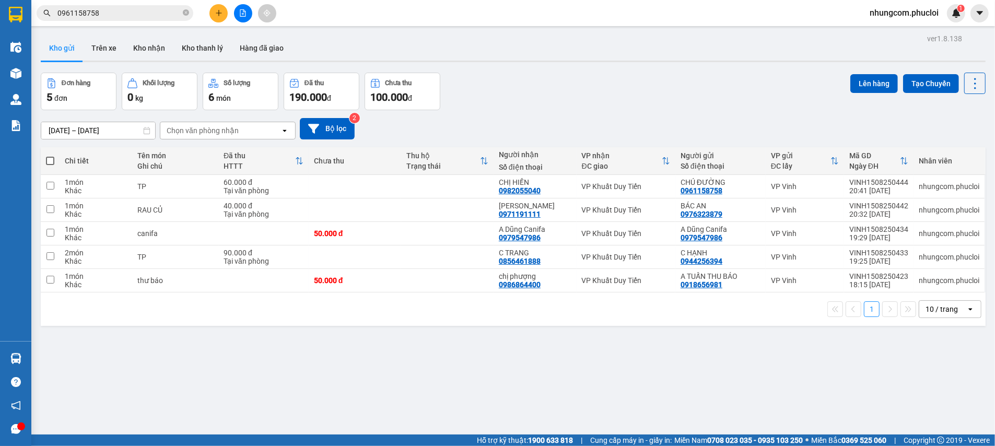
click at [699, 110] on div "[DATE] – [DATE] Press the down arrow key to interact with the calendar and sele…" at bounding box center [513, 128] width 945 height 37
click at [584, 379] on div "ver 1.8.138 Kho gửi Trên xe Kho nhận Kho thanh [PERSON_NAME] đã giao Đơn hàng 5…" at bounding box center [514, 254] width 954 height 446
click at [625, 120] on div "[DATE] – [DATE] Press the down arrow key to interact with the calendar and sele…" at bounding box center [513, 128] width 945 height 21
click at [489, 80] on div "Đơn hàng 5 đơn Khối lượng 0 kg Số lượng 6 món Đã thu 190.000 đ Chưa thu 100.000…" at bounding box center [513, 92] width 945 height 38
click at [567, 105] on div "Đơn hàng 5 đơn Khối lượng 0 kg Số lượng 6 món Đã thu 190.000 đ Chưa thu 100.000…" at bounding box center [513, 92] width 945 height 38
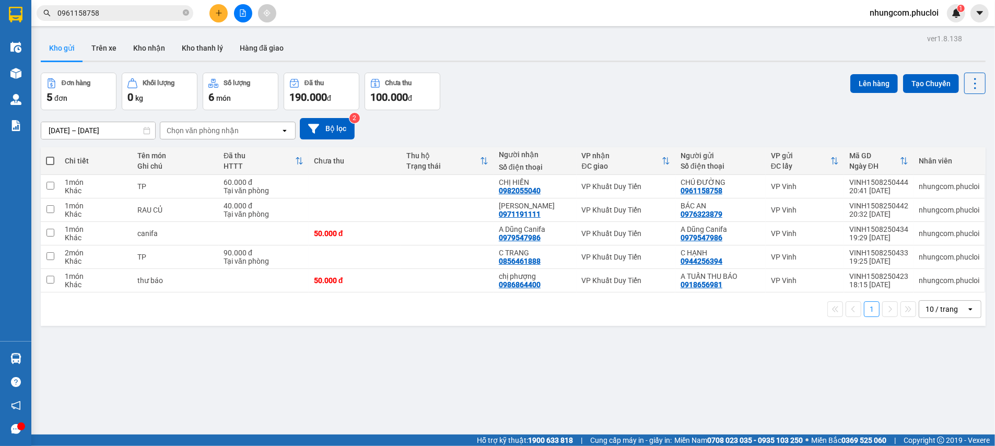
click at [460, 311] on div "1 10 / trang open" at bounding box center [513, 309] width 937 height 18
click at [546, 131] on div "[DATE] – [DATE] Press the down arrow key to interact with the calendar and sele…" at bounding box center [513, 128] width 945 height 21
click at [356, 361] on div "ver 1.8.138 Kho gửi Trên xe Kho nhận Kho thanh [PERSON_NAME] đã giao Đơn hàng 5…" at bounding box center [514, 254] width 954 height 446
click at [488, 109] on div "ver 1.8.138 Kho gửi Trên xe Kho nhận Kho thanh [PERSON_NAME] đã giao Đơn hàng 5…" at bounding box center [514, 254] width 954 height 446
click at [360, 385] on div "ver 1.8.138 Kho gửi Trên xe Kho nhận Kho thanh [PERSON_NAME] đã giao Đơn hàng 5…" at bounding box center [514, 254] width 954 height 446
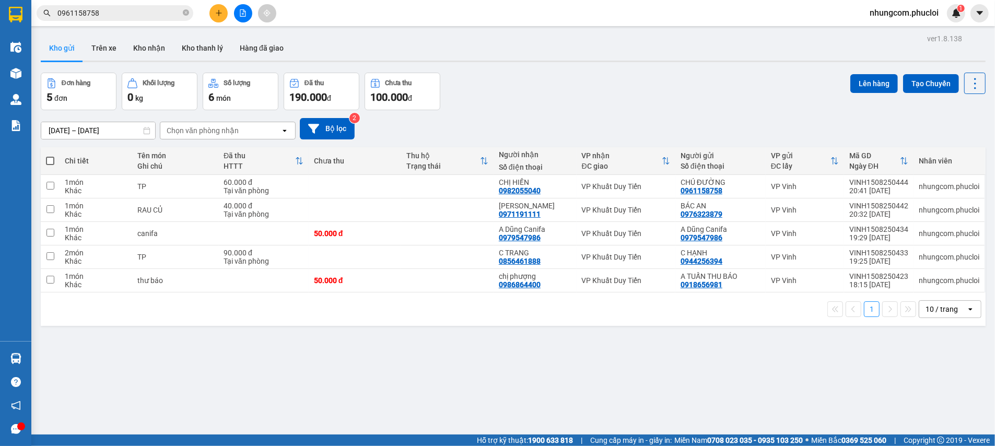
click at [483, 87] on div "Đơn hàng 5 đơn Khối lượng 0 kg Số lượng 6 món Đã thu 190.000 đ Chưa thu 100.000…" at bounding box center [513, 92] width 945 height 38
click at [393, 340] on div "ver 1.8.138 Kho gửi Trên xe Kho nhận Kho thanh [PERSON_NAME] đã giao Đơn hàng 5…" at bounding box center [514, 254] width 954 height 446
drag, startPoint x: 341, startPoint y: 397, endPoint x: 311, endPoint y: 407, distance: 32.1
click at [341, 396] on div "ver 1.8.138 Kho gửi Trên xe Kho nhận Kho thanh [PERSON_NAME] đã giao Đơn hàng 5…" at bounding box center [514, 254] width 954 height 446
click at [397, 403] on div "ver 1.8.138 Kho gửi Trên xe Kho nhận Kho thanh [PERSON_NAME] đã giao Đơn hàng 5…" at bounding box center [514, 254] width 954 height 446
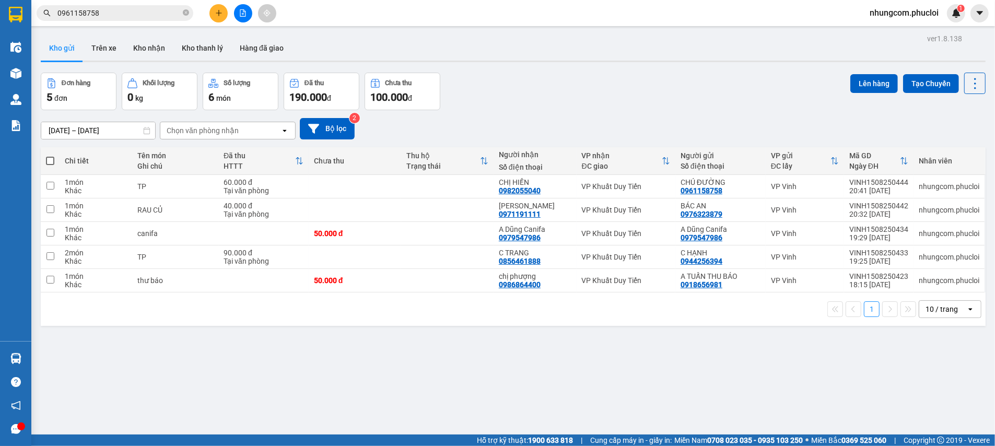
click at [414, 308] on div "1 10 / trang open" at bounding box center [513, 309] width 937 height 18
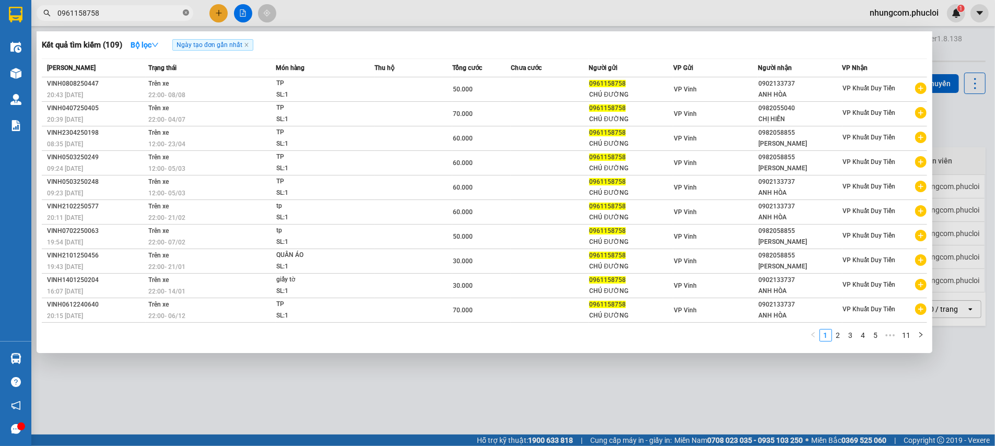
click at [188, 16] on span at bounding box center [186, 13] width 6 height 10
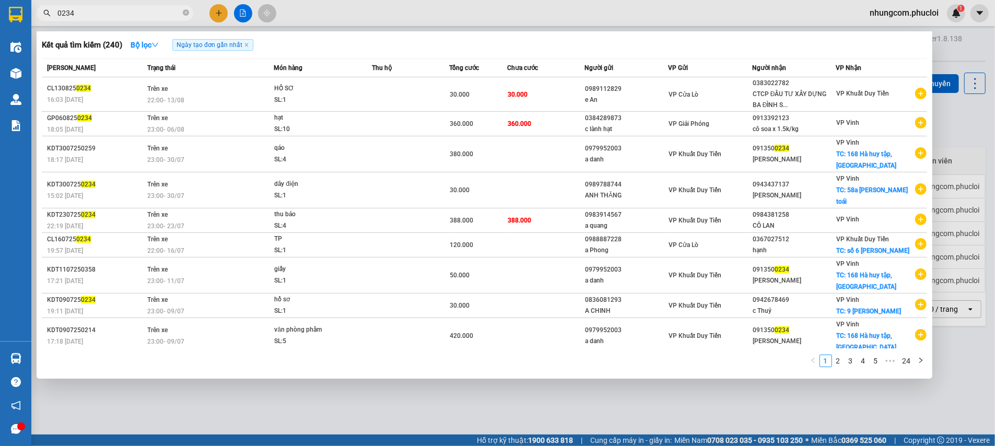
click at [62, 10] on input "0234" at bounding box center [118, 12] width 123 height 11
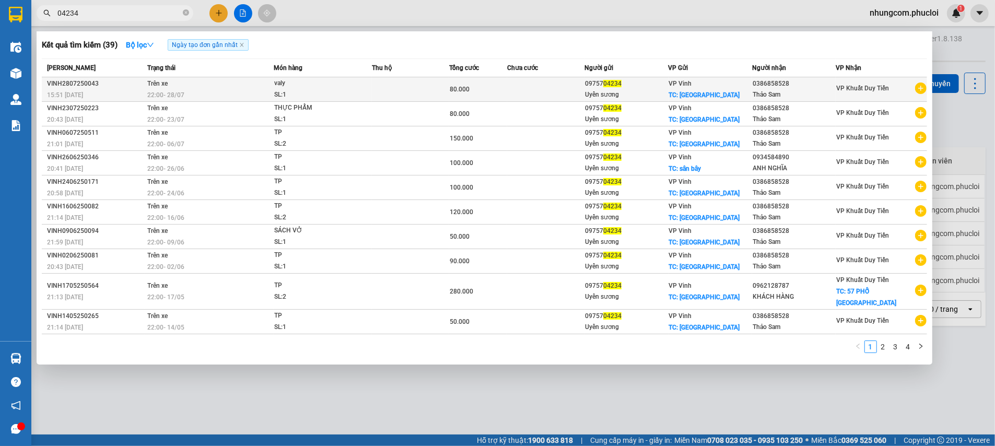
type input "04234"
click at [495, 97] on td "80.000" at bounding box center [478, 89] width 58 height 25
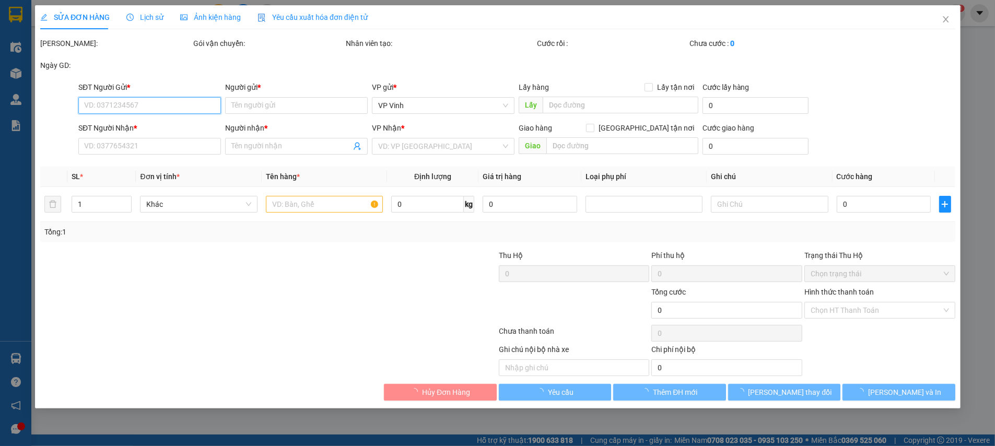
type input "0975704234"
type input "Uyển sương"
checkbox input "true"
type input "[GEOGRAPHIC_DATA]"
type input "20.000"
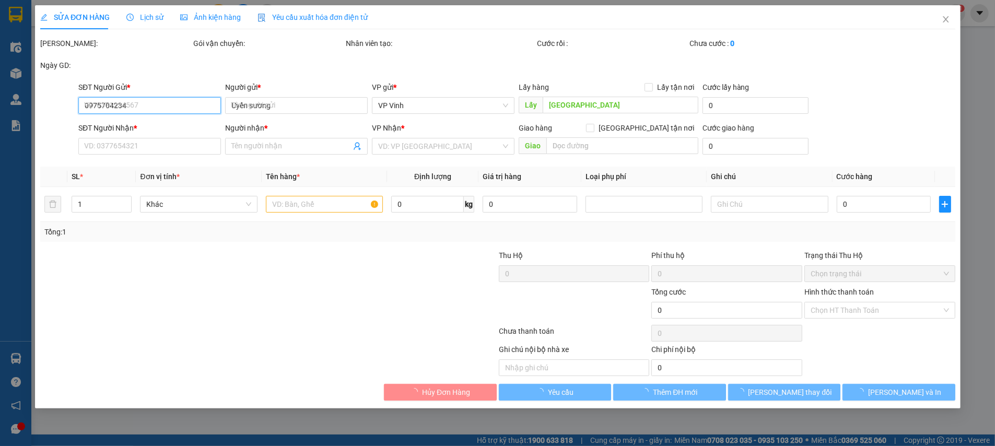
type input "0386858528"
type input "Thảo Sam"
type input "80.000"
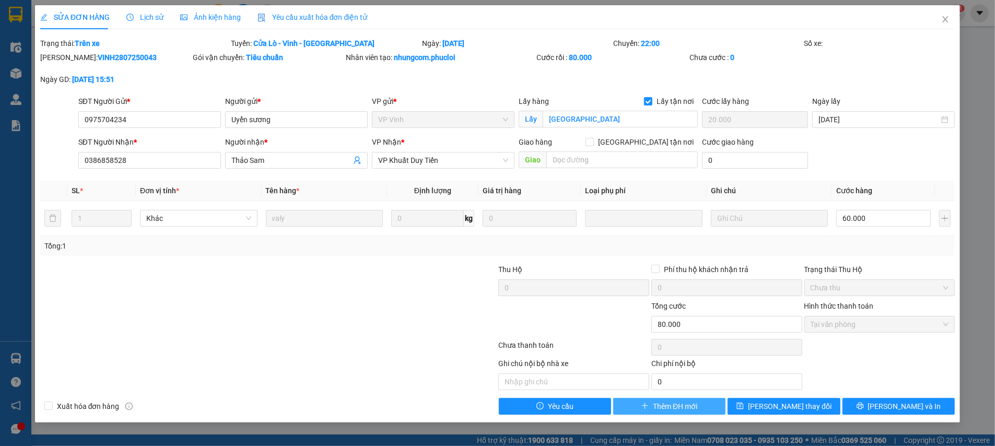
click at [667, 405] on span "Thêm ĐH mới" at bounding box center [675, 406] width 44 height 11
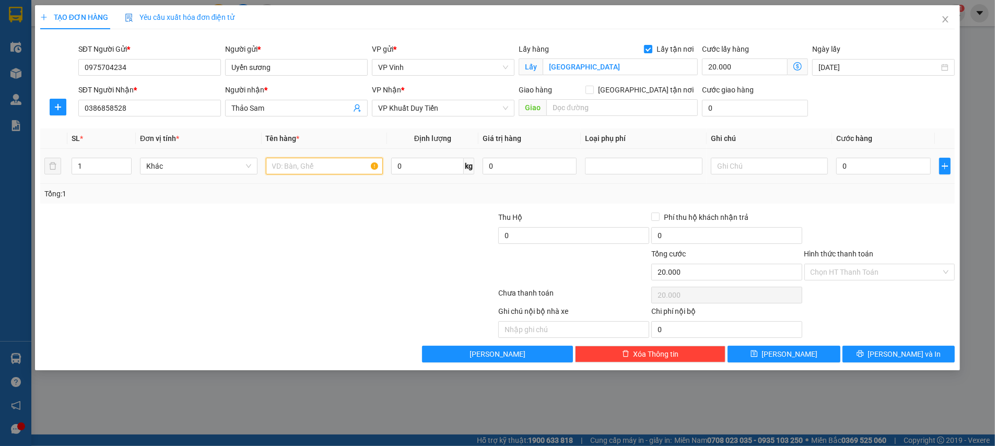
click at [302, 162] on input "text" at bounding box center [324, 166] width 117 height 17
type input "TP"
type input "2"
click at [126, 163] on icon "up" at bounding box center [126, 164] width 4 height 4
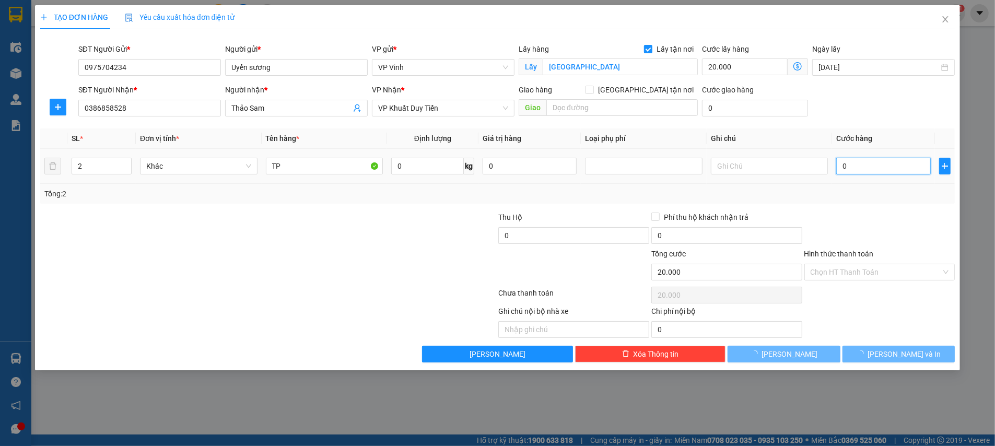
click at [856, 169] on input "0" at bounding box center [883, 166] width 95 height 17
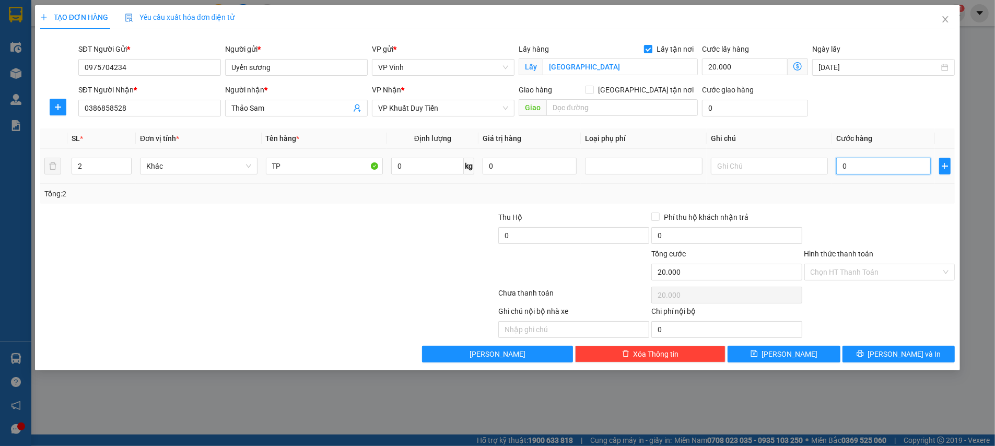
type input "7"
type input "20.007"
type input "70"
type input "20.070"
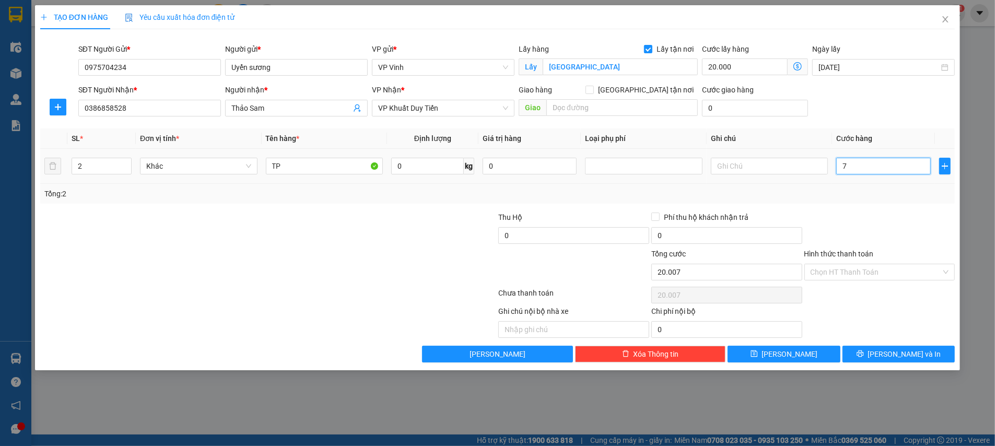
type input "20.070"
type input "70.000"
type input "90.000"
click at [866, 208] on div "Transit Pickup Surcharge Ids Transit Deliver Surcharge Ids Transit Deliver Surc…" at bounding box center [497, 200] width 915 height 325
click at [857, 276] on input "Hình thức thanh toán" at bounding box center [876, 272] width 131 height 16
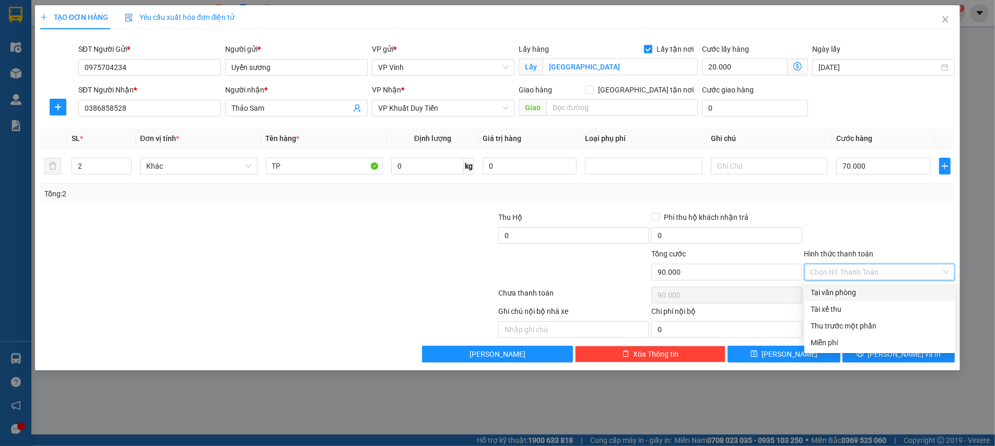
click at [839, 293] on div "Tại văn phòng" at bounding box center [880, 292] width 138 height 11
type input "0"
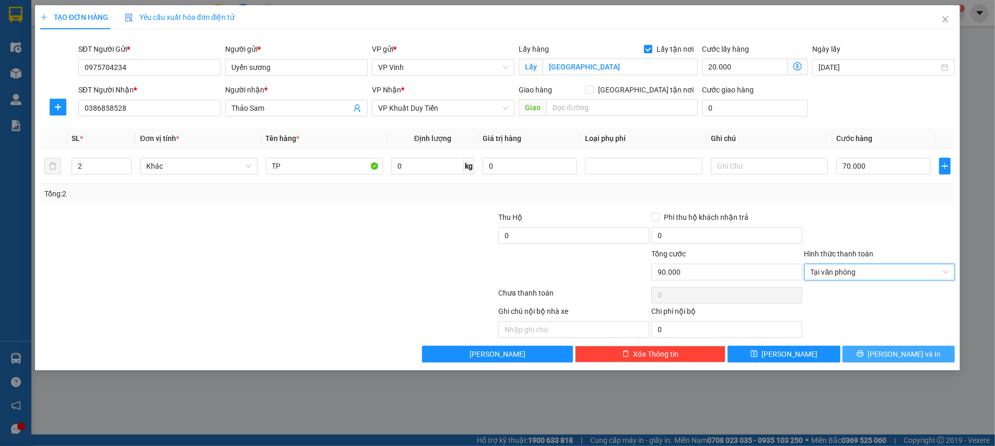
click at [864, 352] on icon "printer" at bounding box center [860, 354] width 7 height 7
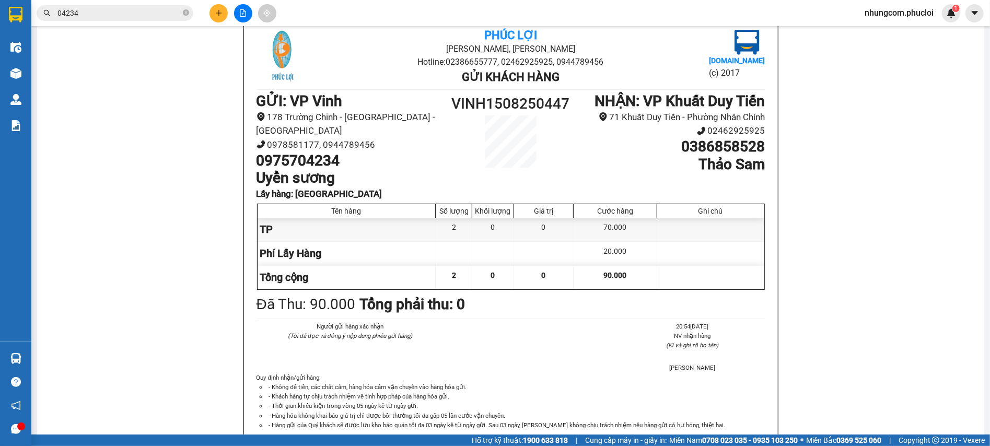
scroll to position [77, 0]
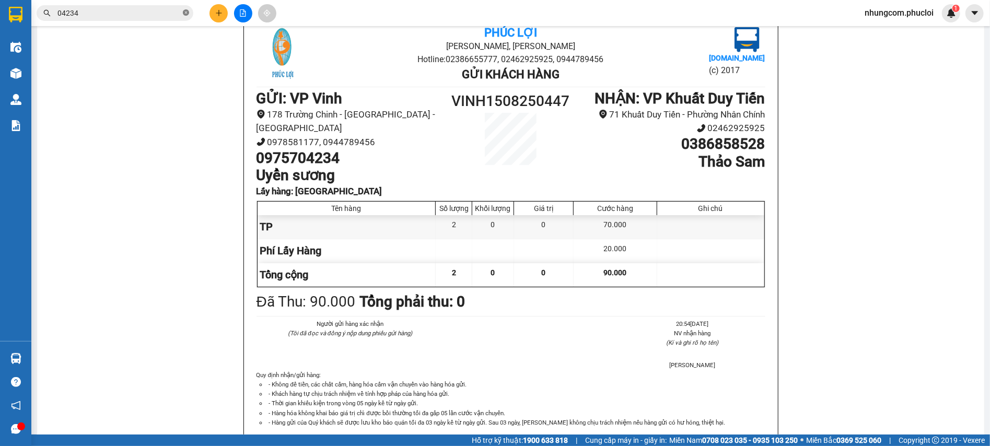
click at [184, 13] on icon "close-circle" at bounding box center [186, 12] width 6 height 6
click at [184, 13] on span at bounding box center [186, 12] width 6 height 11
click at [178, 13] on input "text" at bounding box center [118, 12] width 123 height 11
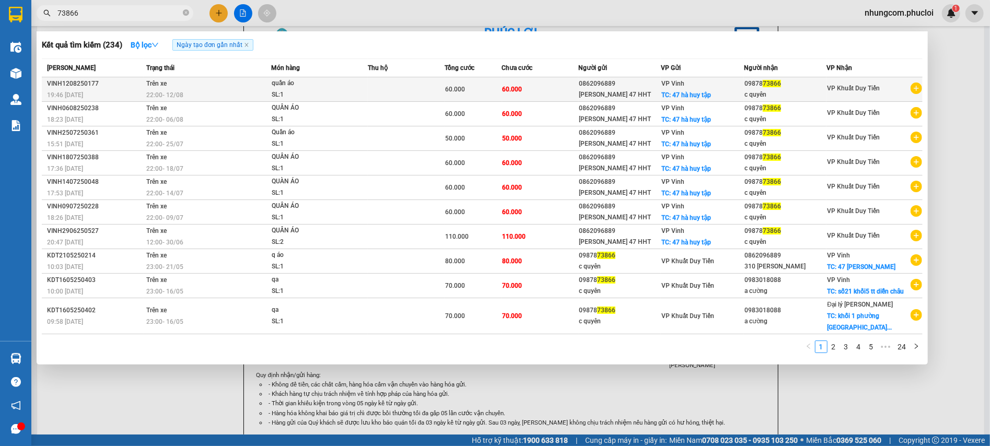
type input "73866"
click at [456, 89] on span "60.000" at bounding box center [455, 89] width 20 height 7
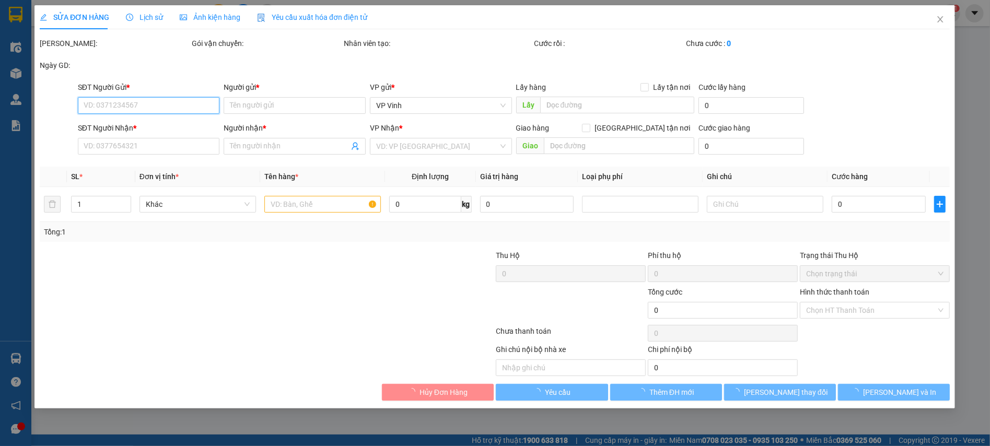
type input "0862096889"
type input "[PERSON_NAME] 47 HHT"
checkbox input "true"
type input "47 hà huy tập"
type input "0987873866"
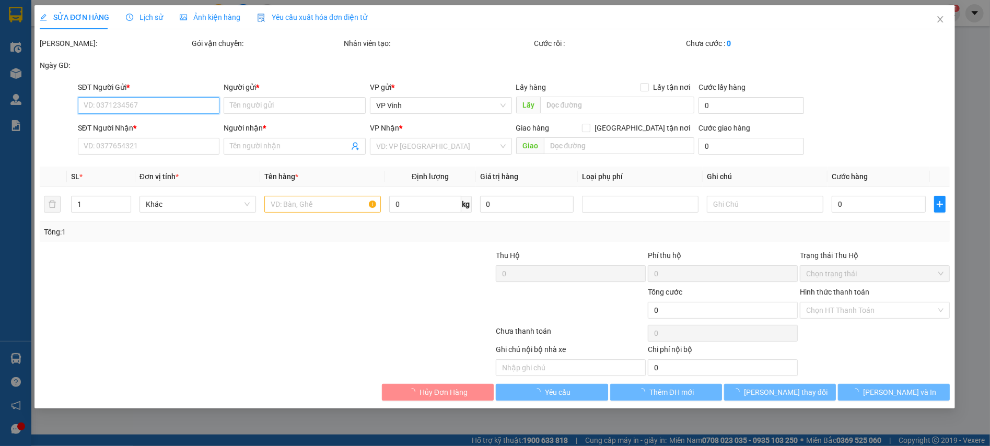
type input "c quyên"
type input "60.000"
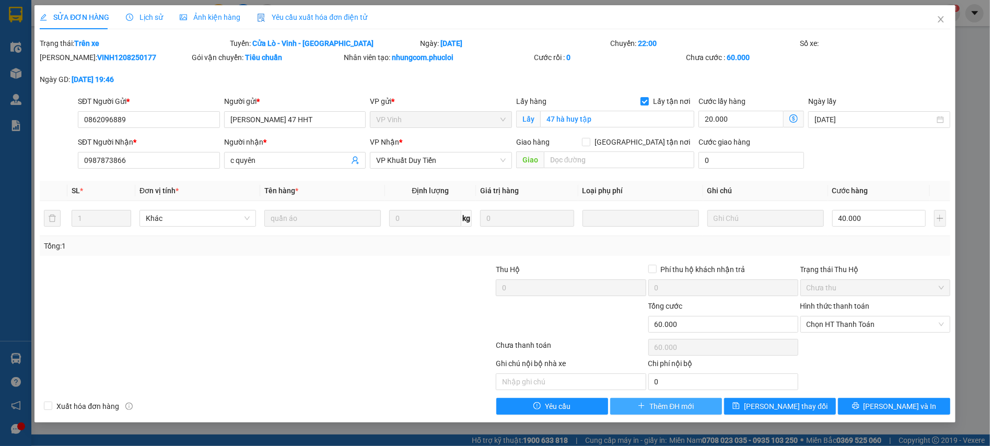
click at [643, 405] on icon "plus" at bounding box center [641, 405] width 7 height 7
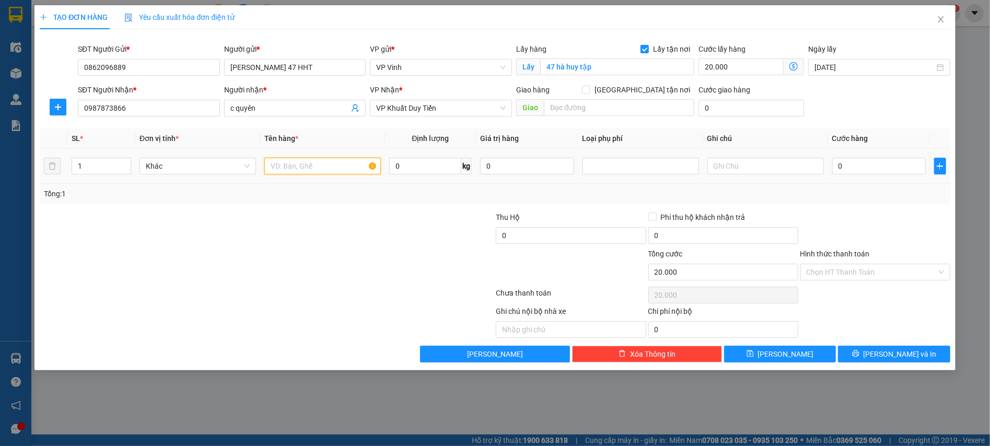
drag, startPoint x: 298, startPoint y: 160, endPoint x: 293, endPoint y: 169, distance: 9.9
click at [297, 160] on input "text" at bounding box center [322, 166] width 117 height 17
click at [293, 169] on input "text" at bounding box center [322, 166] width 117 height 17
type input "QUẦN ÁO"
click at [848, 162] on input "0" at bounding box center [879, 166] width 94 height 17
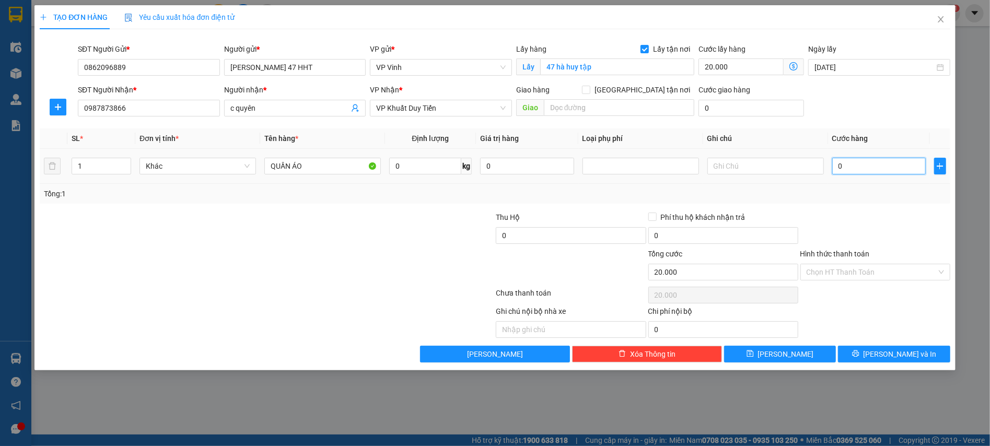
type input "5"
type input "20.005"
type input "50"
type input "20.050"
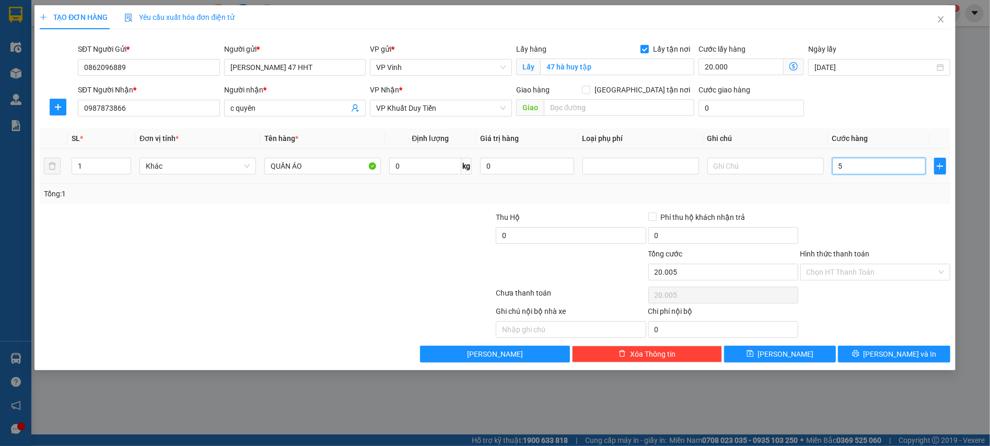
type input "20.050"
type input "50.000"
type input "70.000"
click at [857, 210] on div "Transit Pickup Surcharge Ids Transit Deliver Surcharge Ids Transit Deliver Surc…" at bounding box center [495, 200] width 910 height 325
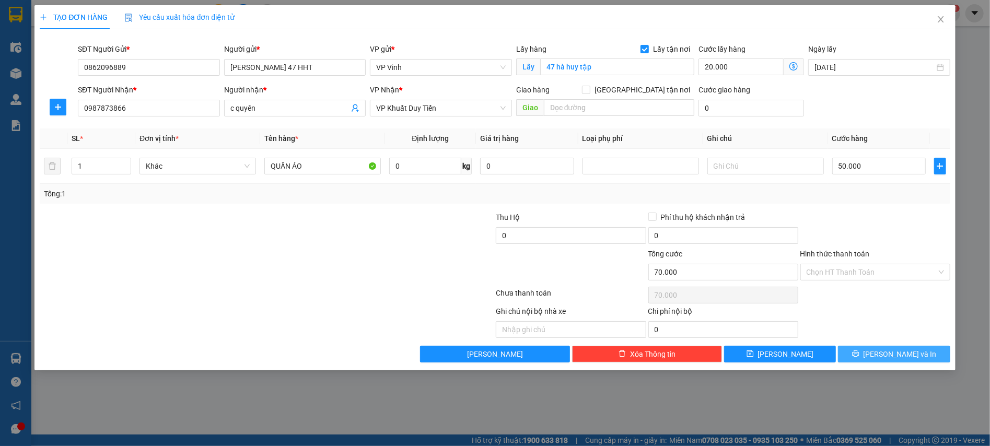
click at [867, 354] on button "[PERSON_NAME] và In" at bounding box center [894, 354] width 112 height 17
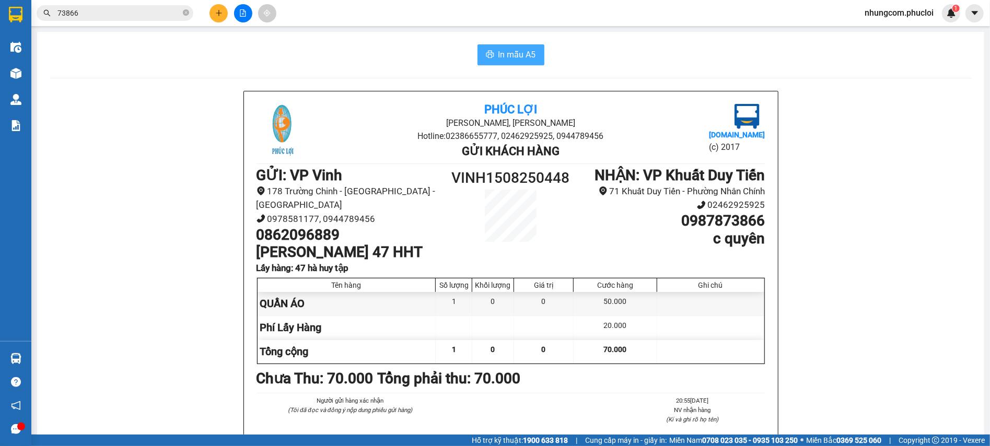
click at [498, 52] on span "In mẫu A5" at bounding box center [517, 54] width 38 height 13
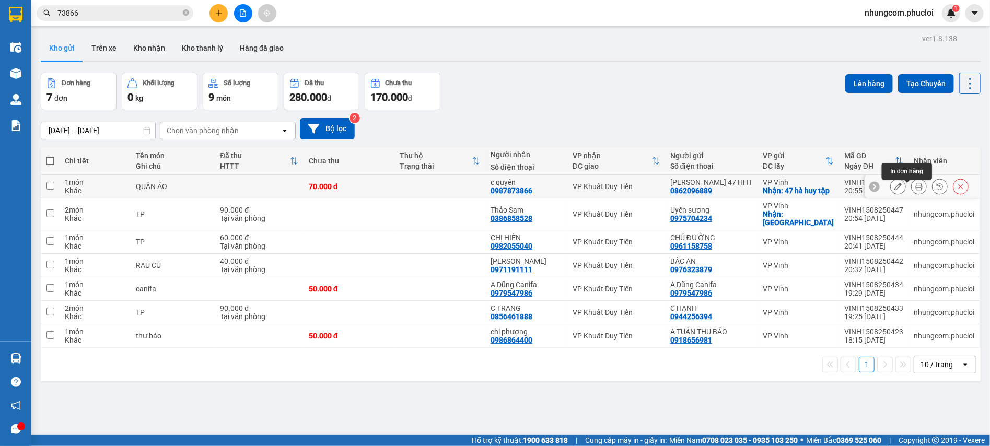
click at [912, 190] on button at bounding box center [919, 187] width 15 height 18
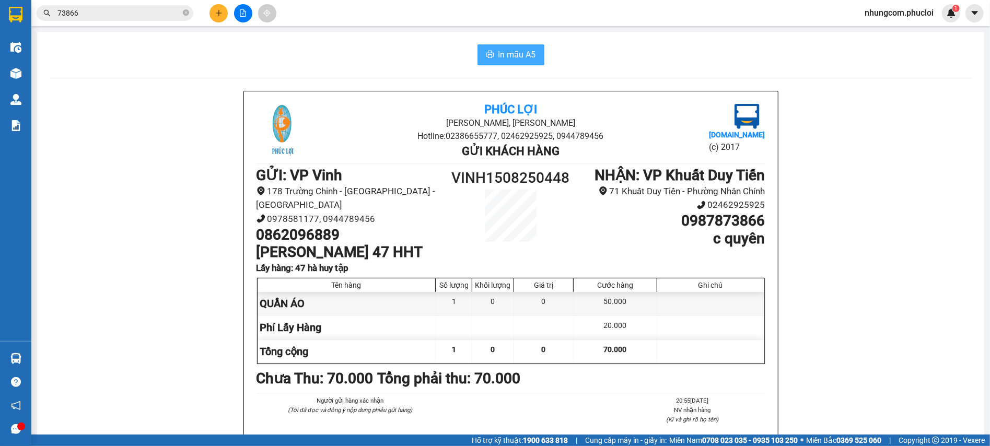
click at [512, 60] on span "In mẫu A5" at bounding box center [517, 54] width 38 height 13
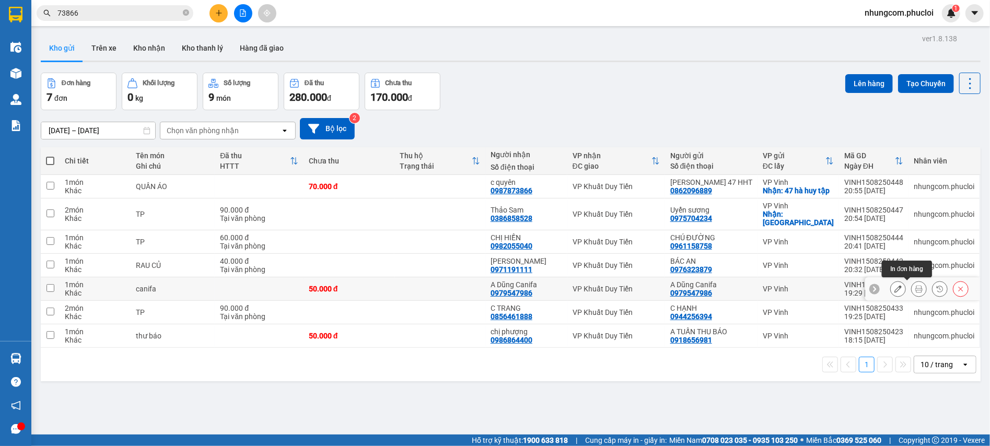
click at [915, 290] on icon at bounding box center [918, 288] width 7 height 7
click at [628, 61] on div at bounding box center [511, 62] width 940 height 2
click at [617, 76] on div "Đơn hàng 7 đơn Khối lượng 0 kg Số lượng 9 món Đã thu 280.000 đ Chưa thu 170.000…" at bounding box center [511, 92] width 940 height 38
click at [577, 95] on div "Đơn hàng 7 đơn Khối lượng 0 kg Số lượng 9 món Đã thu 280.000 đ Chưa thu 170.000…" at bounding box center [511, 92] width 940 height 38
click at [915, 217] on icon at bounding box center [918, 214] width 7 height 7
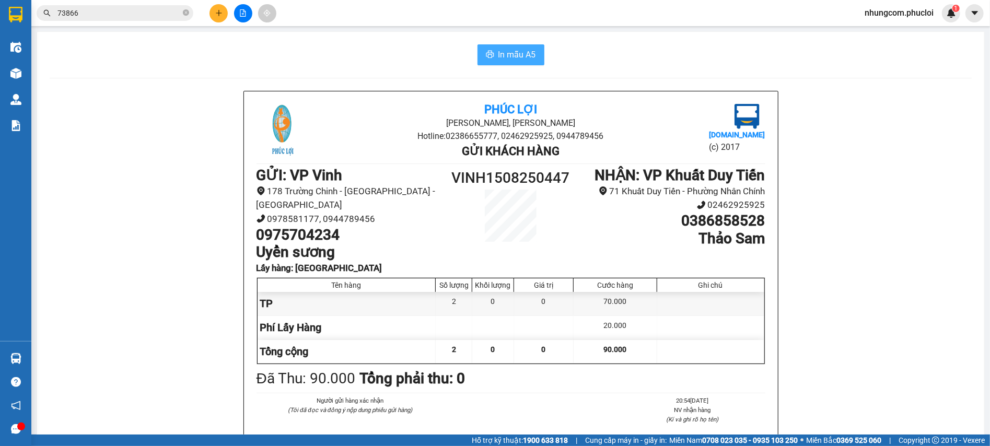
click at [533, 57] on button "In mẫu A5" at bounding box center [511, 54] width 67 height 21
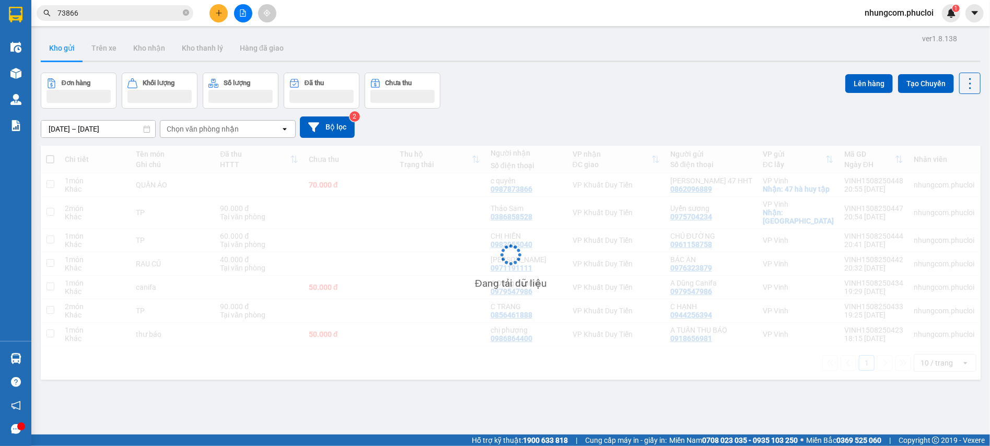
click at [476, 74] on div "Đơn hàng Khối lượng Số lượng Đã thu Chưa thu Lên hàng Tạo Chuyến" at bounding box center [511, 91] width 940 height 36
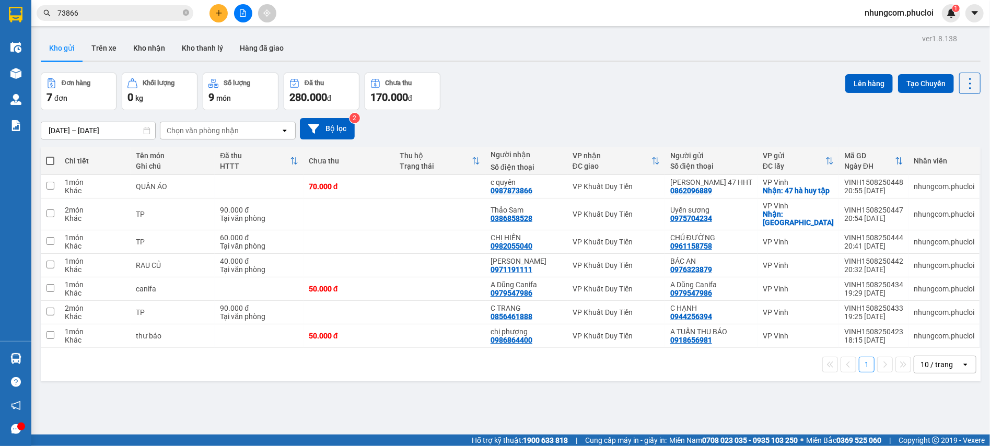
click at [476, 74] on div "Đơn hàng 7 đơn Khối lượng 0 kg Số lượng 9 món Đã thu 280.000 đ Chưa thu 170.000…" at bounding box center [511, 92] width 940 height 38
click at [366, 398] on div "ver 1.8.138 Kho gửi Trên xe Kho nhận Kho thanh lý Hàng đã giao Đơn hàng 7 đơn K…" at bounding box center [511, 254] width 948 height 446
click at [371, 381] on div "ver 1.8.138 Kho gửi Trên xe Kho nhận Kho thanh lý Hàng đã giao Đơn hàng 7 đơn K…" at bounding box center [511, 254] width 948 height 446
click at [342, 417] on div "ver 1.8.138 Kho gửi Trên xe Kho nhận Kho thanh lý Hàng đã giao Đơn hàng 7 đơn K…" at bounding box center [511, 254] width 948 height 446
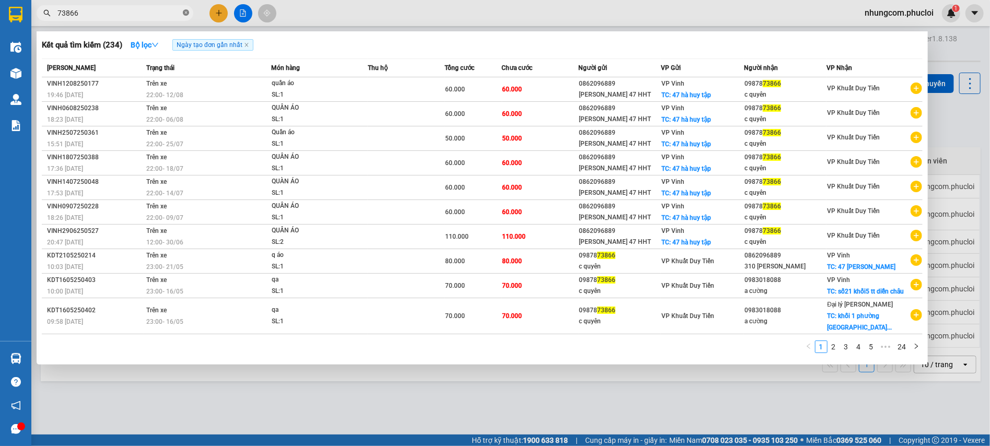
click at [186, 11] on icon "close-circle" at bounding box center [186, 12] width 6 height 6
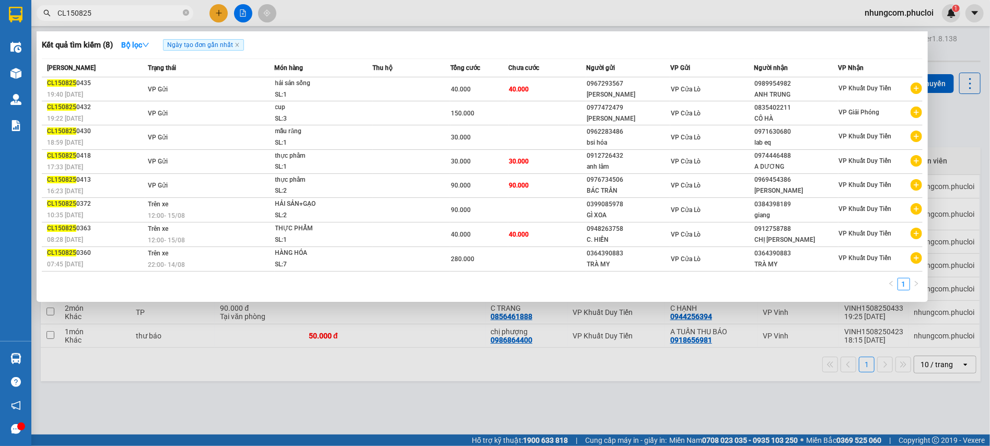
drag, startPoint x: 65, startPoint y: 9, endPoint x: 57, endPoint y: 11, distance: 8.5
click at [57, 11] on input "CL150825" at bounding box center [118, 12] width 123 height 11
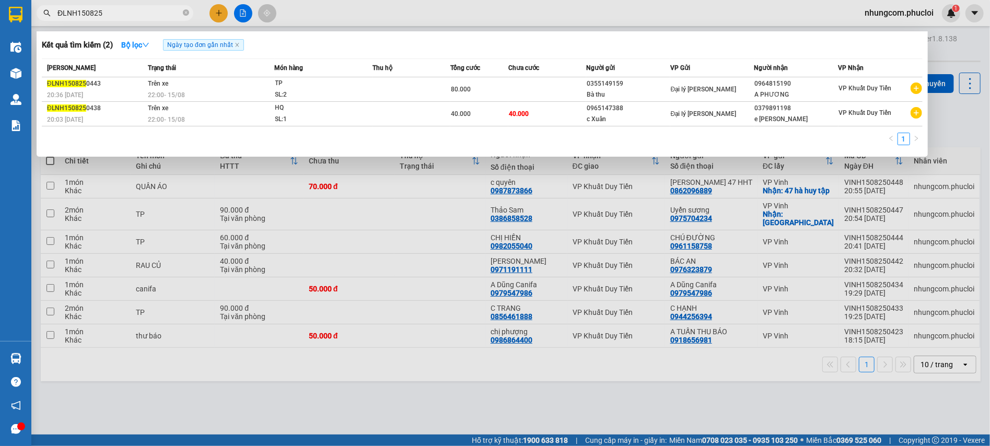
type input "ĐLNH150825"
click at [226, 349] on div at bounding box center [495, 223] width 990 height 446
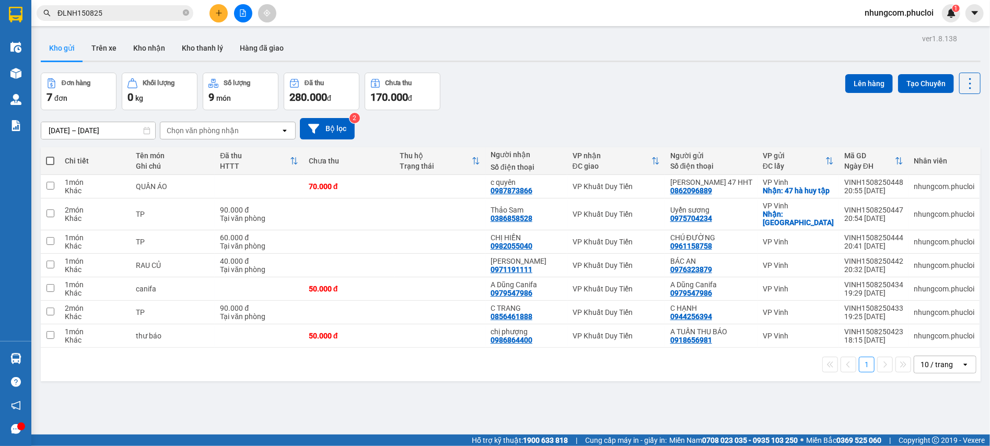
click at [48, 159] on span at bounding box center [50, 161] width 8 height 8
click at [50, 156] on input "checkbox" at bounding box center [50, 156] width 0 height 0
checkbox input "true"
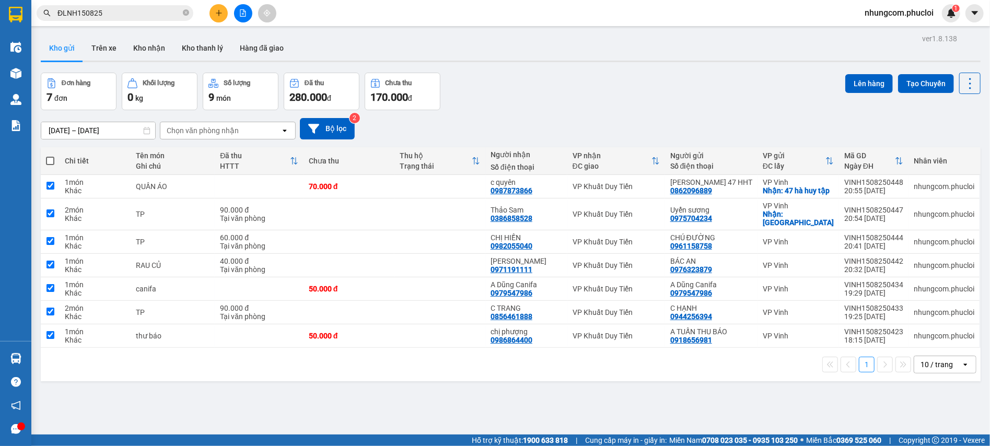
checkbox input "true"
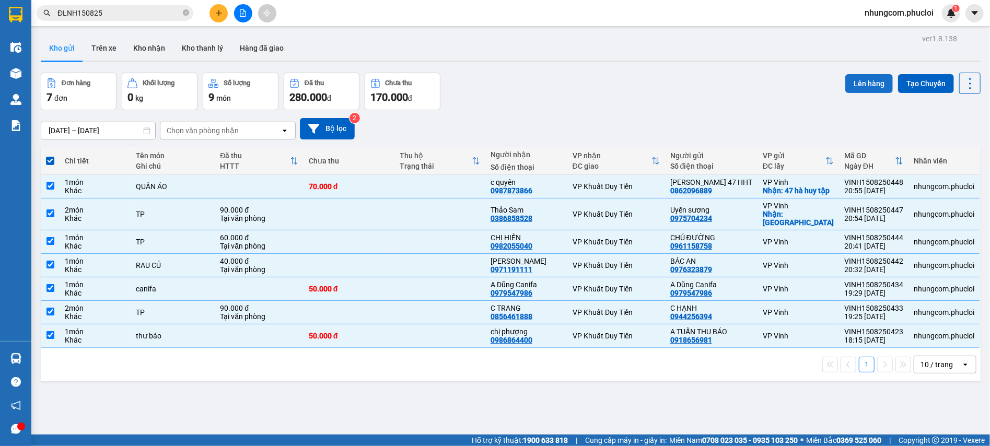
click at [851, 81] on button "Lên hàng" at bounding box center [869, 83] width 48 height 19
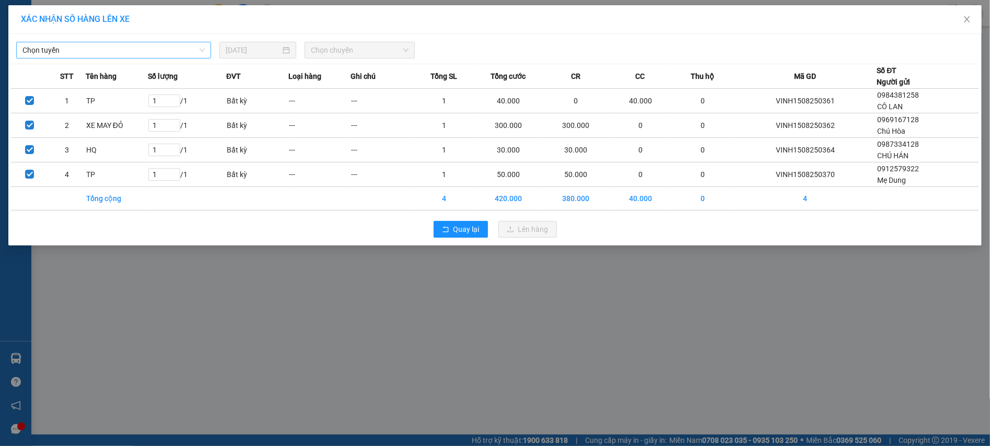
click at [124, 52] on span "Chọn tuyến" at bounding box center [113, 50] width 182 height 16
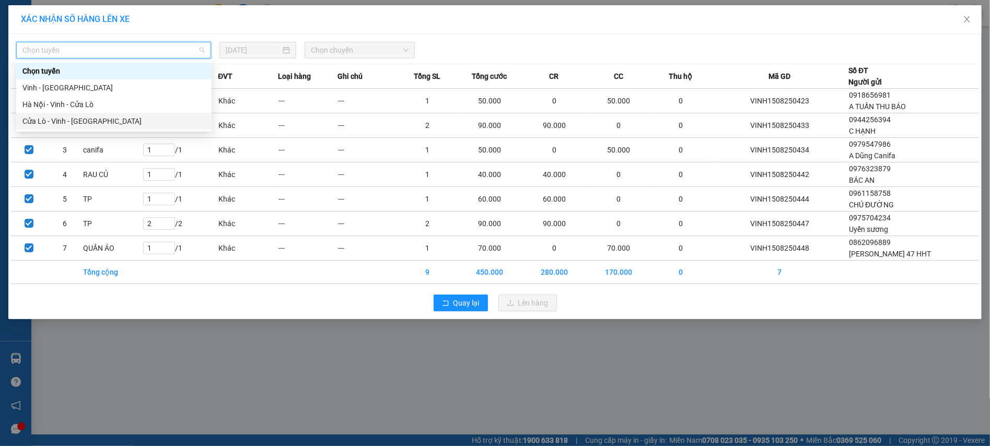
click at [92, 117] on div "Cửa Lò - Vinh - [GEOGRAPHIC_DATA]" at bounding box center [113, 120] width 183 height 11
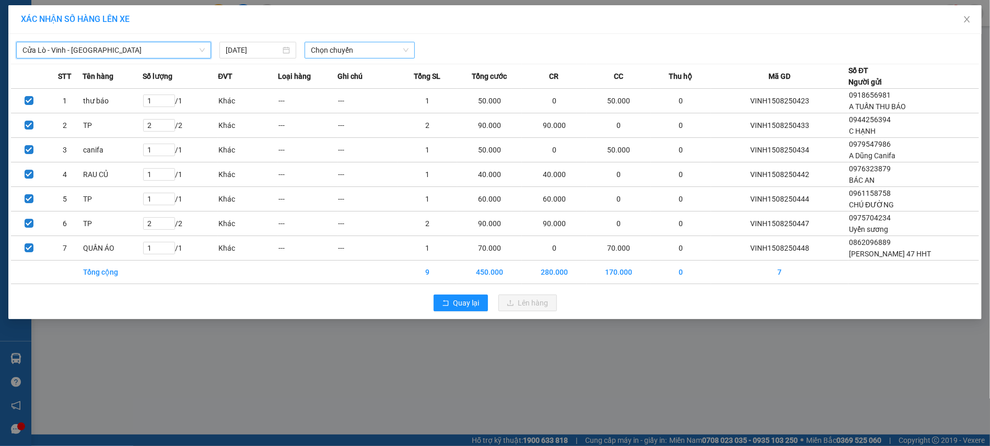
click at [351, 48] on span "Chọn chuyến" at bounding box center [360, 50] width 98 height 16
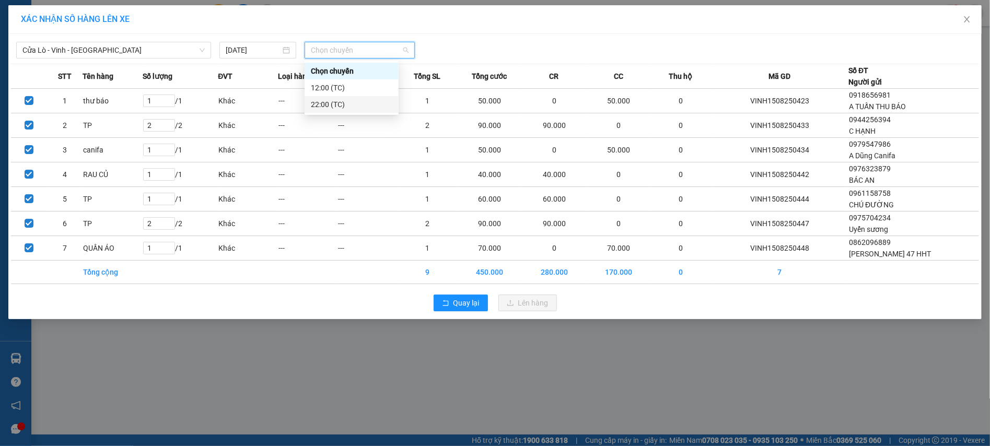
click at [341, 110] on div "22:00 (TC)" at bounding box center [352, 104] width 94 height 17
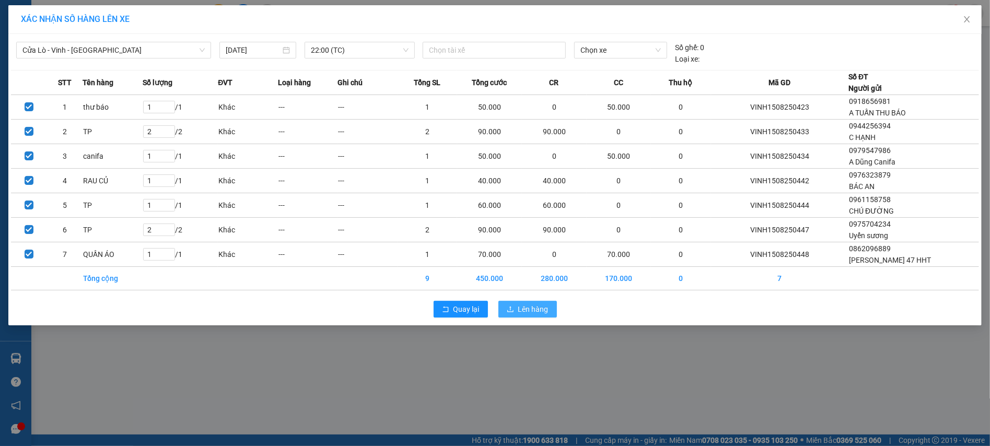
click at [509, 309] on icon "upload" at bounding box center [510, 309] width 7 height 7
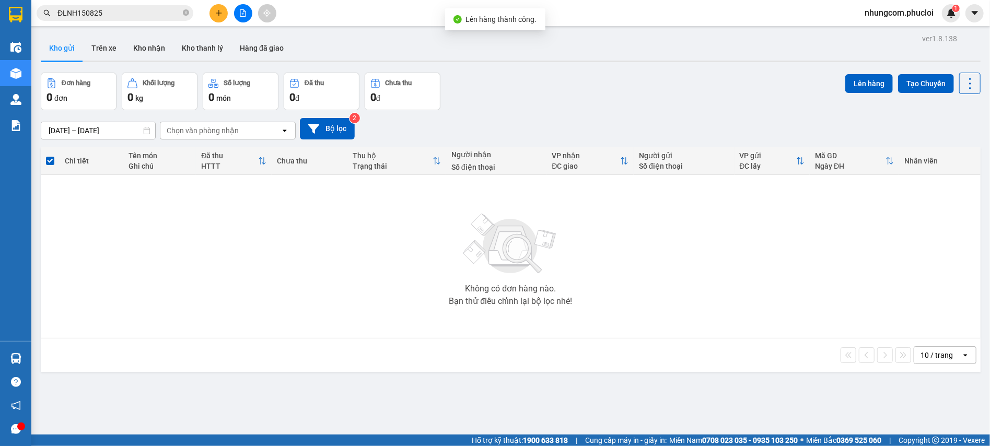
click at [467, 104] on div "Đơn hàng 0 đơn Khối lượng 0 kg Số lượng 0 món Đã thu 0 đ Chưa thu 0 đ Lên hàng …" at bounding box center [511, 92] width 940 height 38
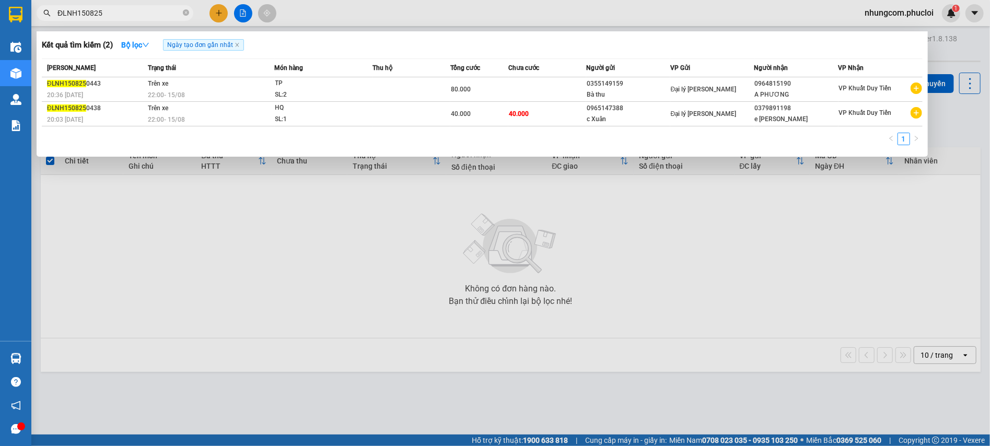
click at [75, 14] on input "ĐLNH150825" at bounding box center [118, 12] width 123 height 11
drag, startPoint x: 78, startPoint y: 14, endPoint x: 42, endPoint y: 14, distance: 36.1
click at [42, 14] on span "ĐLNH150825" at bounding box center [115, 13] width 157 height 16
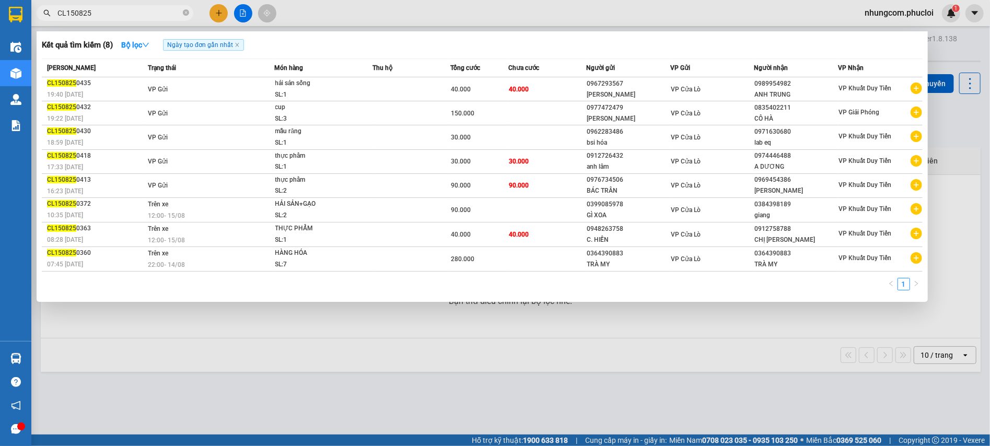
drag, startPoint x: 65, startPoint y: 15, endPoint x: 52, endPoint y: 14, distance: 13.2
click at [52, 14] on span "CL150825" at bounding box center [115, 13] width 157 height 16
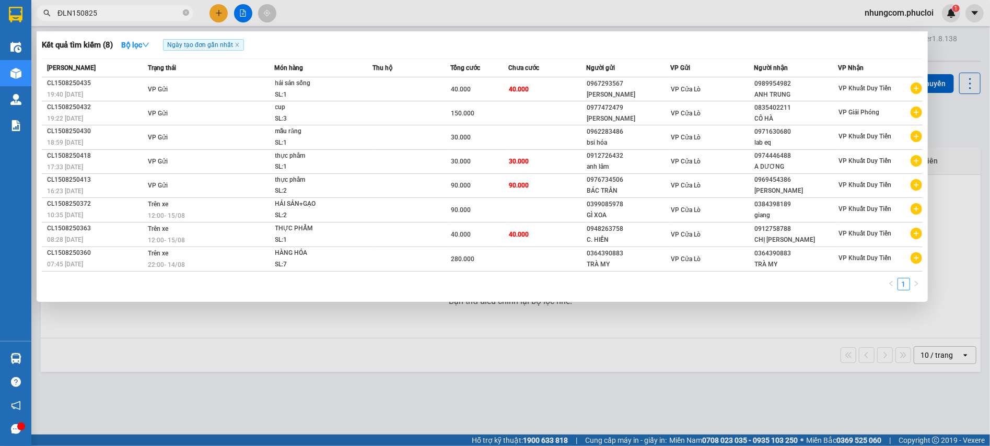
type input "ĐLNH150825"
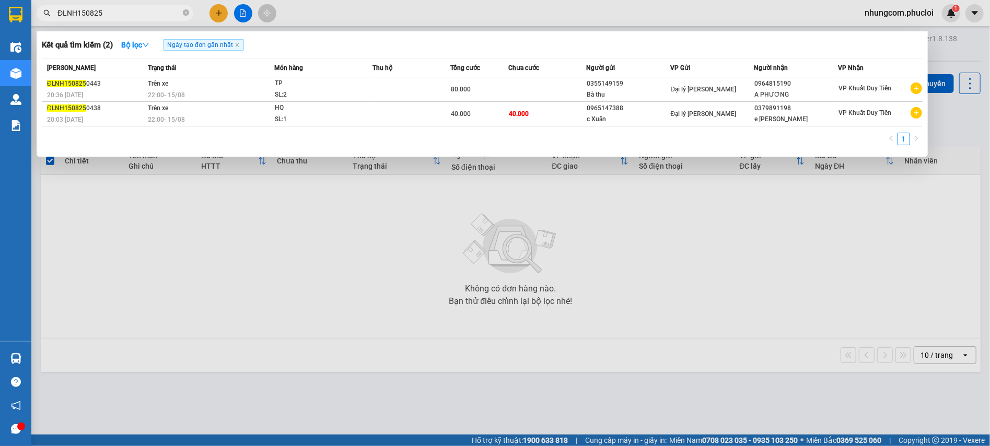
click at [253, 225] on div at bounding box center [495, 223] width 990 height 446
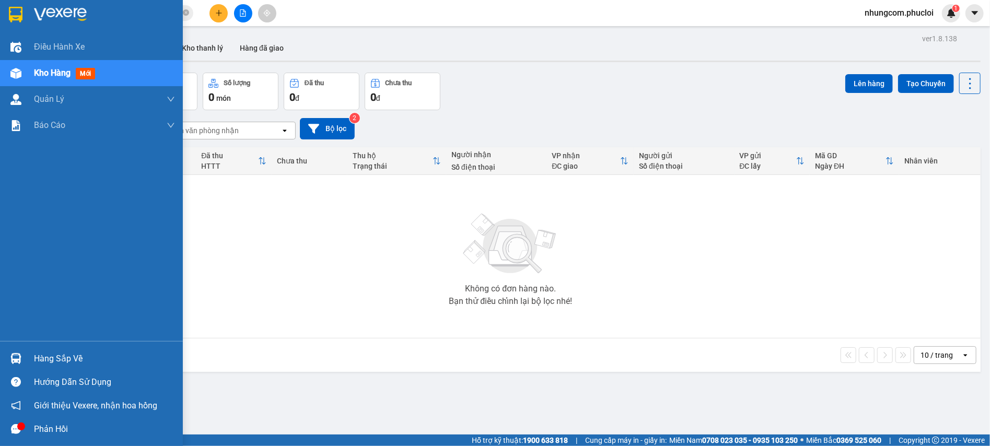
click at [20, 359] on img at bounding box center [15, 358] width 11 height 11
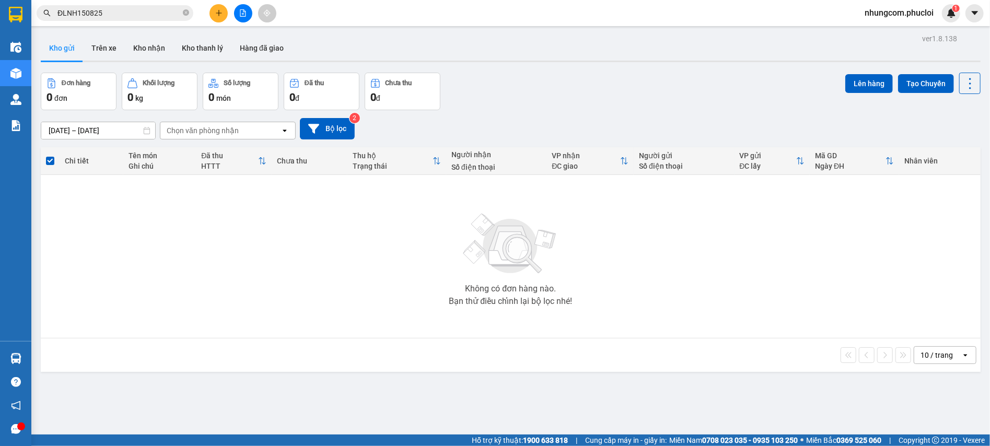
drag, startPoint x: 243, startPoint y: 38, endPoint x: 231, endPoint y: 17, distance: 24.1
click at [243, 37] on section "Kết quả tìm kiếm ( 2 ) Bộ lọc Ngày tạo đơn gần nhất Mã ĐH Trạng thái Món hàng T…" at bounding box center [495, 223] width 990 height 446
click at [237, 10] on button at bounding box center [243, 13] width 18 height 18
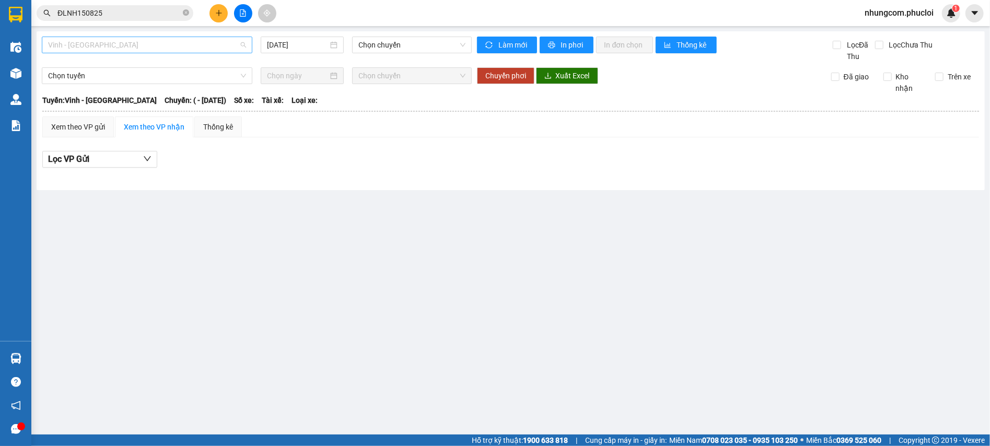
click at [102, 44] on span "Vinh - [GEOGRAPHIC_DATA]" at bounding box center [147, 45] width 198 height 16
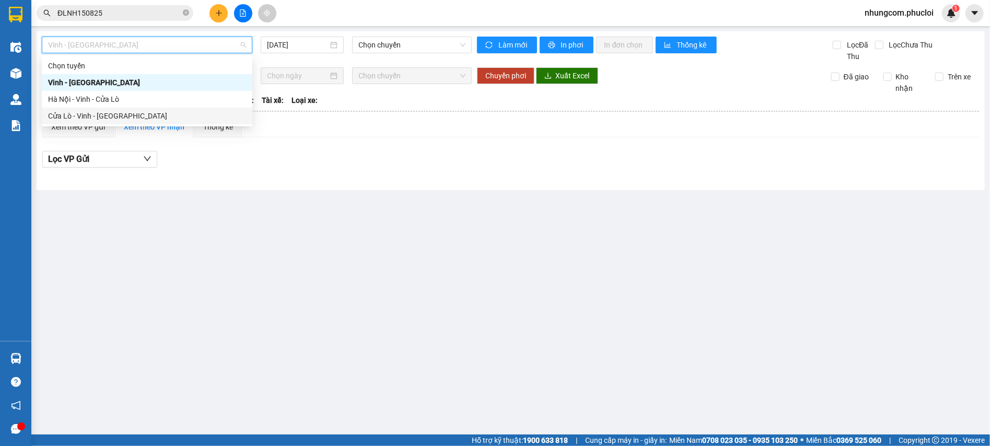
click at [74, 114] on div "Cửa Lò - Vinh - [GEOGRAPHIC_DATA]" at bounding box center [147, 115] width 198 height 11
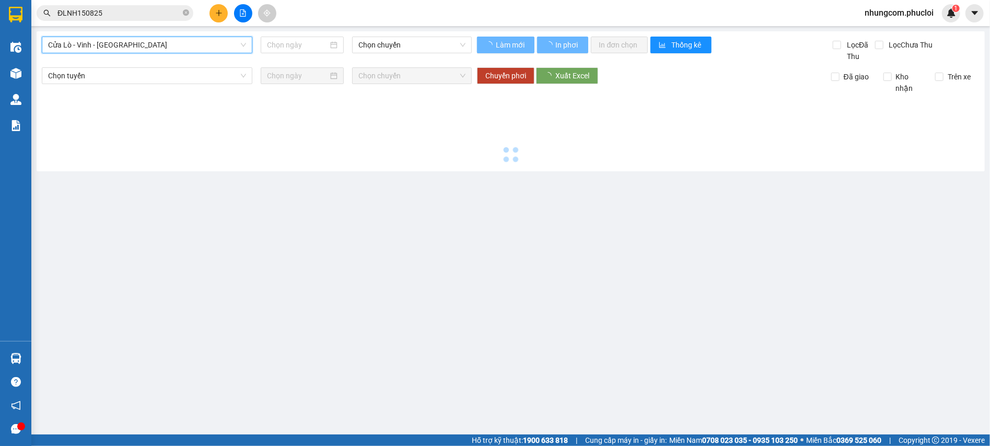
type input "[DATE]"
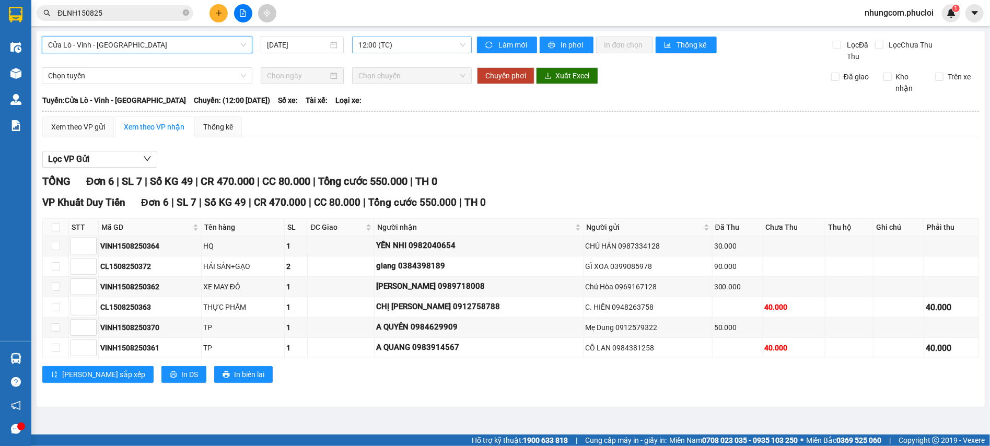
click at [380, 44] on span "12:00 (TC)" at bounding box center [411, 45] width 107 height 16
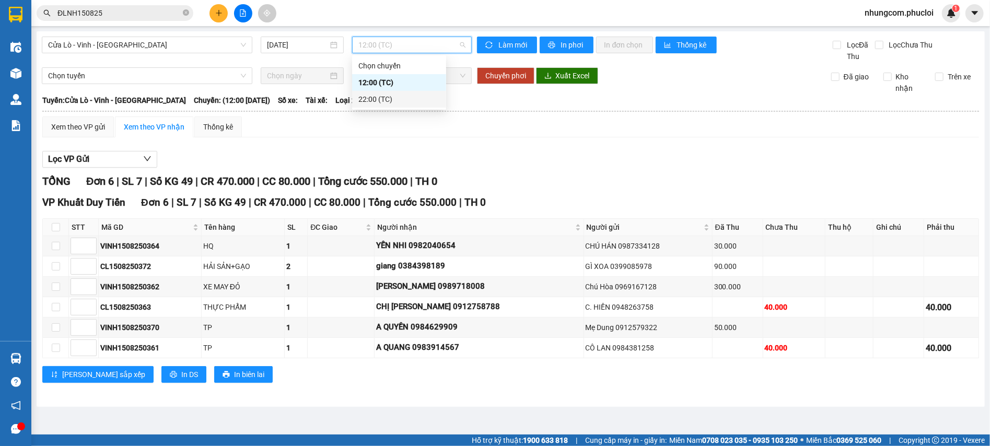
click at [368, 94] on div "22:00 (TC)" at bounding box center [399, 99] width 82 height 11
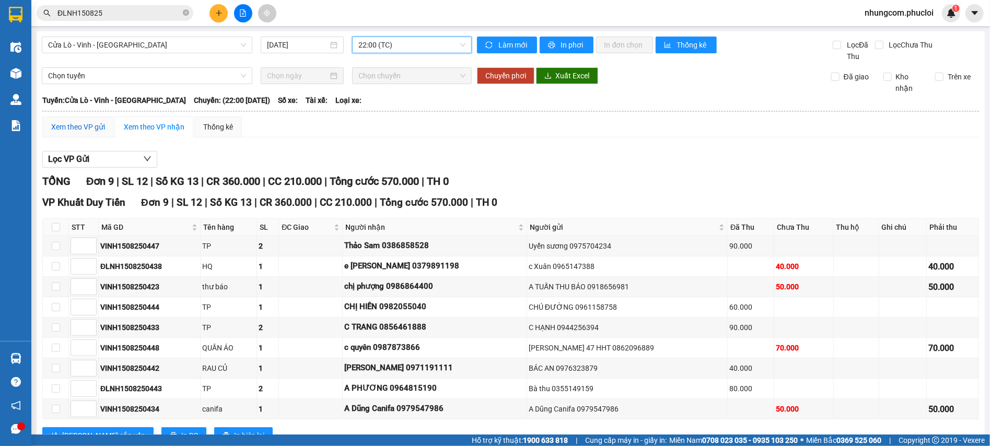
click at [96, 127] on div "Xem theo VP gửi" at bounding box center [78, 126] width 54 height 11
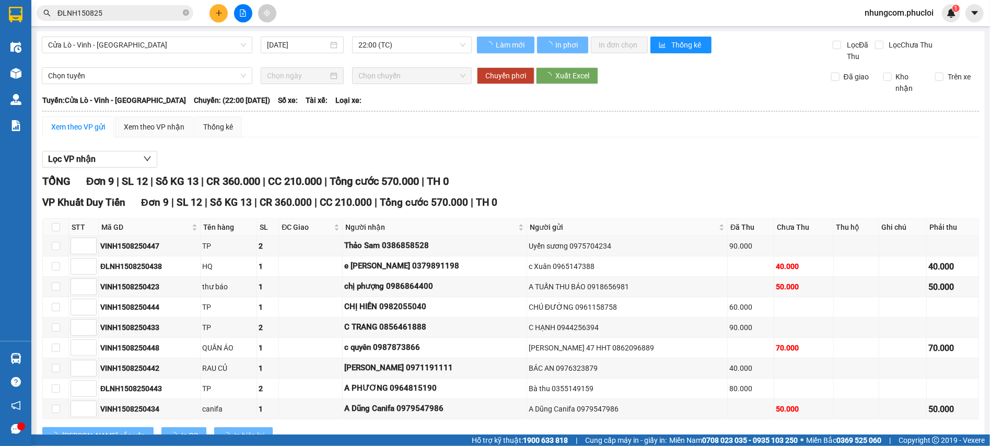
click at [344, 155] on div "Lọc VP nhận" at bounding box center [510, 159] width 937 height 17
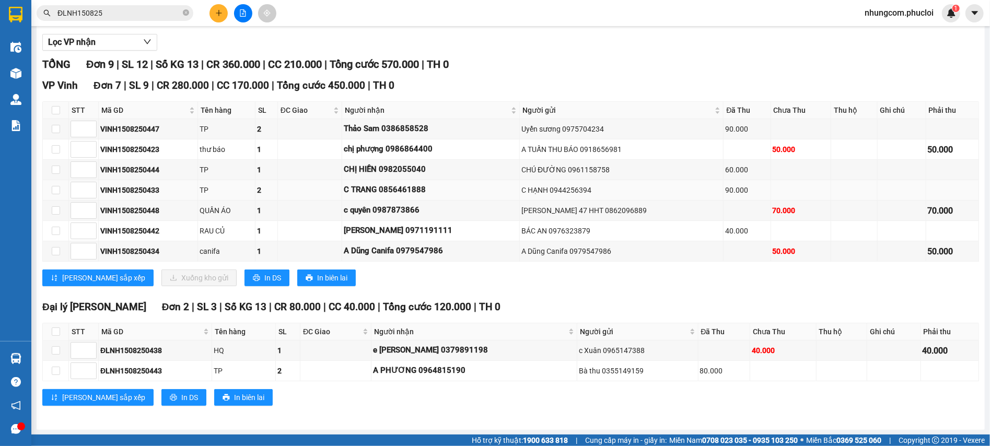
scroll to position [39, 0]
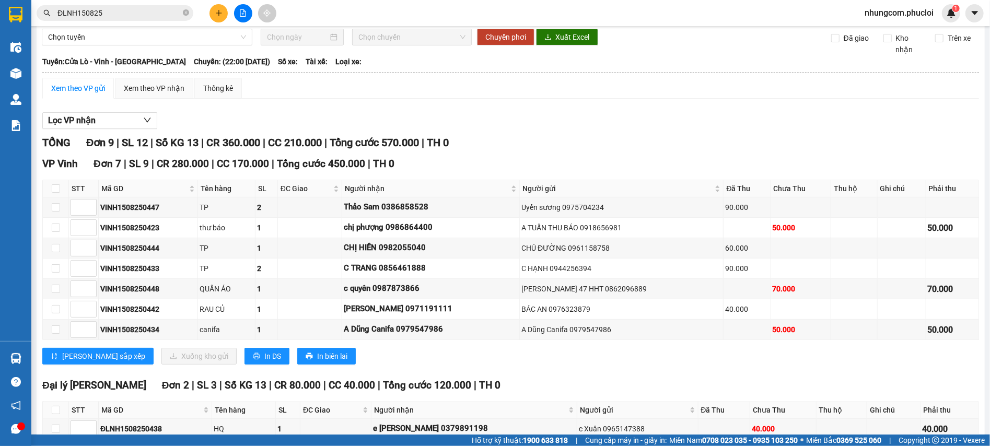
click at [393, 111] on div "Lọc VP nhận TỔNG Đơn 9 | SL 12 | Số KG 13 | CR 360.000 | CC 210.000 | Tổng cước…" at bounding box center [510, 302] width 937 height 390
click at [352, 114] on div "Lọc VP nhận" at bounding box center [510, 120] width 937 height 17
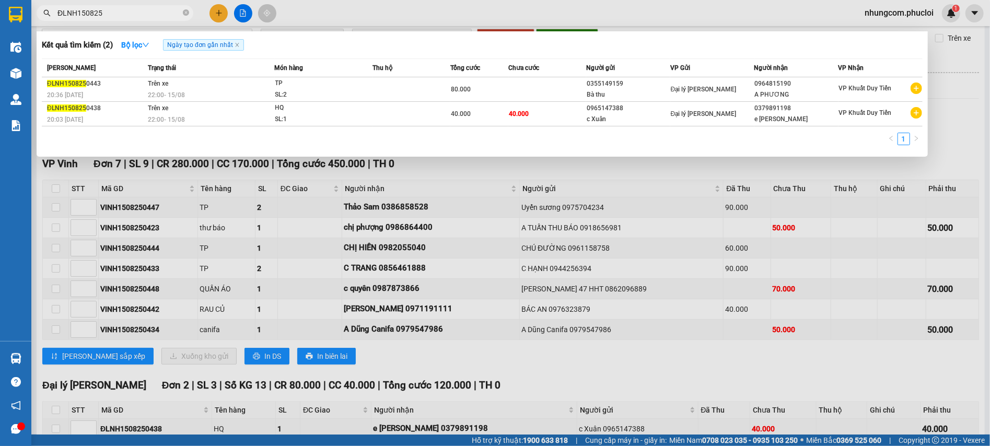
drag, startPoint x: 76, startPoint y: 17, endPoint x: 57, endPoint y: 17, distance: 18.3
click at [56, 17] on span "ĐLNH150825" at bounding box center [115, 13] width 157 height 16
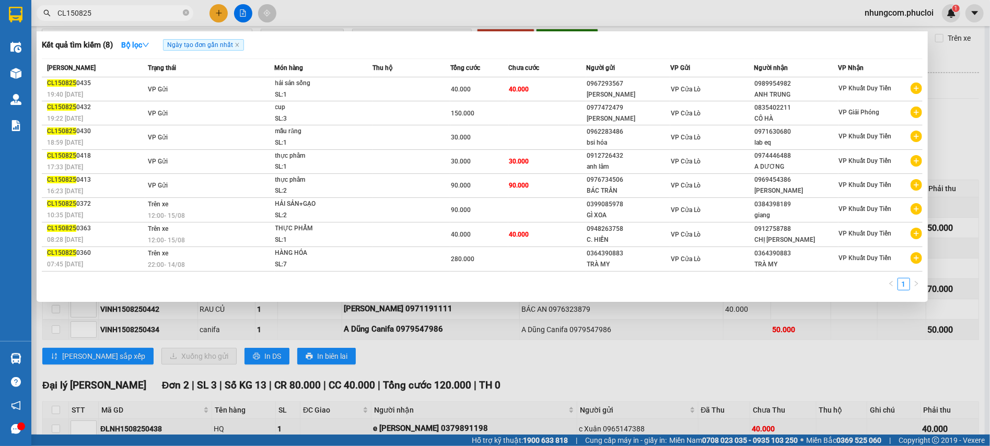
type input "CL150825"
click at [447, 307] on div at bounding box center [495, 223] width 990 height 446
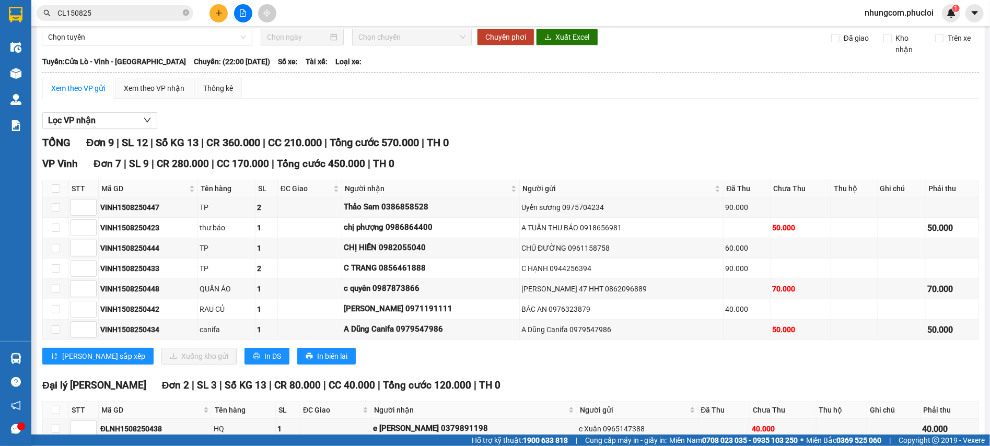
click at [444, 111] on div "Lọc VP nhận TỔNG Đơn 9 | SL 12 | Số KG 13 | CR 360.000 | CC 210.000 | Tổng cước…" at bounding box center [510, 302] width 937 height 390
click at [343, 104] on div "Xem theo VP gửi Xem theo VP nhận Thống kê Lọc VP nhận TỔNG Đơn 9 | SL 12 | Số K…" at bounding box center [510, 288] width 937 height 420
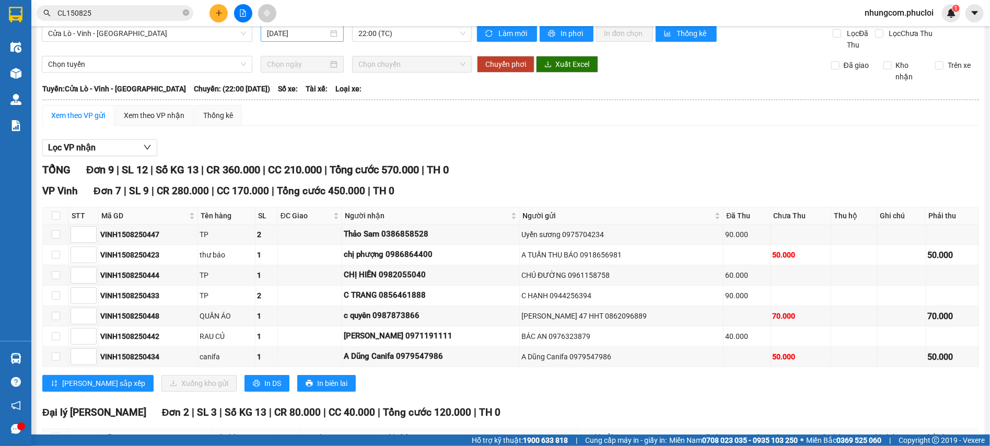
scroll to position [0, 0]
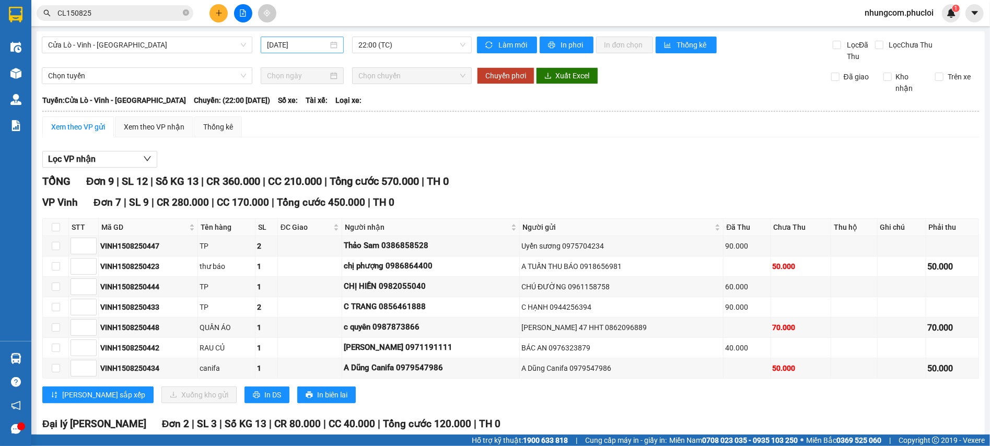
click at [310, 44] on input "[DATE]" at bounding box center [297, 44] width 61 height 11
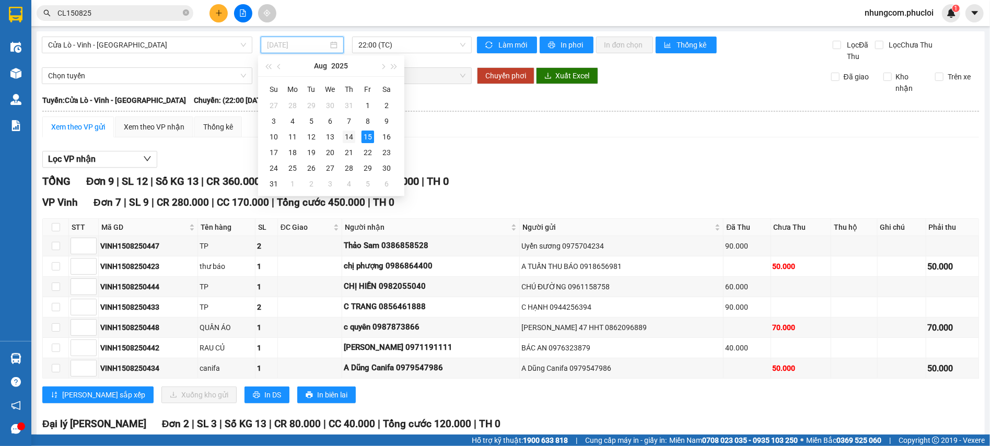
click at [350, 137] on div "14" at bounding box center [349, 137] width 13 height 13
click at [396, 47] on span "22:00 (TC)" at bounding box center [411, 45] width 107 height 16
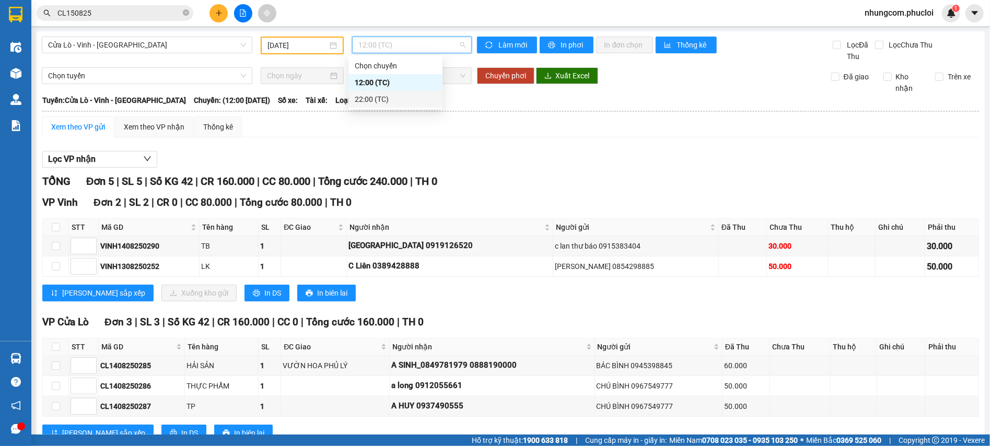
click at [375, 101] on div "22:00 (TC)" at bounding box center [396, 99] width 82 height 11
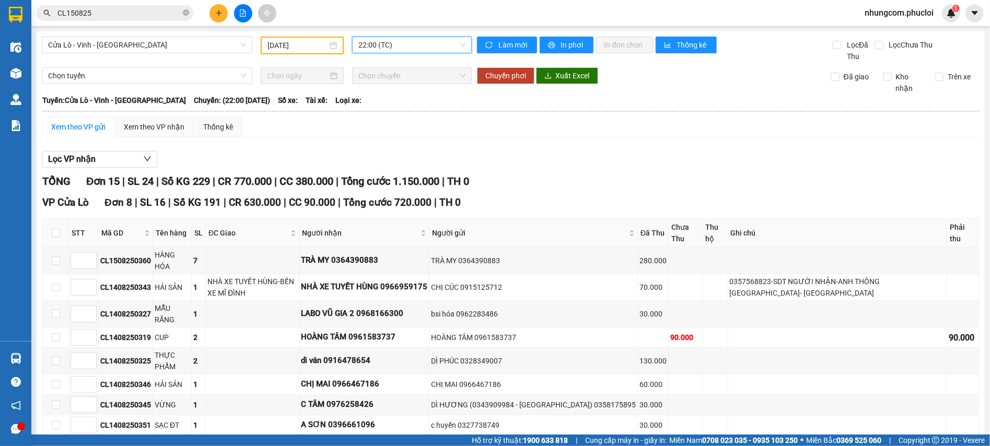
click at [333, 136] on div "Xem theo VP gửi Xem theo VP nhận Thống kê" at bounding box center [510, 127] width 937 height 21
click at [324, 160] on div "Lọc VP nhận" at bounding box center [510, 159] width 937 height 17
click at [356, 55] on div "Cửa Lò - Vinh - Hà Nội 14/08/2025 22:00 (TC)" at bounding box center [257, 50] width 430 height 26
click at [370, 49] on span "22:00 (TC)" at bounding box center [411, 45] width 107 height 16
click at [364, 88] on div "12:00 (TC)" at bounding box center [396, 82] width 82 height 11
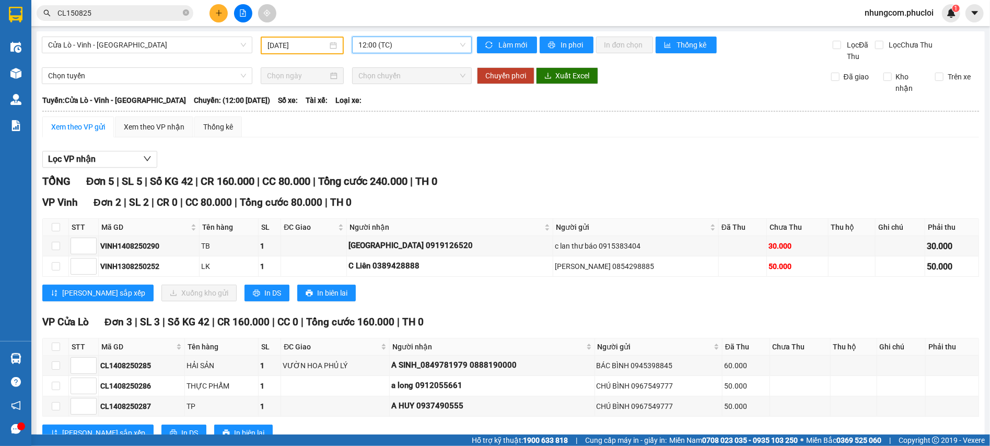
click at [303, 40] on input "[DATE]" at bounding box center [298, 45] width 60 height 11
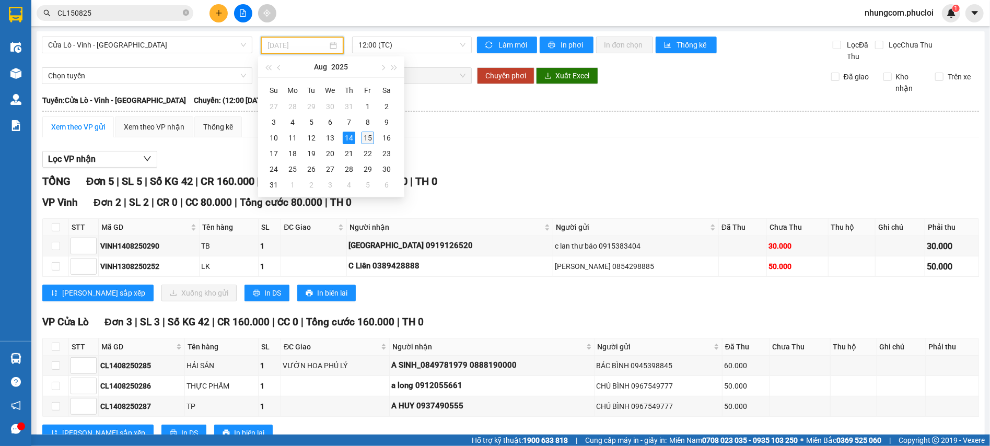
click at [368, 137] on div "15" at bounding box center [368, 138] width 13 height 13
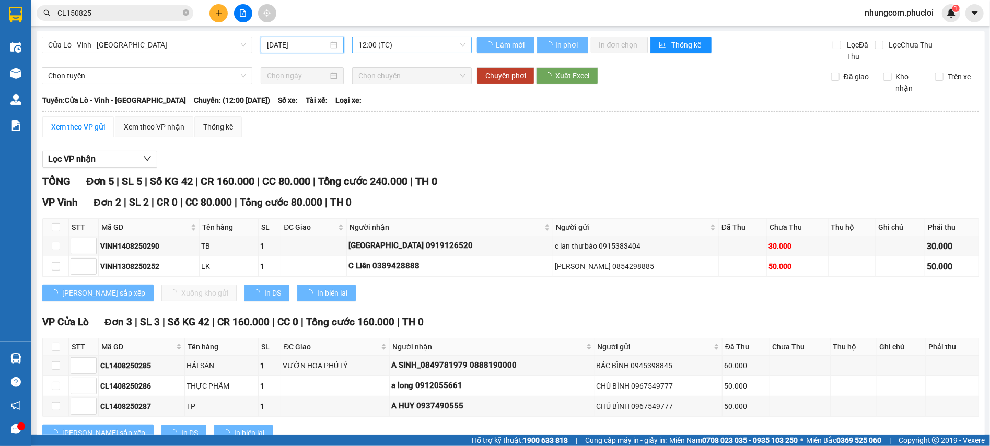
type input "[DATE]"
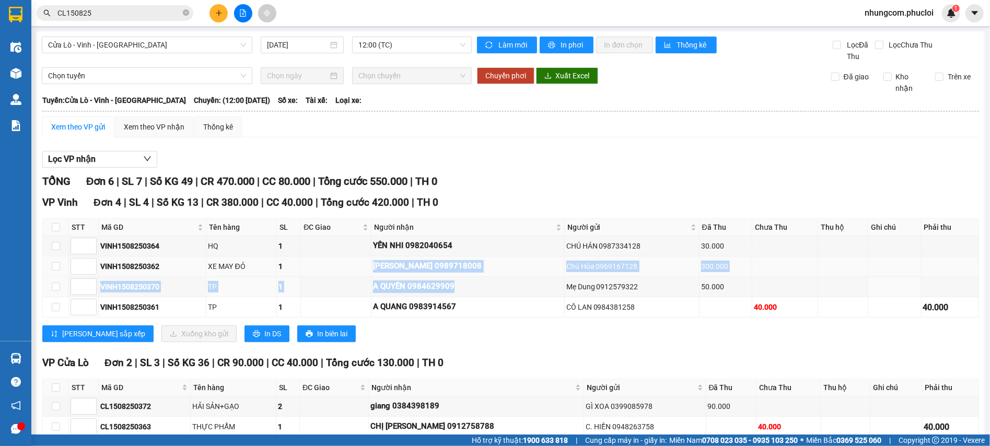
drag, startPoint x: 386, startPoint y: 268, endPoint x: 481, endPoint y: 272, distance: 95.7
click at [480, 272] on div "[PERSON_NAME] 0989718008" at bounding box center [468, 266] width 190 height 13
click at [492, 265] on div "[PERSON_NAME] 0989718008" at bounding box center [468, 266] width 190 height 13
drag, startPoint x: 472, startPoint y: 269, endPoint x: 383, endPoint y: 264, distance: 88.4
click at [383, 264] on tr "VINH1508250362 XE MAY ĐỎ 1 chi Hằng 0989718008 Chú Hòa 0969167128 300.000" at bounding box center [511, 267] width 936 height 20
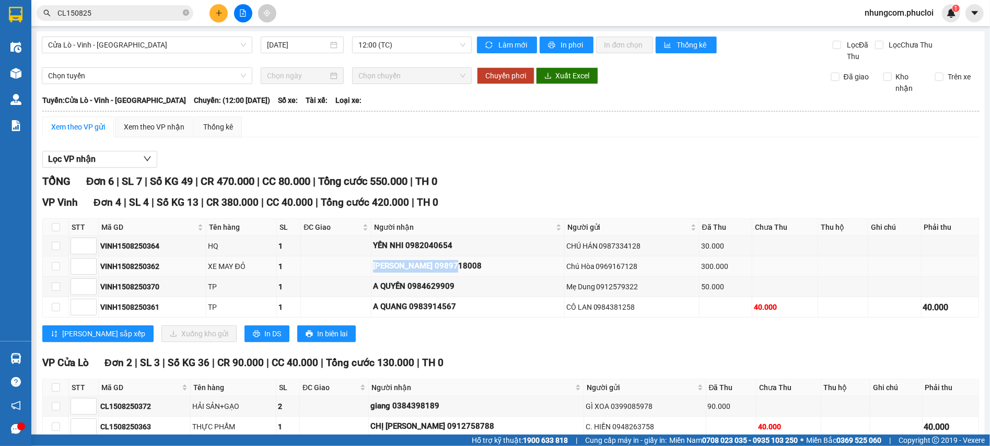
click at [385, 264] on td "[PERSON_NAME] 0989718008" at bounding box center [467, 267] width 193 height 20
click at [393, 261] on div "[PERSON_NAME] 0989718008" at bounding box center [468, 266] width 190 height 13
click at [373, 182] on span "Tổng cước 550.000" at bounding box center [362, 181] width 89 height 13
click at [117, 263] on div "VINH1508250362" at bounding box center [152, 266] width 104 height 11
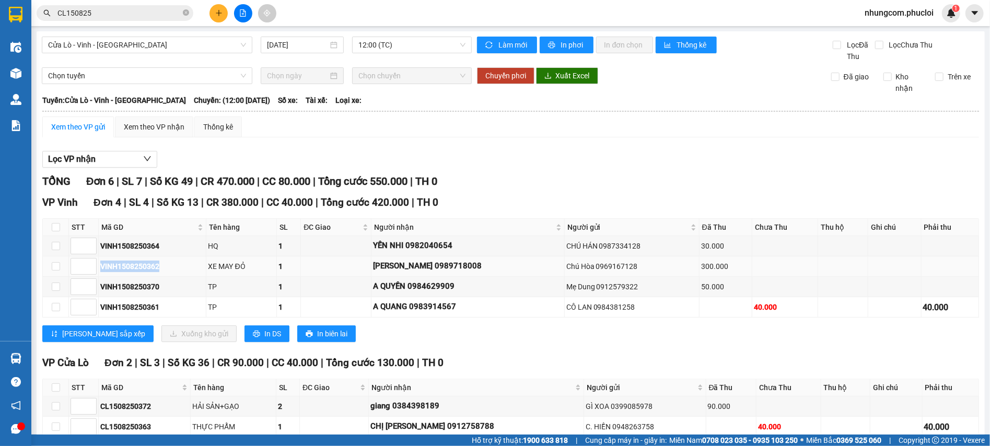
copy div "VINH1508250362"
click at [160, 11] on input "CL150825" at bounding box center [118, 12] width 123 height 11
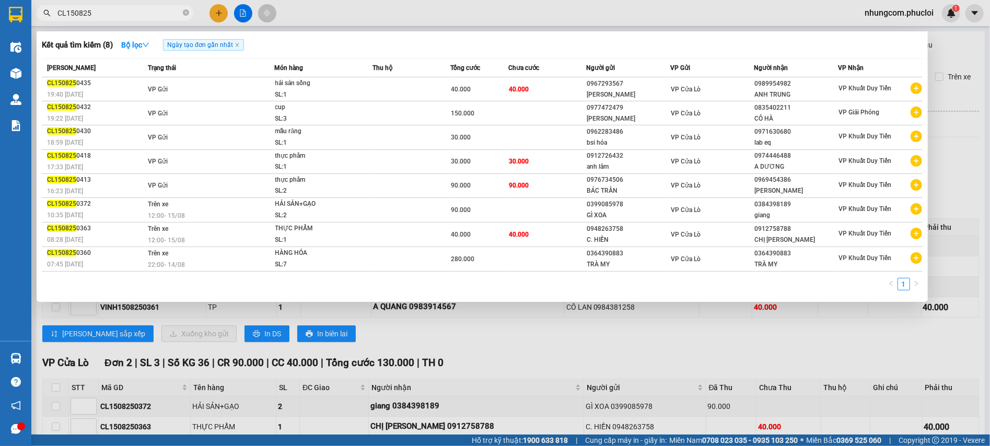
click at [160, 10] on input "CL150825" at bounding box center [118, 12] width 123 height 11
paste input "VINH1508250362"
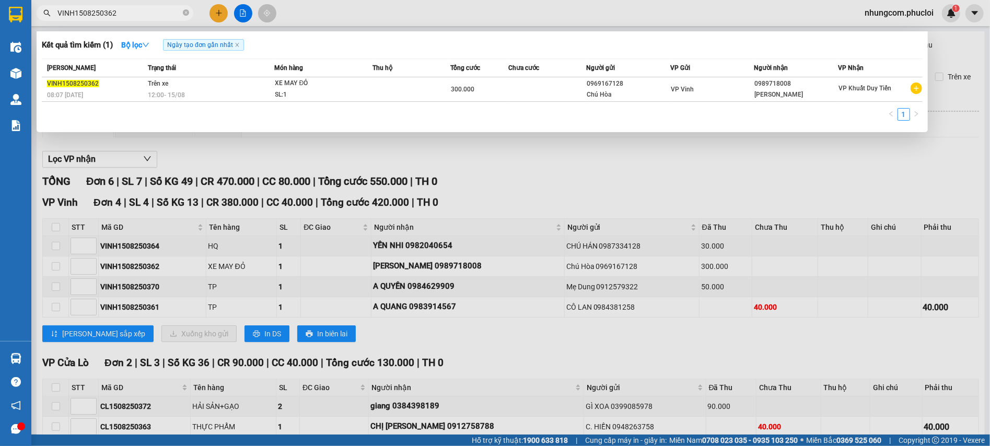
click at [529, 247] on div at bounding box center [495, 223] width 990 height 446
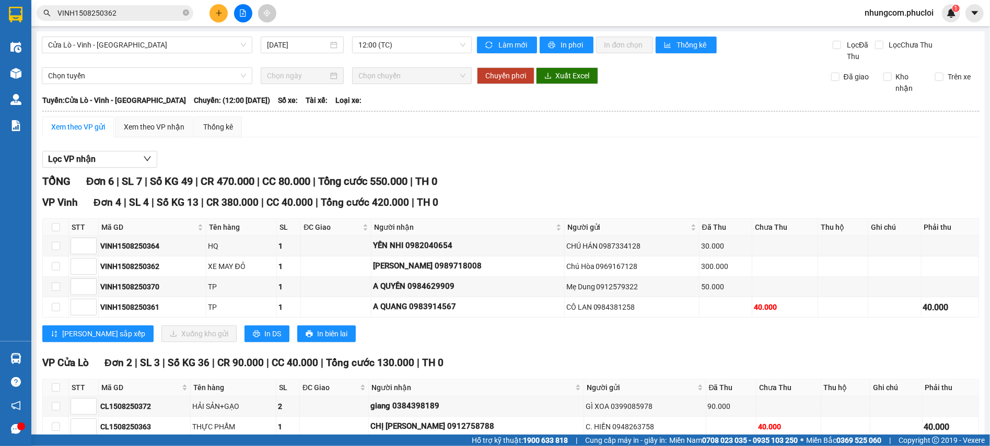
click at [123, 18] on input "VINH1508250362" at bounding box center [118, 12] width 123 height 11
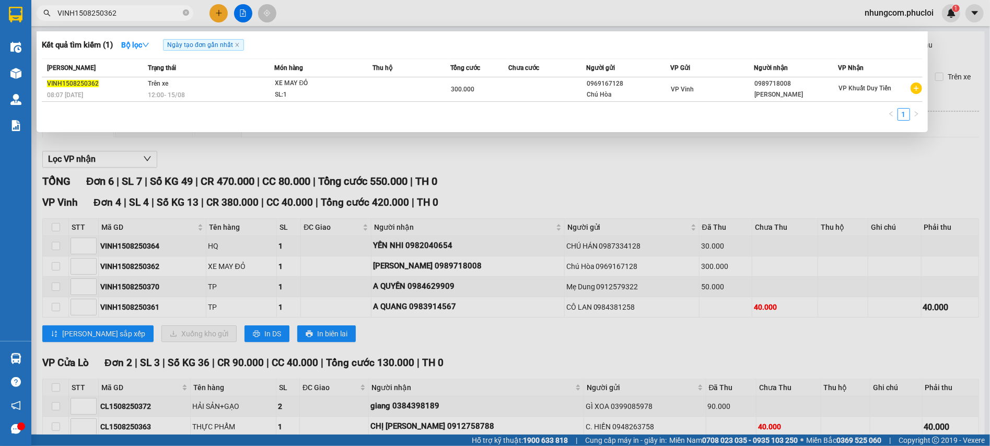
click at [123, 18] on input "VINH1508250362" at bounding box center [118, 12] width 123 height 11
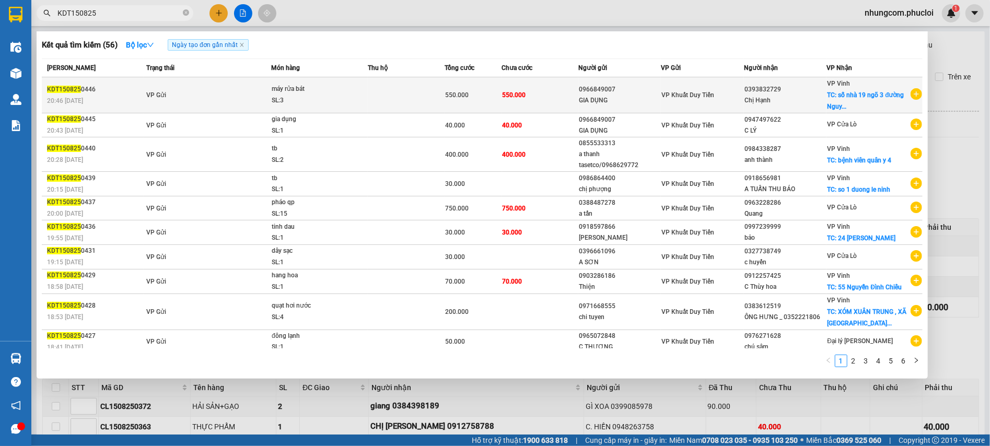
type input "KDT150825"
click at [601, 103] on div "GIA DỤNG" at bounding box center [620, 100] width 82 height 11
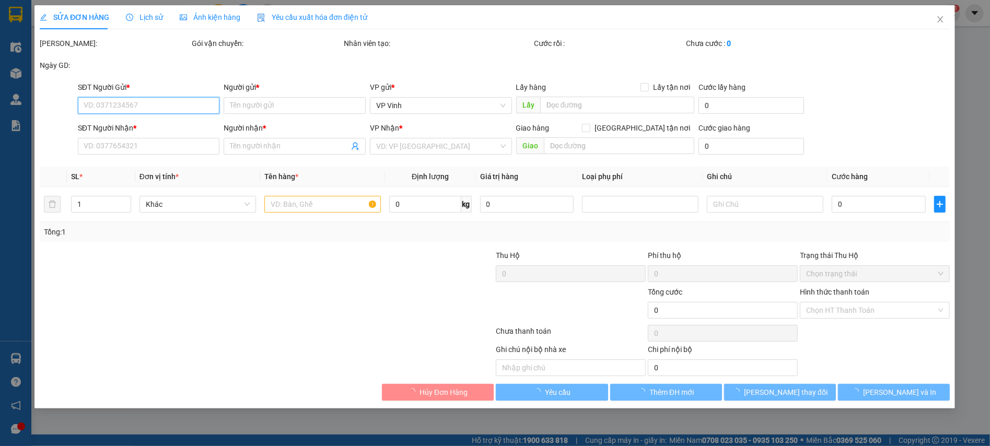
type input "0966849007"
type input "GIA DỤNG"
type input "0393832729"
type input "Chị Hạnh"
checkbox input "true"
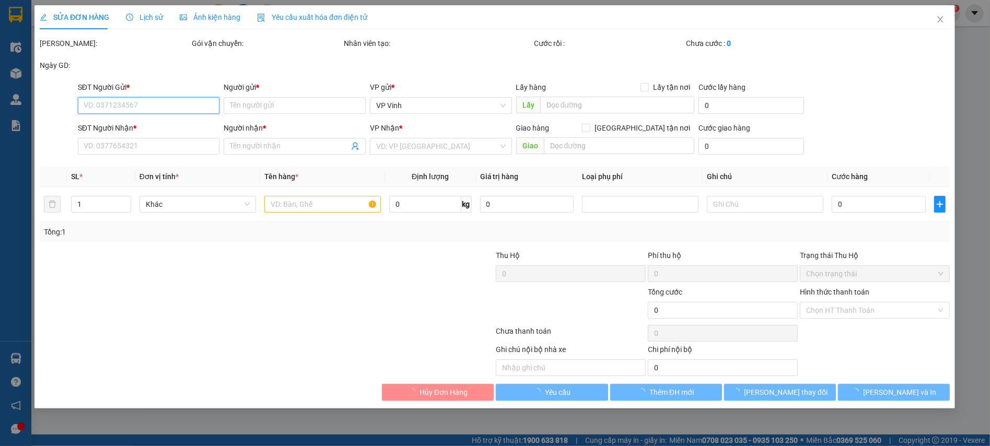
type input "số nhà 19 ngõ 3 đường Nguyễn Kiệm"
type input "550.000"
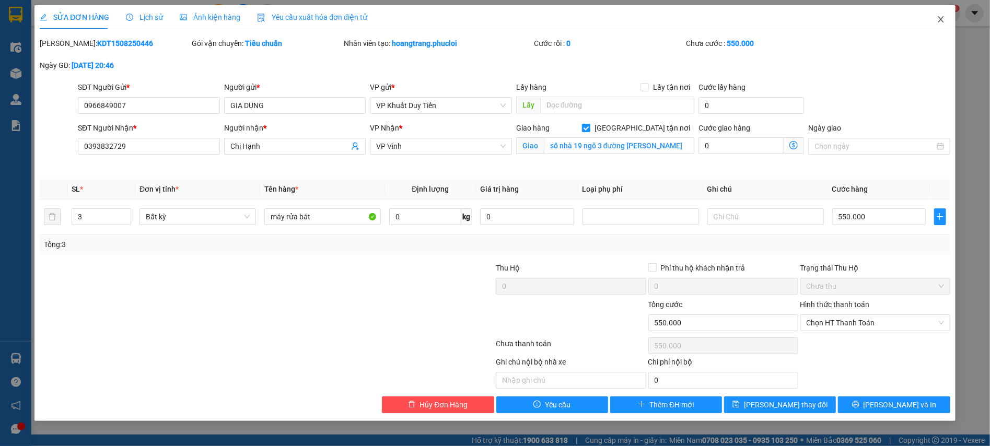
click at [940, 22] on icon "close" at bounding box center [941, 19] width 8 height 8
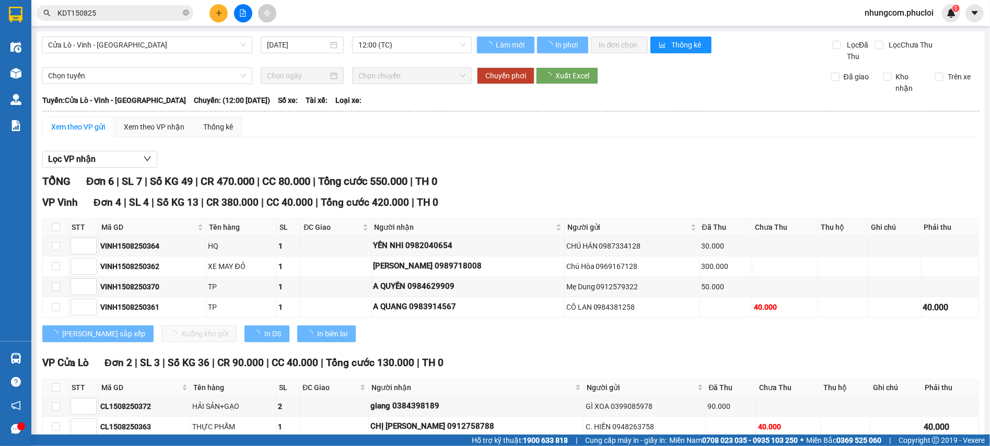
click at [121, 22] on div "Kết quả tìm kiếm ( 56 ) Bộ lọc Ngày tạo đơn gần nhất Mã ĐH Trạng thái Món hàng …" at bounding box center [495, 13] width 990 height 26
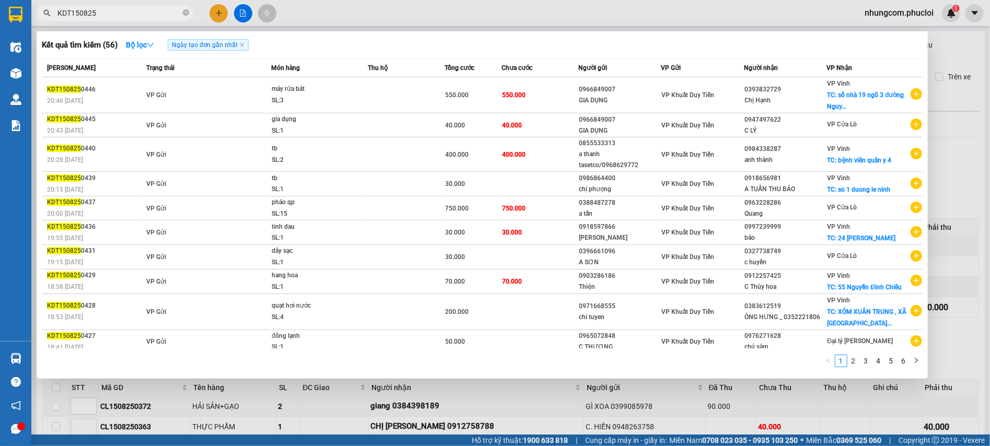
click at [132, 17] on input "KDT150825" at bounding box center [118, 12] width 123 height 11
click at [962, 195] on div at bounding box center [495, 223] width 990 height 446
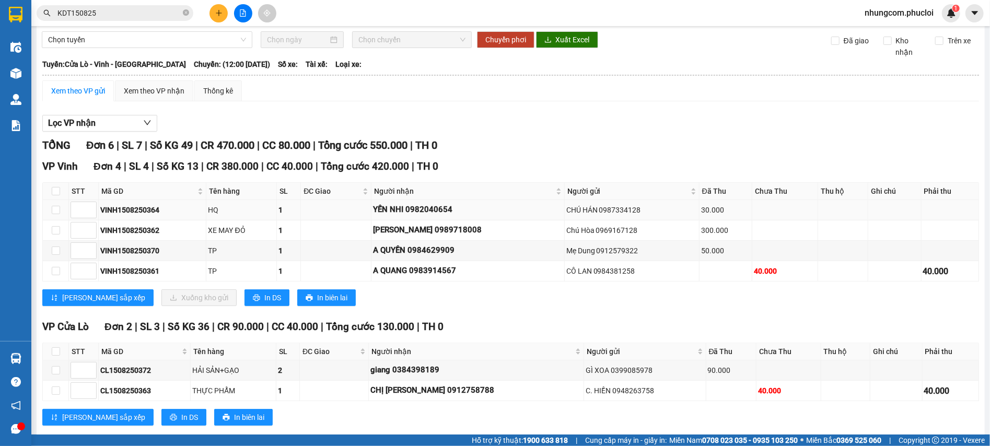
scroll to position [56, 0]
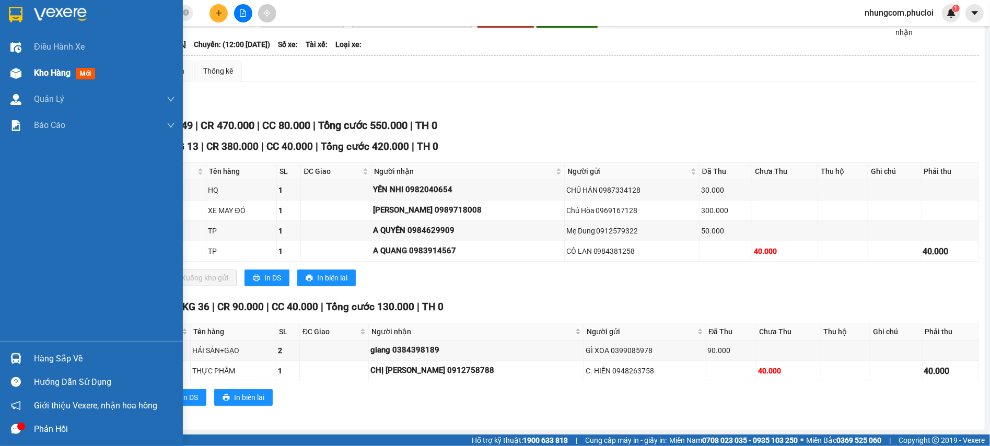
click at [27, 69] on div "Kho hàng mới" at bounding box center [91, 73] width 183 height 26
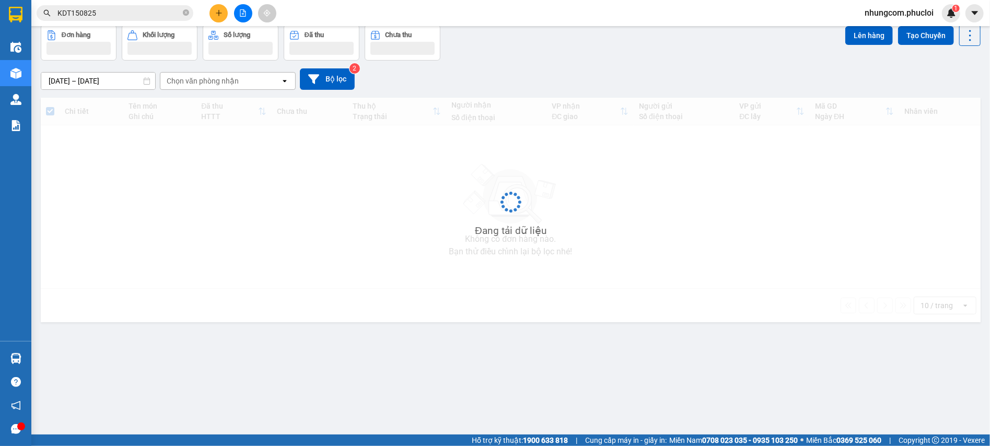
scroll to position [48, 0]
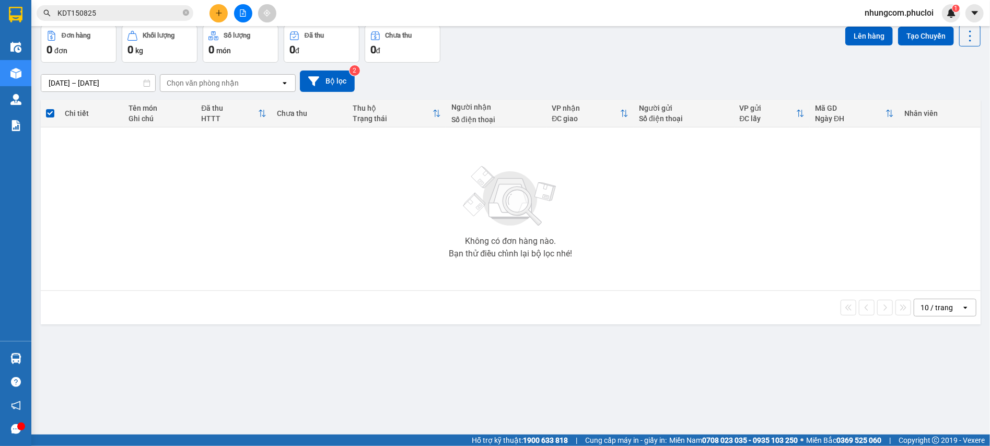
drag, startPoint x: 594, startPoint y: 63, endPoint x: 579, endPoint y: 76, distance: 20.0
click at [595, 63] on div "[DATE] – [DATE] Press the down arrow key to interact with the calendar and sele…" at bounding box center [511, 81] width 940 height 37
click at [248, 400] on div "ver 1.8.138 Kho gửi Trên xe Kho nhận Kho thanh lý Hàng đã giao Đơn hàng 0 đơn K…" at bounding box center [511, 207] width 948 height 446
click at [255, 412] on div "ver 1.8.138 Kho gửi Trên xe Kho nhận Kho thanh lý Hàng đã giao Đơn hàng 0 đơn K…" at bounding box center [511, 207] width 948 height 446
click at [549, 60] on div "Đơn hàng 0 đơn Khối lượng 0 kg Số lượng 0 món Đã thu 0 đ Chưa thu 0 đ Lên hàng …" at bounding box center [511, 44] width 940 height 38
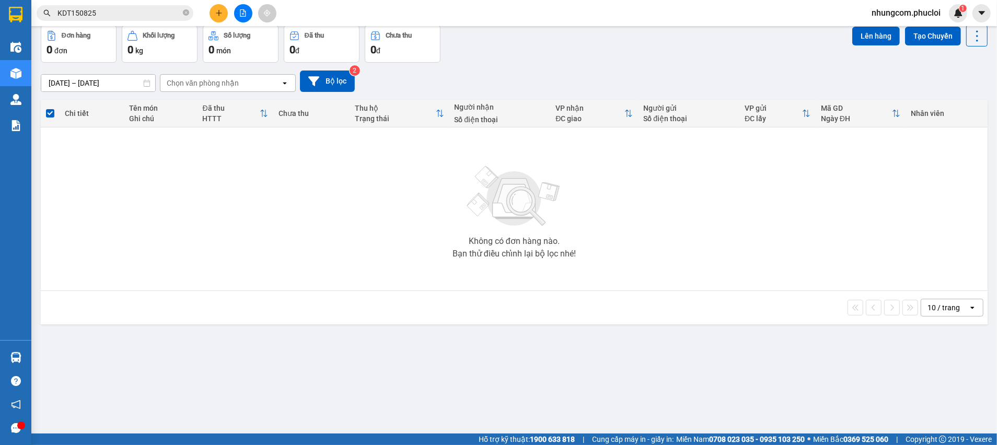
click at [718, 86] on div "[DATE] – [DATE] Press the down arrow key to interact with the calendar and sele…" at bounding box center [514, 81] width 947 height 21
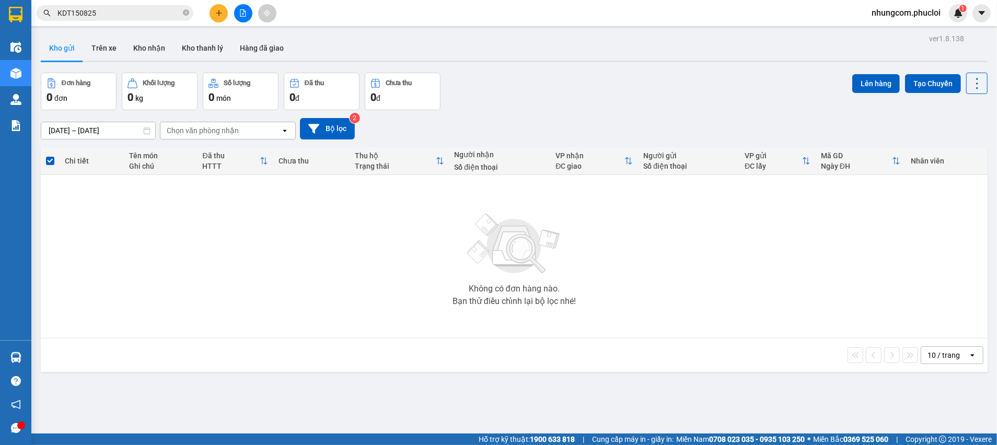
click at [959, 136] on div "[DATE] – [DATE] Press the down arrow key to interact with the calendar and sele…" at bounding box center [514, 128] width 947 height 21
click at [944, 127] on div "[DATE] – [DATE] Press the down arrow key to interact with the calendar and sele…" at bounding box center [514, 128] width 947 height 21
click at [983, 120] on main "ver 1.8.138 Kho gửi Trên xe Kho nhận Kho thanh lý Hàng đã giao Đơn hàng 0 đơn K…" at bounding box center [498, 217] width 997 height 434
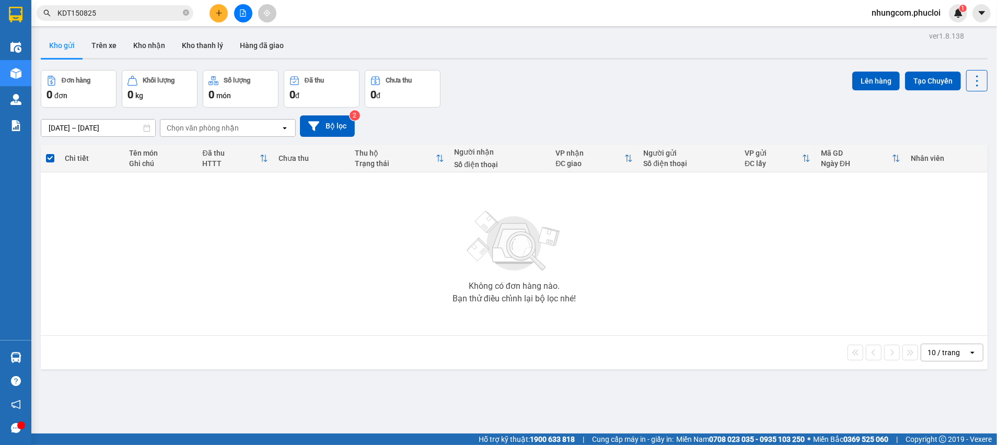
scroll to position [1, 0]
click at [984, 120] on main "ver 1.8.138 Kho gửi Trên xe Kho nhận Kho thanh lý Hàng đã giao Đơn hàng 0 đơn K…" at bounding box center [498, 217] width 997 height 434
click at [965, 119] on div "[DATE] – [DATE] Press the down arrow key to interact with the calendar and sele…" at bounding box center [514, 127] width 947 height 21
click at [889, 119] on div "[DATE] – [DATE] Press the down arrow key to interact with the calendar and sele…" at bounding box center [514, 127] width 947 height 21
click at [822, 105] on div "Đơn hàng 0 đơn Khối lượng 0 kg Số lượng 0 món Đã thu 0 đ Chưa thu 0 đ Lên hàng …" at bounding box center [514, 91] width 947 height 38
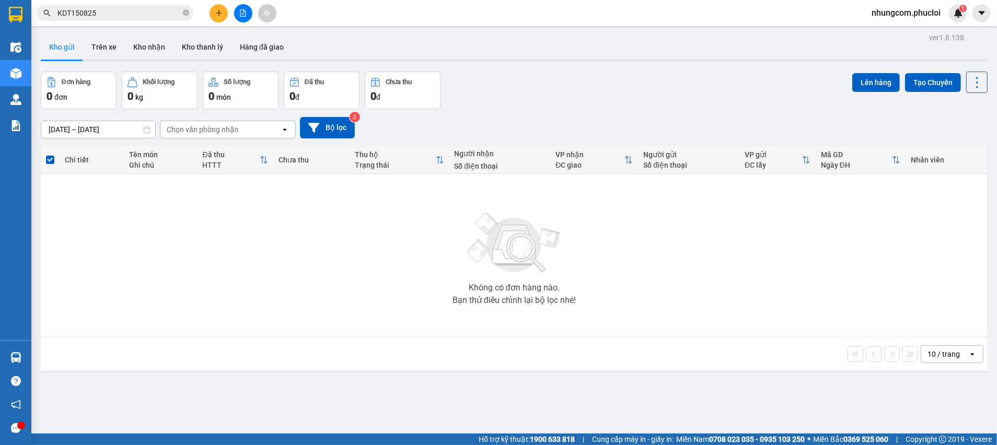
click at [827, 69] on div "ver 1.8.138 Kho gửi Trên xe Kho nhận Kho thanh lý Hàng đã giao Đơn hàng 0 đơn K…" at bounding box center [514, 252] width 955 height 445
drag, startPoint x: 867, startPoint y: 55, endPoint x: 888, endPoint y: 55, distance: 20.4
click at [872, 55] on div "Kho gửi Trên xe Kho nhận Kho thanh lý Hàng đã giao" at bounding box center [514, 48] width 947 height 28
click at [964, 53] on div "Kho gửi Trên xe Kho nhận Kho thanh lý Hàng đã giao" at bounding box center [514, 48] width 947 height 28
click at [974, 58] on div "Kho gửi Trên xe Kho nhận Kho thanh lý Hàng đã giao" at bounding box center [514, 48] width 947 height 28
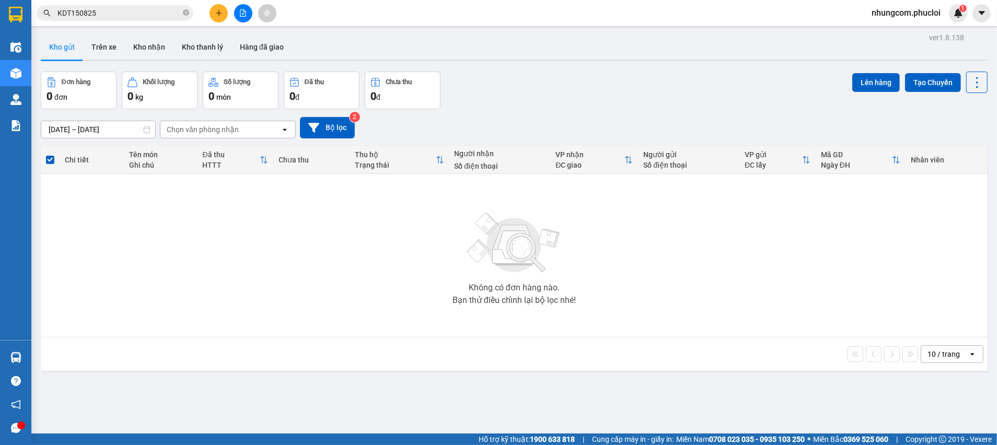
click at [969, 103] on div "Lên hàng Tạo Chuyến" at bounding box center [919, 91] width 135 height 38
click at [889, 112] on div "[DATE] – [DATE] Press the down arrow key to interact with the calendar and sele…" at bounding box center [514, 127] width 947 height 37
click at [828, 92] on div "Đơn hàng 0 đơn Khối lượng 0 kg Số lượng 0 món Đã thu 0 đ Chưa thu 0 đ Lên hàng …" at bounding box center [514, 91] width 947 height 38
click at [829, 72] on div "Đơn hàng 0 đơn Khối lượng 0 kg Số lượng 0 món Đã thu 0 đ Chưa thu 0 đ Lên hàng …" at bounding box center [514, 91] width 947 height 38
drag, startPoint x: 838, startPoint y: 66, endPoint x: 853, endPoint y: 64, distance: 15.4
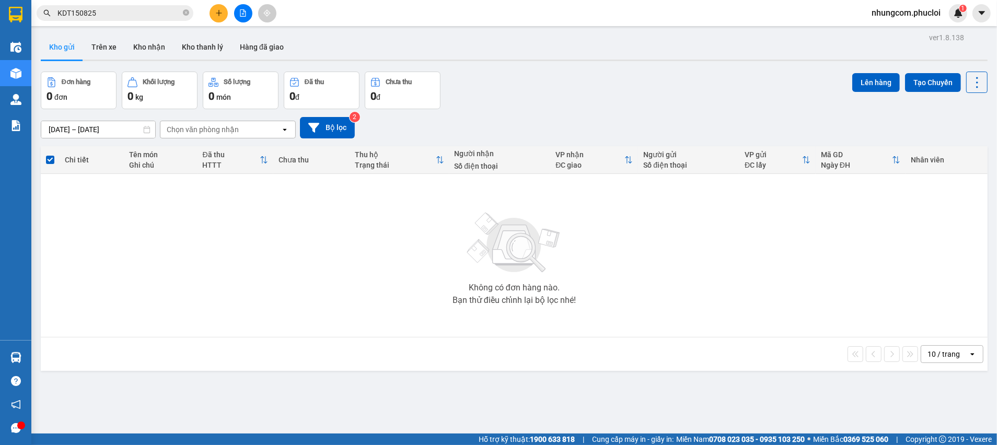
click at [841, 66] on div "ver 1.8.138 Kho gửi Trên xe Kho nhận Kho thanh lý Hàng đã giao Đơn hàng 0 đơn K…" at bounding box center [514, 252] width 955 height 445
drag, startPoint x: 869, startPoint y: 62, endPoint x: 932, endPoint y: 60, distance: 63.2
click at [872, 61] on div "ver 1.8.138 Kho gửi Trên xe Kho nhận Kho thanh lý Hàng đã giao Đơn hàng 0 đơn K…" at bounding box center [514, 252] width 955 height 445
click at [978, 68] on div "ver 1.8.138 Kho gửi Trên xe Kho nhận Kho thanh lý Hàng đã giao Đơn hàng 0 đơn K…" at bounding box center [514, 252] width 955 height 445
click at [758, 75] on div "Đơn hàng 0 đơn Khối lượng 0 kg Số lượng 0 món Đã thu 0 đ Chưa thu 0 đ Lên hàng …" at bounding box center [514, 91] width 947 height 38
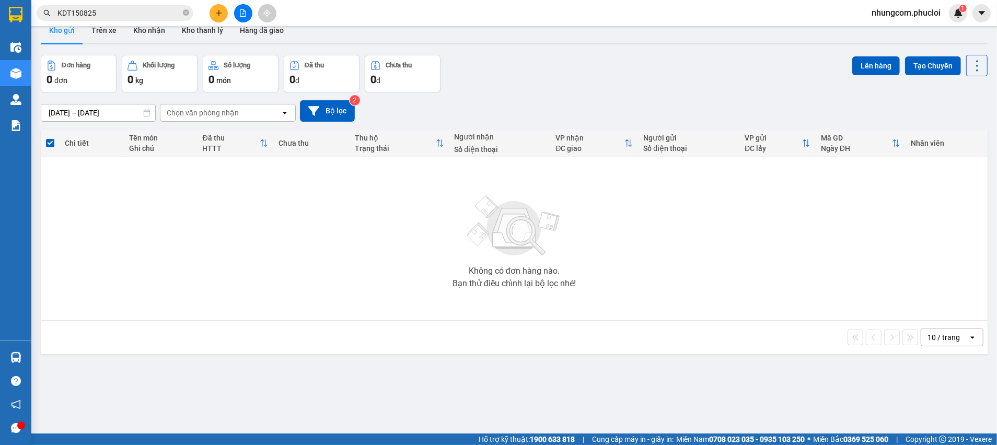
scroll to position [0, 0]
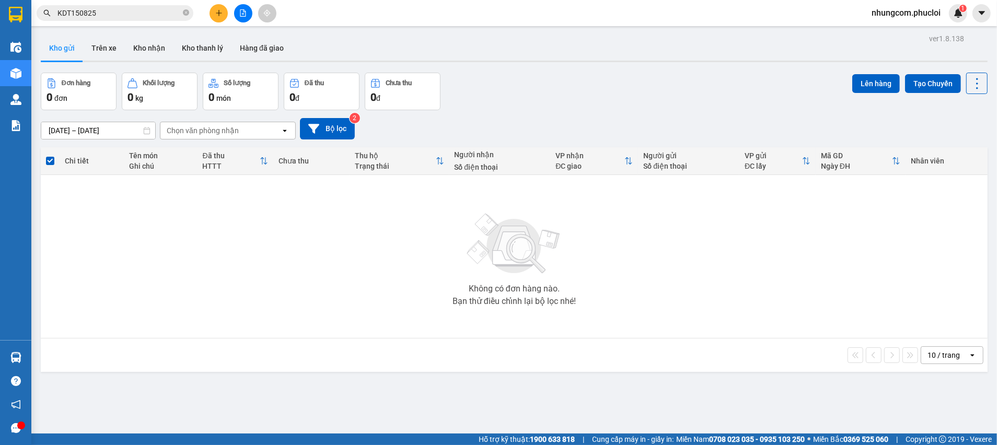
click at [964, 57] on div "Kho gửi Trên xe Kho nhận Kho thanh lý Hàng đã giao" at bounding box center [514, 50] width 947 height 28
click at [878, 50] on div "Kho gửi Trên xe Kho nhận Kho thanh lý Hàng đã giao" at bounding box center [514, 50] width 947 height 28
drag, startPoint x: 815, startPoint y: 71, endPoint x: 834, endPoint y: 108, distance: 41.6
click at [815, 74] on div "ver 1.8.138 Kho gửi Trên xe Kho nhận Kho thanh lý Hàng đã giao Đơn hàng 0 đơn K…" at bounding box center [514, 253] width 955 height 445
click at [841, 112] on div "[DATE] – [DATE] Press the down arrow key to interact with the calendar and sele…" at bounding box center [514, 128] width 947 height 37
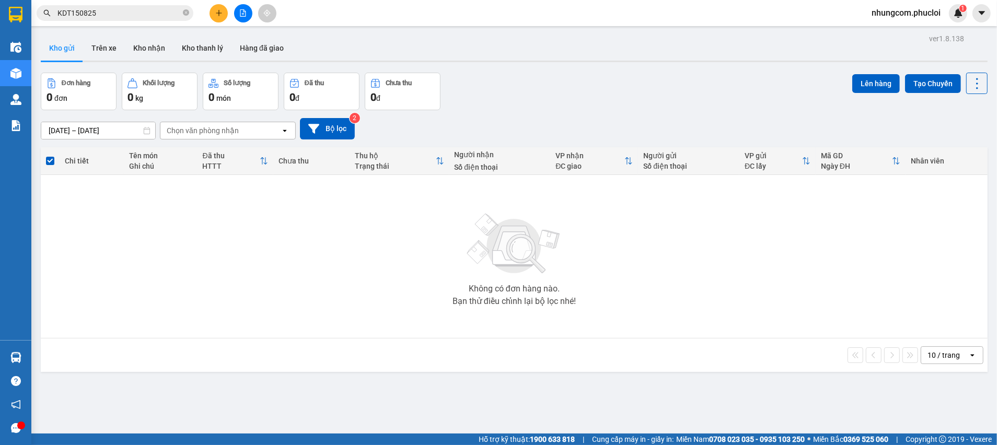
click at [907, 113] on div "[DATE] – [DATE] Press the down arrow key to interact with the calendar and sele…" at bounding box center [514, 128] width 947 height 37
click at [855, 104] on div "Lên hàng Tạo Chuyến" at bounding box center [919, 92] width 135 height 38
click at [827, 75] on div "Đơn hàng 0 đơn Khối lượng 0 kg Số lượng 0 món Đã thu 0 đ Chưa thu 0 đ Lên hàng …" at bounding box center [514, 92] width 947 height 38
drag, startPoint x: 840, startPoint y: 63, endPoint x: 865, endPoint y: 56, distance: 25.5
click at [842, 63] on div "ver 1.8.138 Kho gửi Trên xe Kho nhận Kho thanh lý Hàng đã giao Đơn hàng 0 đơn K…" at bounding box center [514, 253] width 955 height 445
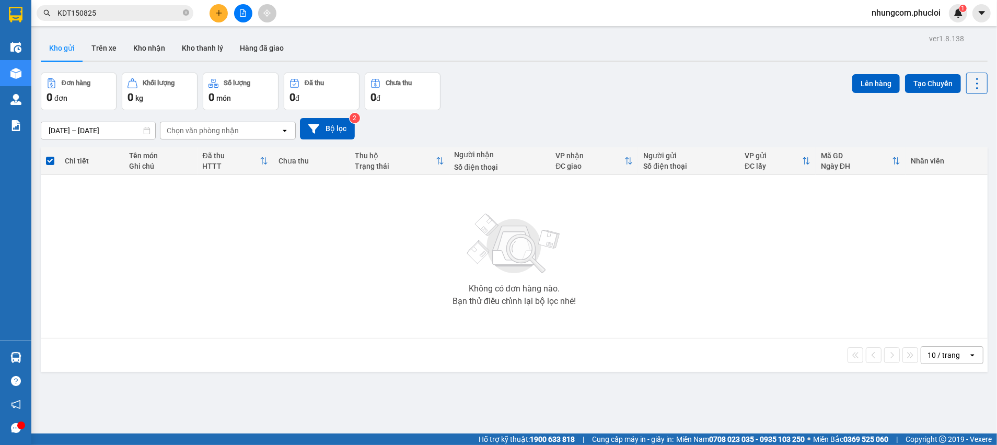
click at [869, 56] on div "Kho gửi Trên xe Kho nhận Kho thanh lý Hàng đã giao" at bounding box center [514, 50] width 947 height 28
drag, startPoint x: 884, startPoint y: 55, endPoint x: 905, endPoint y: 53, distance: 22.1
click at [894, 55] on div "Kho gửi Trên xe Kho nhận Kho thanh lý Hàng đã giao" at bounding box center [514, 50] width 947 height 28
drag, startPoint x: 905, startPoint y: 53, endPoint x: 935, endPoint y: 52, distance: 29.8
click at [909, 53] on div "Kho gửi Trên xe Kho nhận Kho thanh lý Hàng đã giao" at bounding box center [514, 50] width 947 height 28
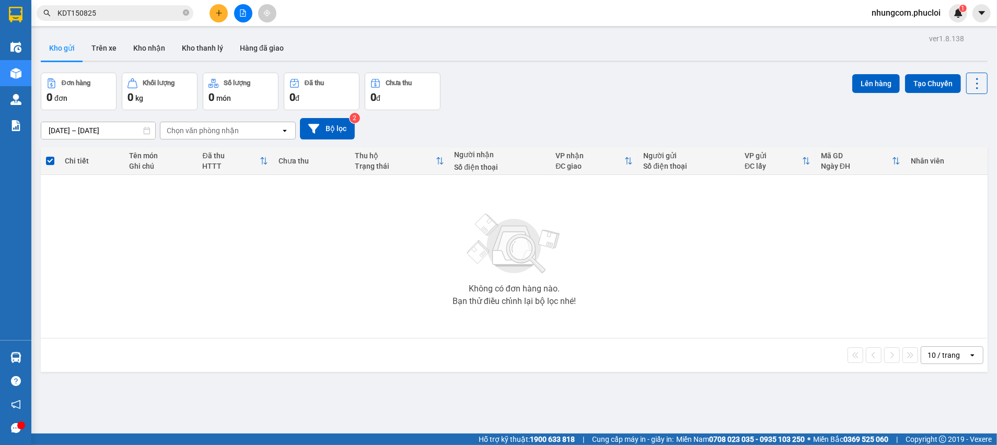
drag, startPoint x: 935, startPoint y: 52, endPoint x: 947, endPoint y: 52, distance: 12.0
click at [941, 52] on div "Kho gửi Trên xe Kho nhận Kho thanh lý Hàng đã giao" at bounding box center [514, 50] width 947 height 28
drag, startPoint x: 955, startPoint y: 52, endPoint x: 964, endPoint y: 54, distance: 9.1
click at [957, 52] on div "Kho gửi Trên xe Kho nhận Kho thanh lý Hàng đã giao" at bounding box center [514, 50] width 947 height 28
drag, startPoint x: 965, startPoint y: 54, endPoint x: 973, endPoint y: 59, distance: 9.3
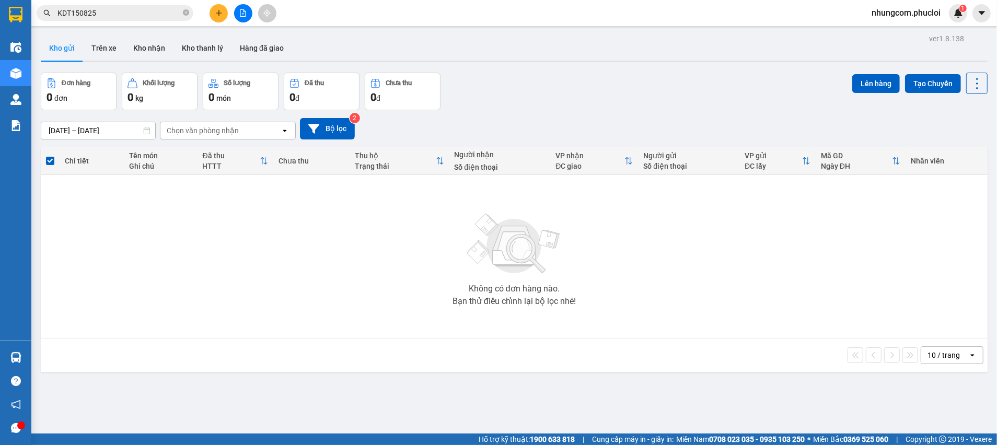
click at [967, 56] on div "Kho gửi Trên xe Kho nhận Kho thanh lý Hàng đã giao" at bounding box center [514, 50] width 947 height 28
click at [975, 61] on div "Kho gửi Trên xe Kho nhận Kho thanh lý Hàng đã giao" at bounding box center [514, 49] width 947 height 27
drag, startPoint x: 975, startPoint y: 81, endPoint x: 975, endPoint y: 96, distance: 15.2
click at [975, 87] on div "ver 1.8.138 Kho gửi Trên xe Kho nhận Kho thanh lý Hàng đã giao Đơn hàng 0 đơn K…" at bounding box center [514, 253] width 955 height 445
click at [975, 96] on div "Lên hàng Tạo Chuyến" at bounding box center [919, 92] width 135 height 38
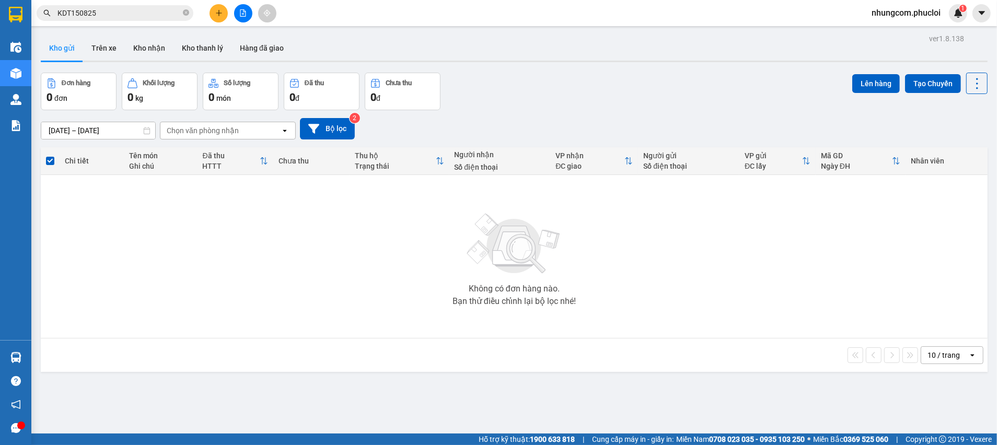
drag, startPoint x: 967, startPoint y: 100, endPoint x: 953, endPoint y: 103, distance: 13.9
click at [961, 100] on div "Lên hàng Tạo Chuyến" at bounding box center [919, 92] width 135 height 38
click at [906, 106] on div "Lên hàng Tạo Chuyến" at bounding box center [919, 92] width 135 height 38
click at [889, 91] on div "Lên hàng Tạo Chuyến" at bounding box center [919, 83] width 135 height 21
click at [890, 77] on div "Lên hàng Tạo Chuyến" at bounding box center [919, 83] width 135 height 21
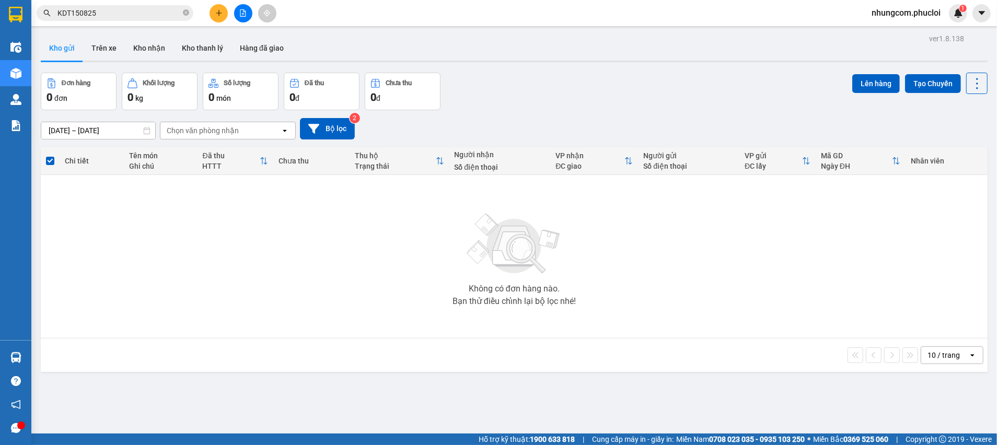
click at [890, 75] on div "Lên hàng Tạo Chuyến" at bounding box center [919, 83] width 135 height 21
click at [856, 71] on div "ver 1.8.138 Kho gửi Trên xe Kho nhận Kho thanh lý Hàng đã giao Đơn hàng 0 đơn K…" at bounding box center [514, 253] width 955 height 445
click at [832, 74] on div "Đơn hàng 0 đơn Khối lượng 0 kg Số lượng 0 món Đã thu 0 đ Chưa thu 0 đ Lên hàng …" at bounding box center [514, 92] width 947 height 38
click at [816, 106] on div "Đơn hàng 0 đơn Khối lượng 0 kg Số lượng 0 món Đã thu 0 đ Chưa thu 0 đ Lên hàng …" at bounding box center [514, 92] width 947 height 38
click at [850, 114] on div "[DATE] – [DATE] Press the down arrow key to interact with the calendar and sele…" at bounding box center [514, 128] width 947 height 37
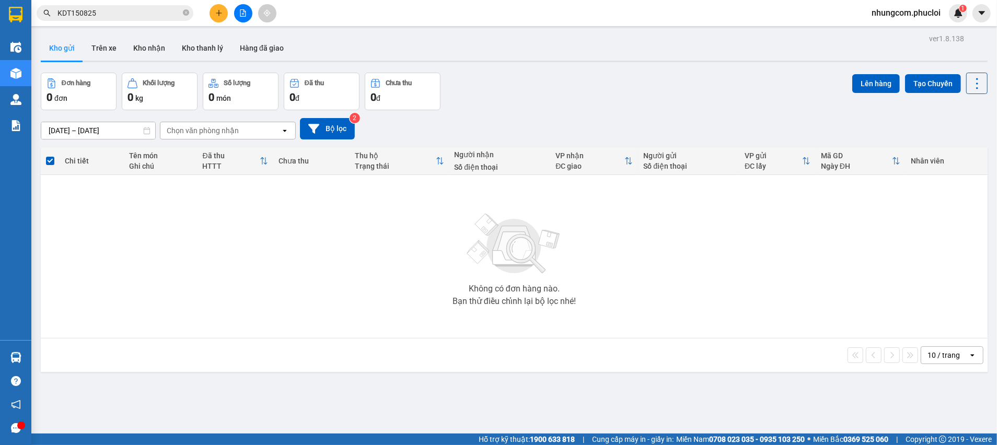
click at [870, 103] on div "Lên hàng Tạo Chuyến" at bounding box center [919, 92] width 135 height 38
click at [897, 113] on div "[DATE] – [DATE] Press the down arrow key to interact with the calendar and sele…" at bounding box center [514, 128] width 947 height 37
